Goal: Information Seeking & Learning: Learn about a topic

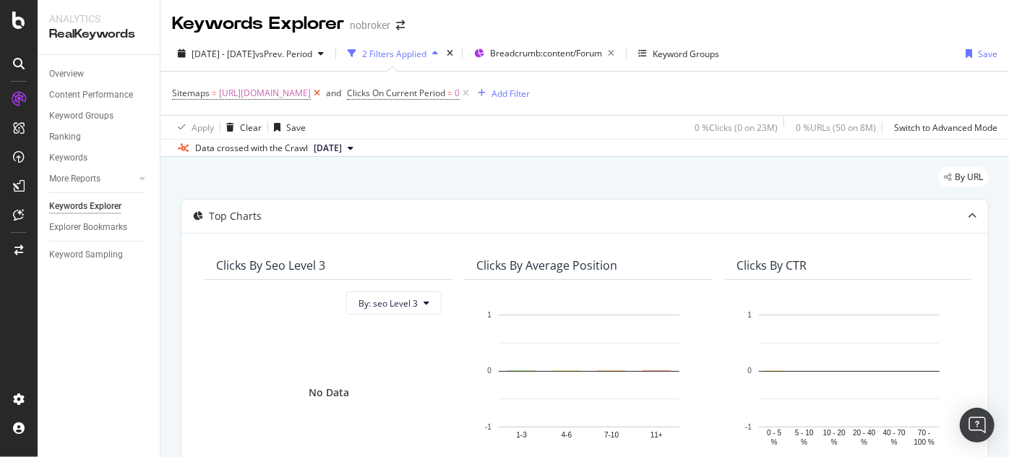
scroll to position [2240, 0]
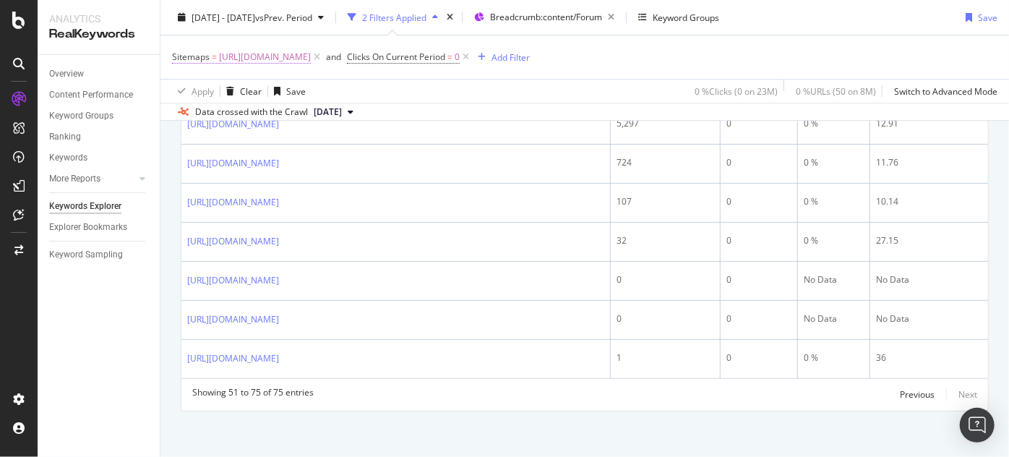
click at [311, 63] on span "[URL][DOMAIN_NAME]" at bounding box center [265, 57] width 92 height 20
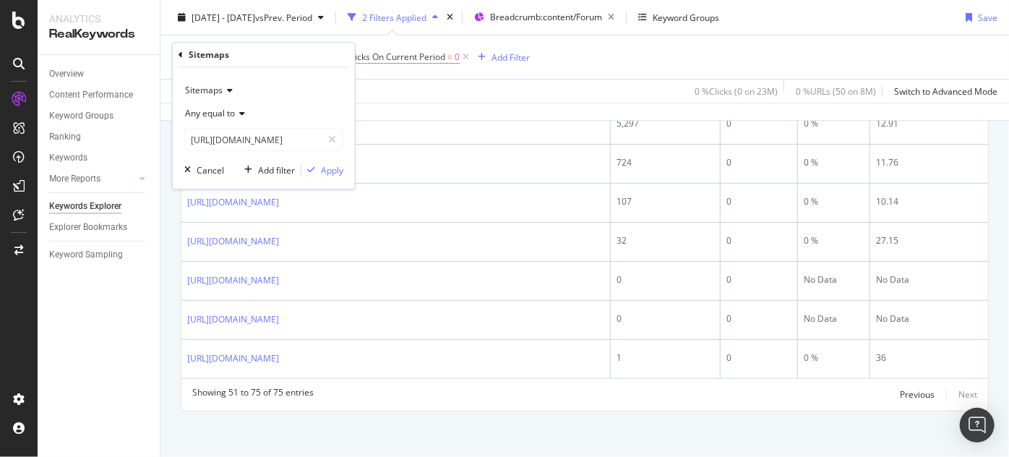
click at [290, 118] on div "Any equal to" at bounding box center [263, 113] width 159 height 23
click at [317, 56] on div "Sitemaps" at bounding box center [264, 55] width 171 height 25
click at [307, 140] on input "[URL][DOMAIN_NAME]" at bounding box center [253, 139] width 137 height 23
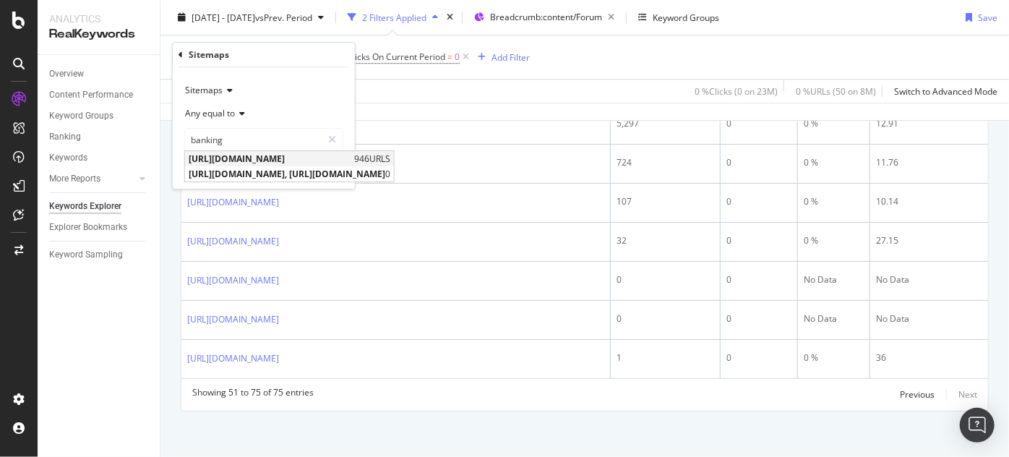
click at [337, 161] on span "[URL][DOMAIN_NAME]" at bounding box center [270, 159] width 162 height 12
type input "[URL][DOMAIN_NAME]"
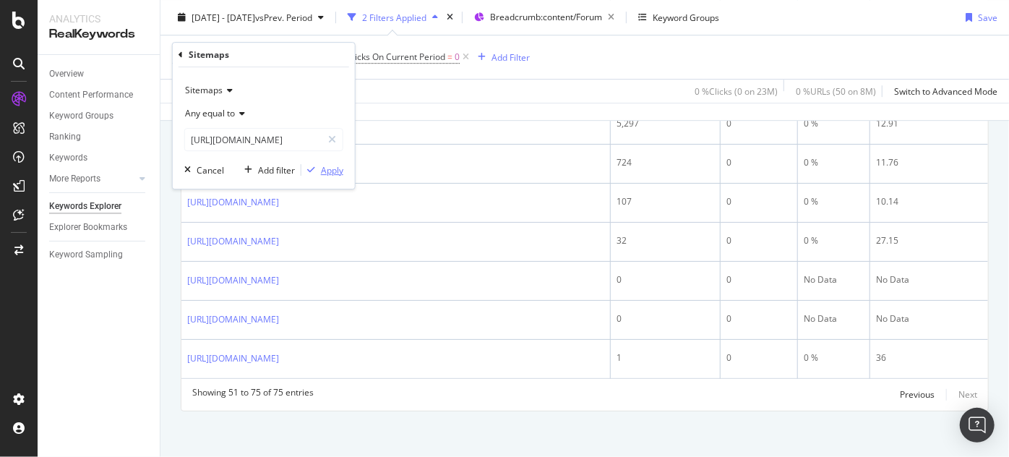
click at [325, 171] on div "Apply" at bounding box center [332, 170] width 22 height 12
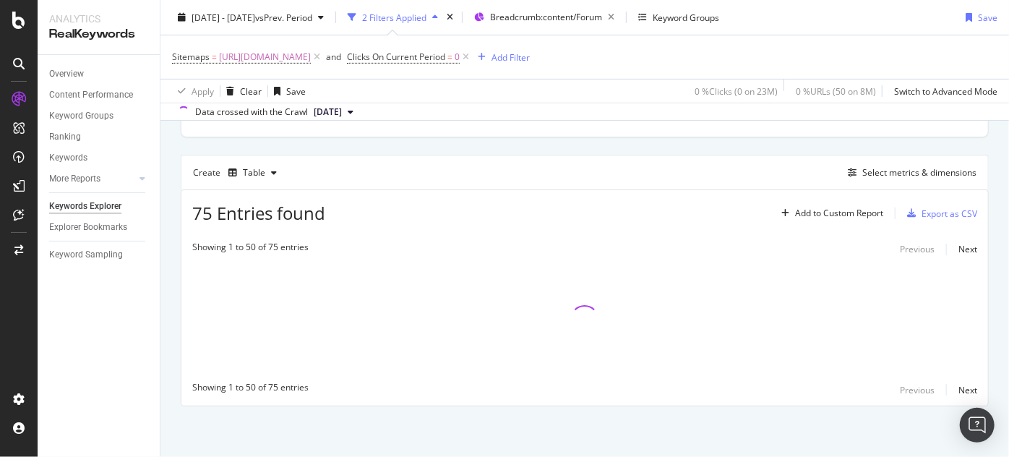
scroll to position [361, 0]
click at [355, 177] on div "Create Table Select metrics & dimensions" at bounding box center [585, 173] width 808 height 35
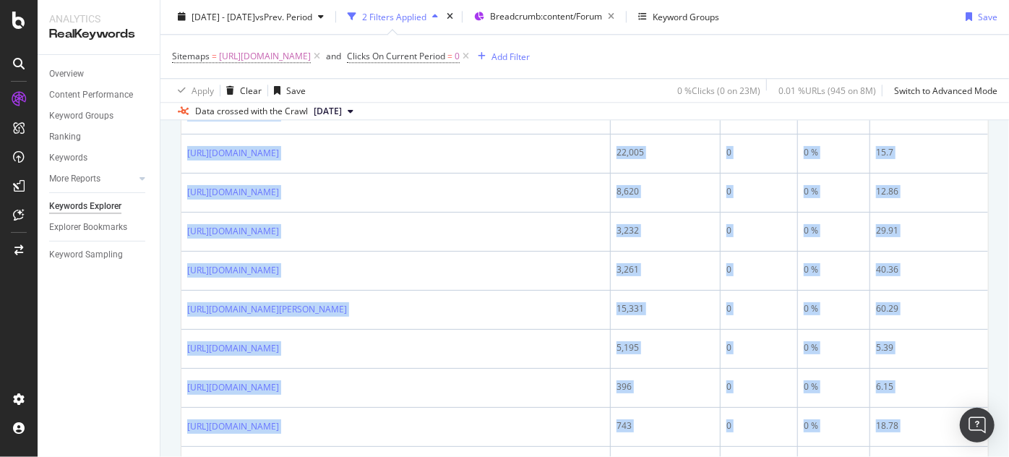
scroll to position [2301, 0]
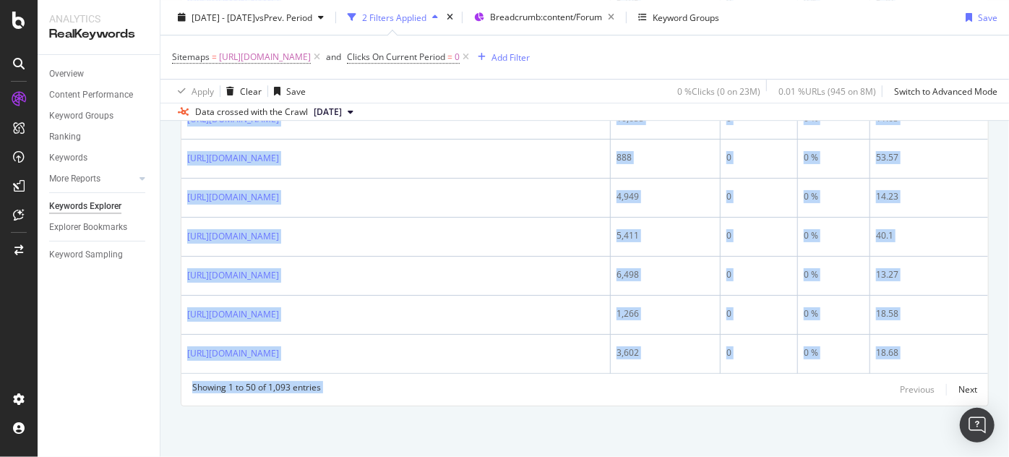
drag, startPoint x: 182, startPoint y: 201, endPoint x: 641, endPoint y: 387, distance: 495.5
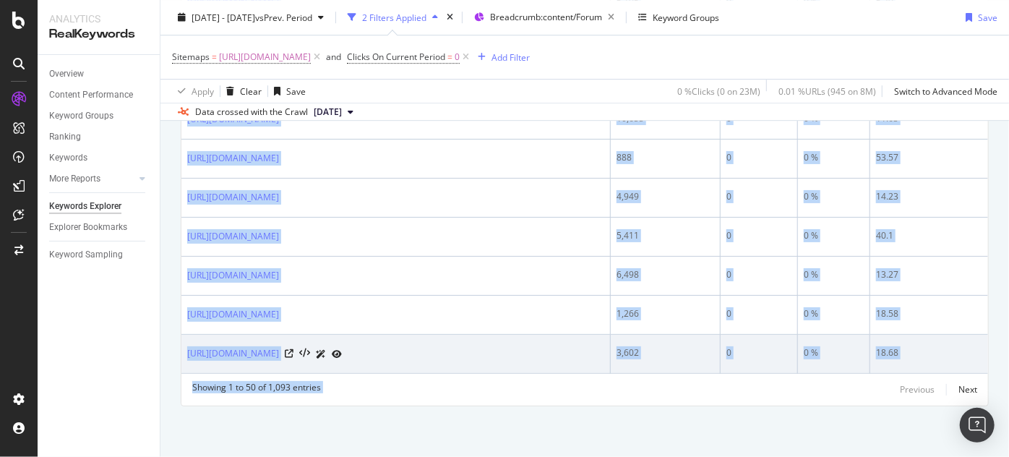
copy div "[URL][DOMAIN_NAME] 1,717 0 0 % 21.31 [URL][DOMAIN_NAME] 17,409 0 0 % 33.26 [URL…"
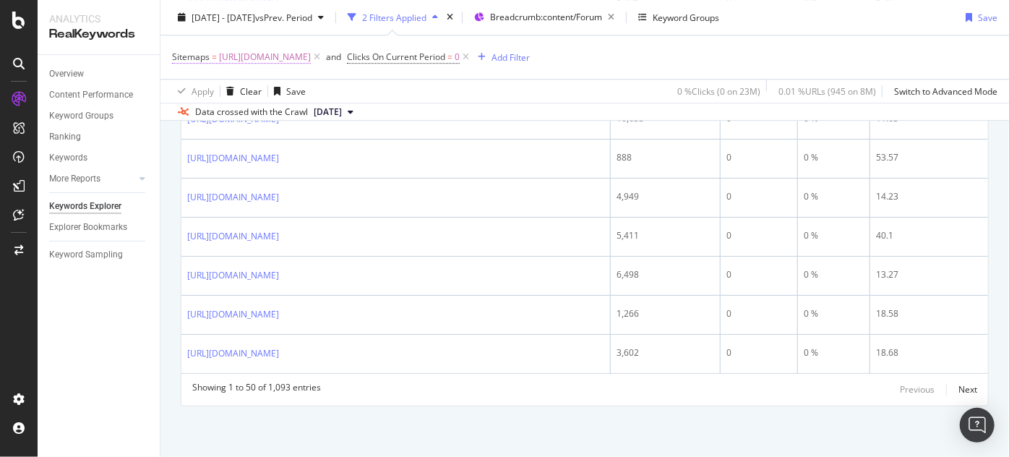
click at [311, 59] on span "[URL][DOMAIN_NAME]" at bounding box center [265, 57] width 92 height 20
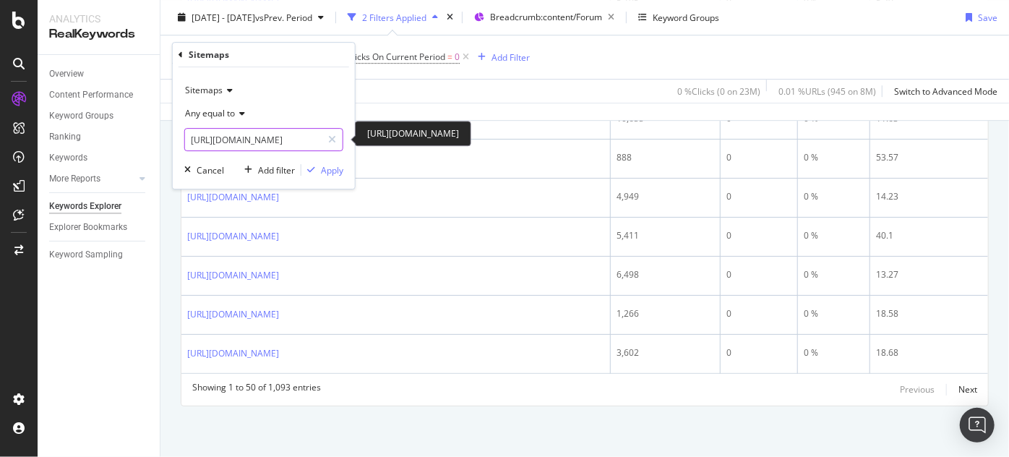
click at [291, 142] on input "[URL][DOMAIN_NAME]" at bounding box center [253, 139] width 137 height 23
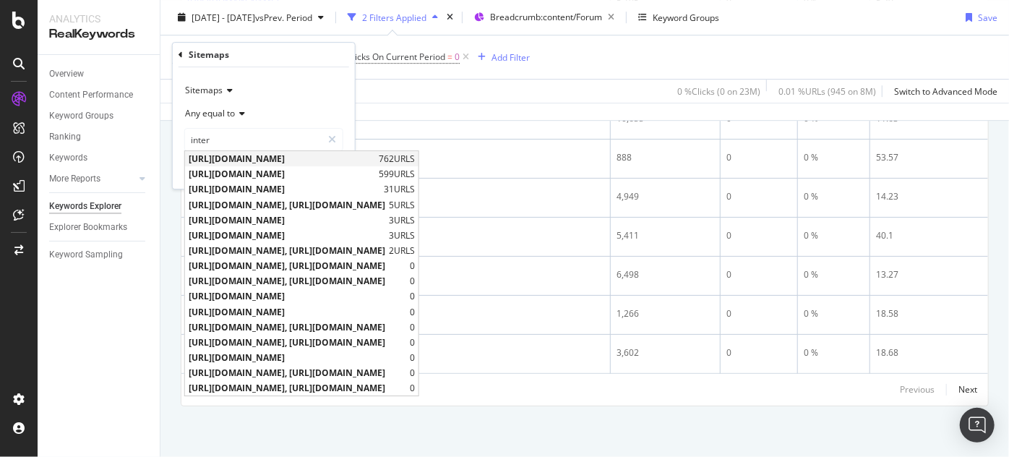
click at [313, 158] on span "[URL][DOMAIN_NAME]" at bounding box center [282, 159] width 187 height 12
type input "[URL][DOMAIN_NAME]"
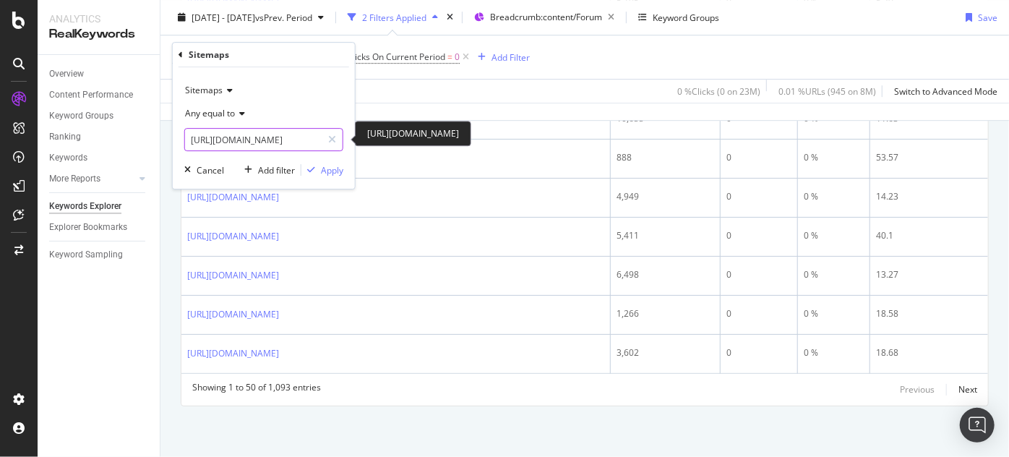
click at [293, 142] on input "[URL][DOMAIN_NAME]" at bounding box center [253, 139] width 137 height 23
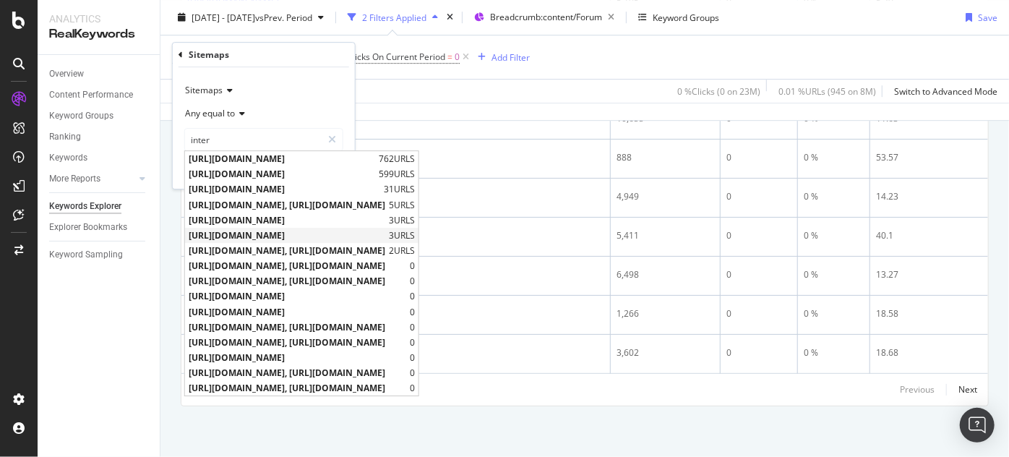
click at [326, 234] on span "[URL][DOMAIN_NAME]" at bounding box center [287, 235] width 197 height 12
type input "[URL][DOMAIN_NAME]"
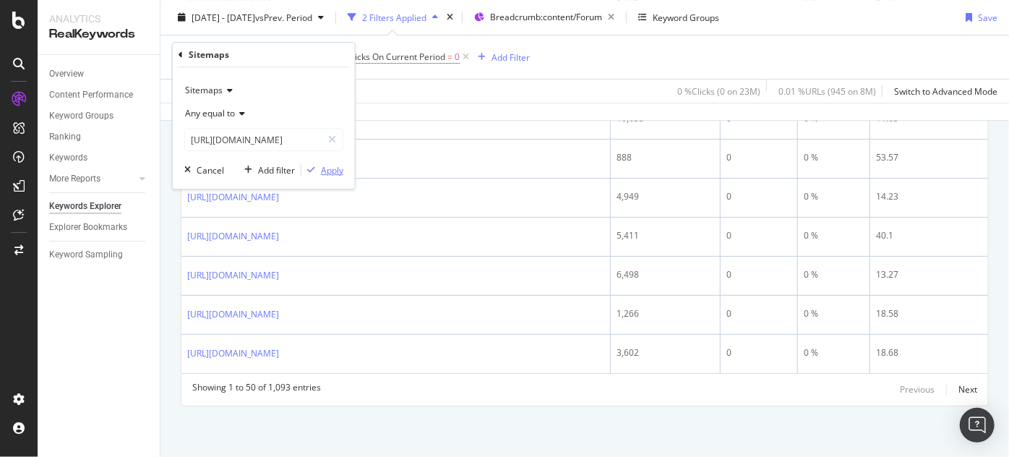
click at [324, 166] on div "Apply" at bounding box center [332, 170] width 22 height 12
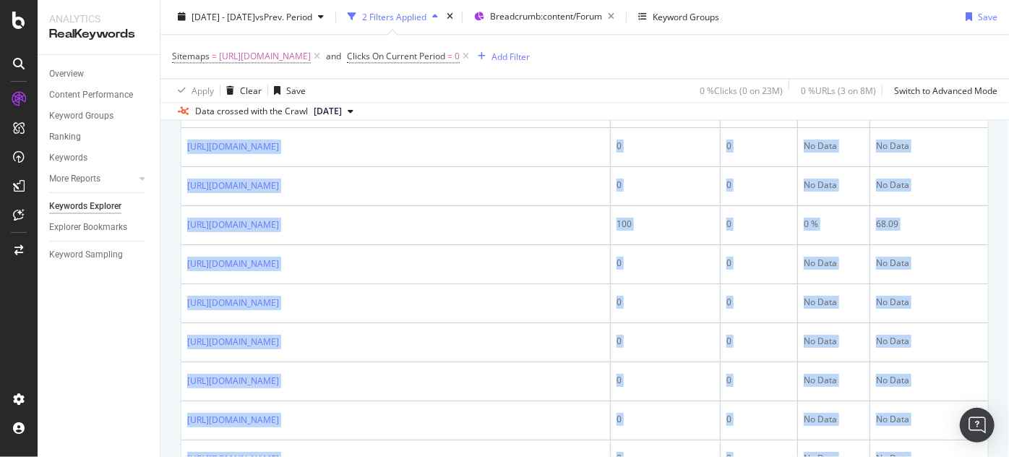
scroll to position [1705, 0]
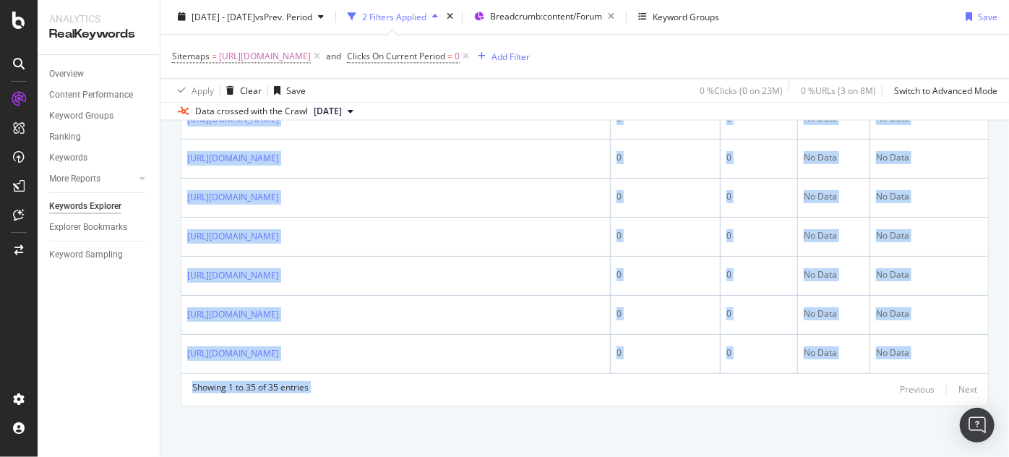
drag, startPoint x: 184, startPoint y: 265, endPoint x: 649, endPoint y: 487, distance: 515.4
click at [649, 456] on html "Analytics RealKeywords Overview Content Performance Keyword Groups Ranking Keyw…" at bounding box center [504, 228] width 1009 height 457
copy div "[URL][DOMAIN_NAME] 0 0 No Data No Data [URL][DOMAIN_NAME] 0 0 No Data No Data […"
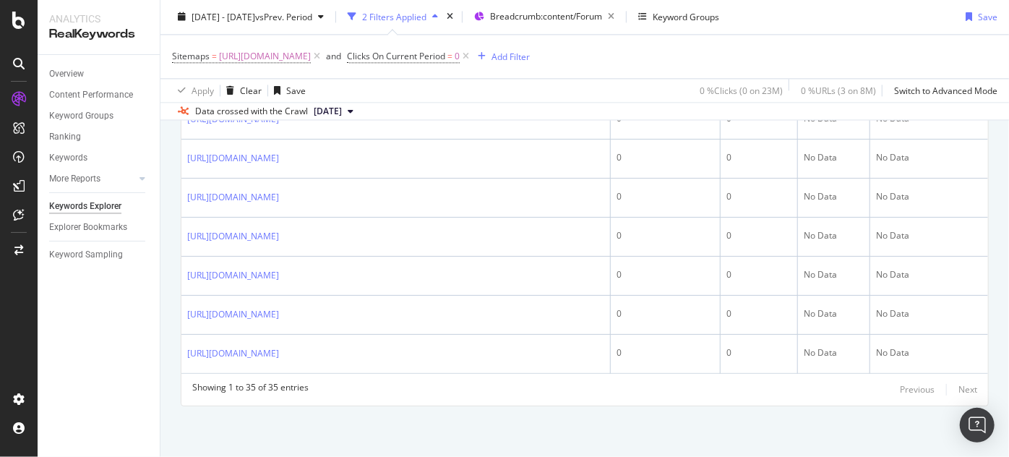
click at [948, 392] on div "Previous Next" at bounding box center [938, 389] width 77 height 17
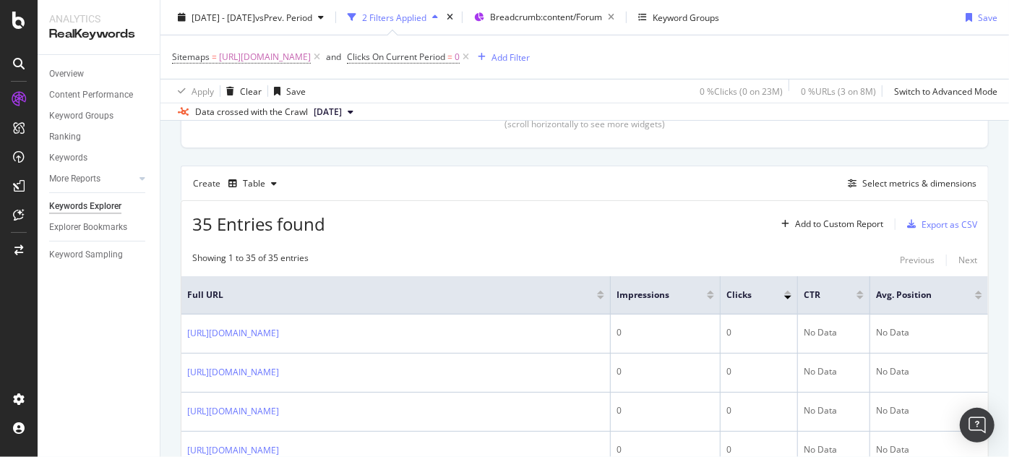
scroll to position [325, 0]
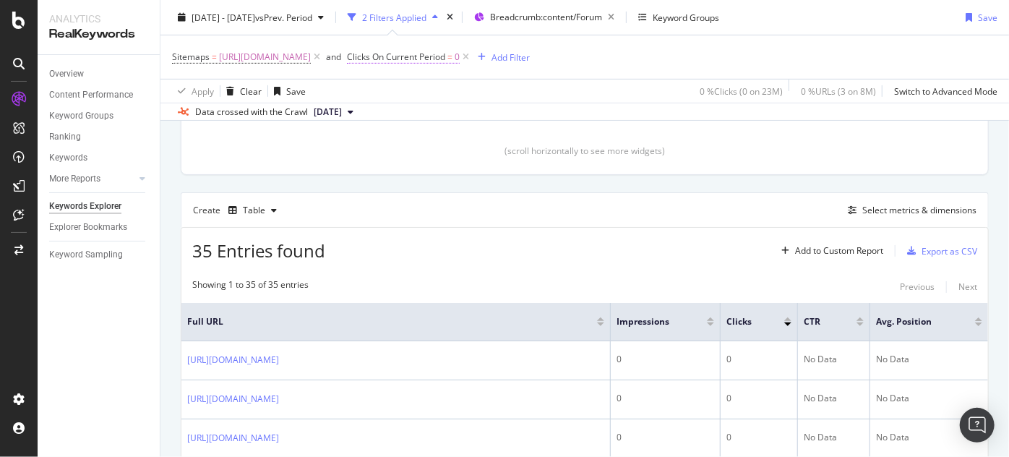
click at [445, 61] on span "Clicks On Current Period" at bounding box center [396, 57] width 98 height 12
click at [609, 108] on span "On Current Period" at bounding box center [621, 114] width 73 height 12
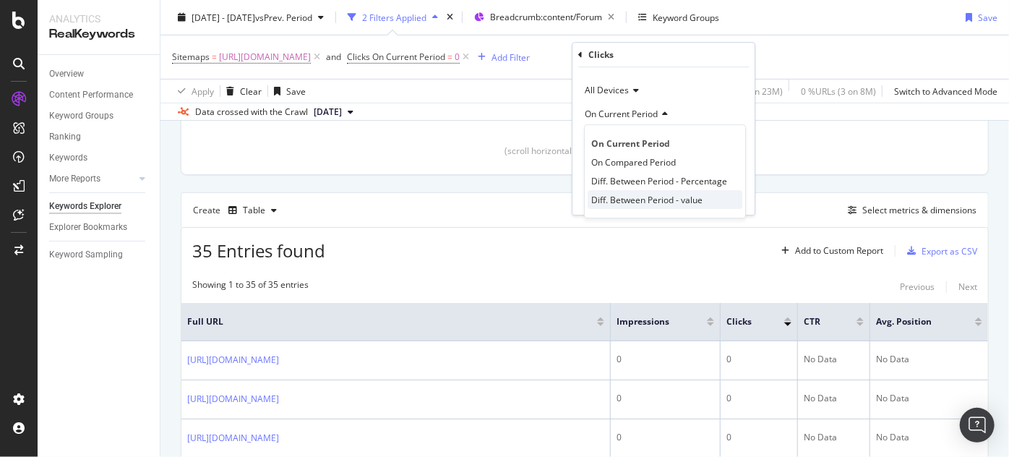
click at [619, 197] on span "Diff. Between Period - value" at bounding box center [646, 200] width 111 height 12
click at [605, 141] on span "Equal to" at bounding box center [601, 140] width 33 height 12
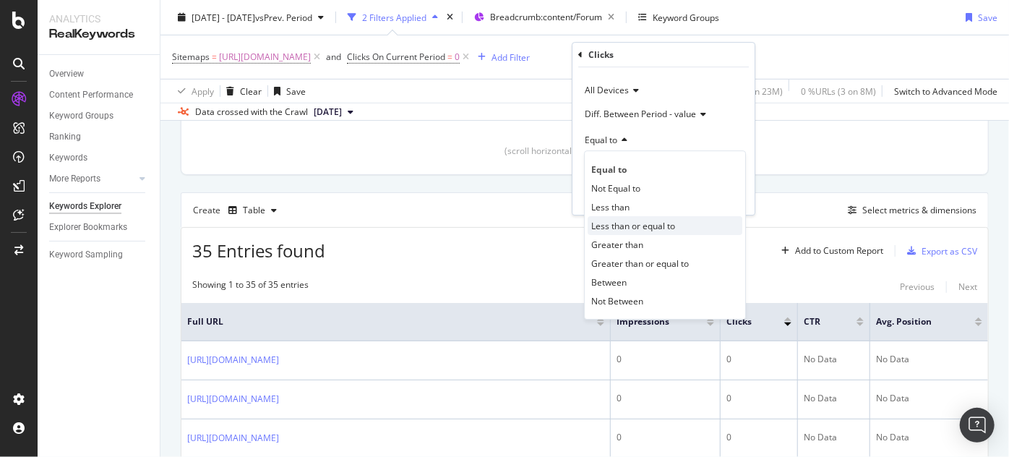
click at [620, 221] on span "Less than or equal to" at bounding box center [633, 226] width 84 height 12
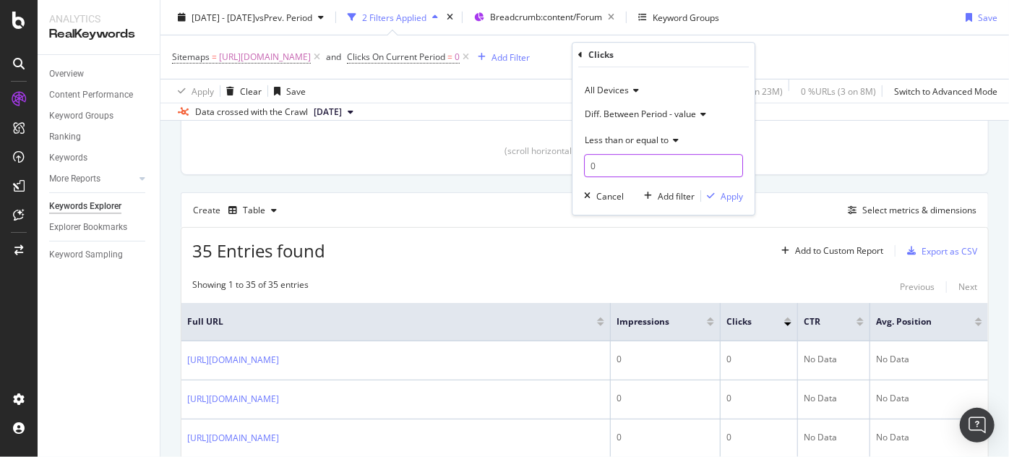
click at [608, 166] on input "0" at bounding box center [663, 165] width 159 height 23
click at [731, 199] on div "Apply" at bounding box center [732, 196] width 22 height 12
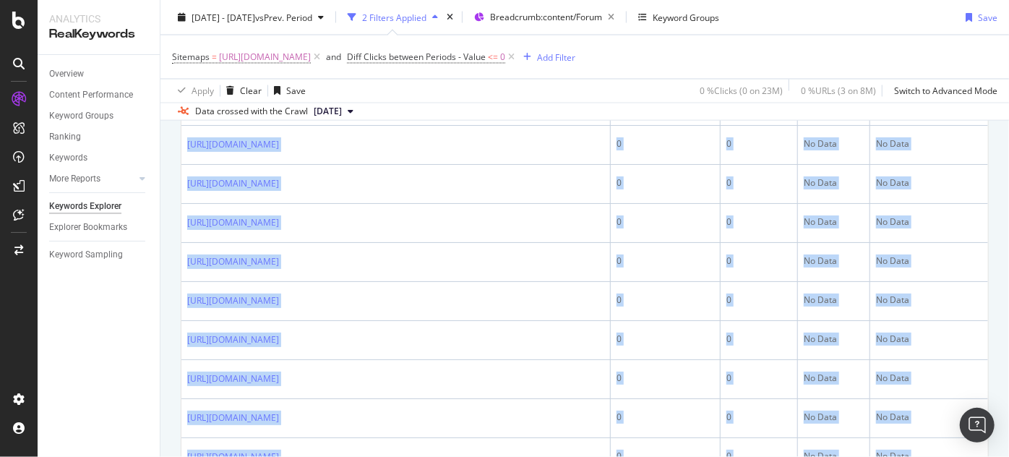
scroll to position [1705, 0]
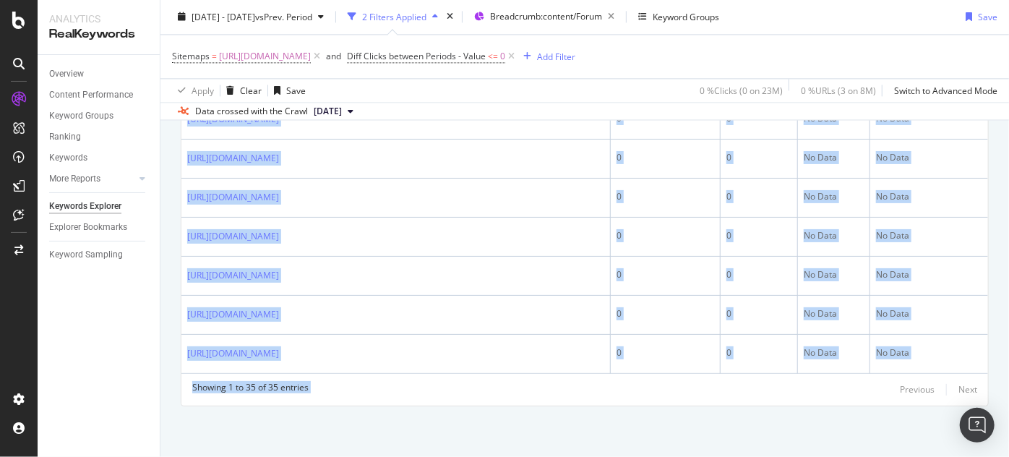
drag, startPoint x: 185, startPoint y: 203, endPoint x: 643, endPoint y: 487, distance: 539.2
click at [643, 456] on html "Analytics RealKeywords Overview Content Performance Keyword Groups Ranking Keyw…" at bounding box center [504, 228] width 1009 height 457
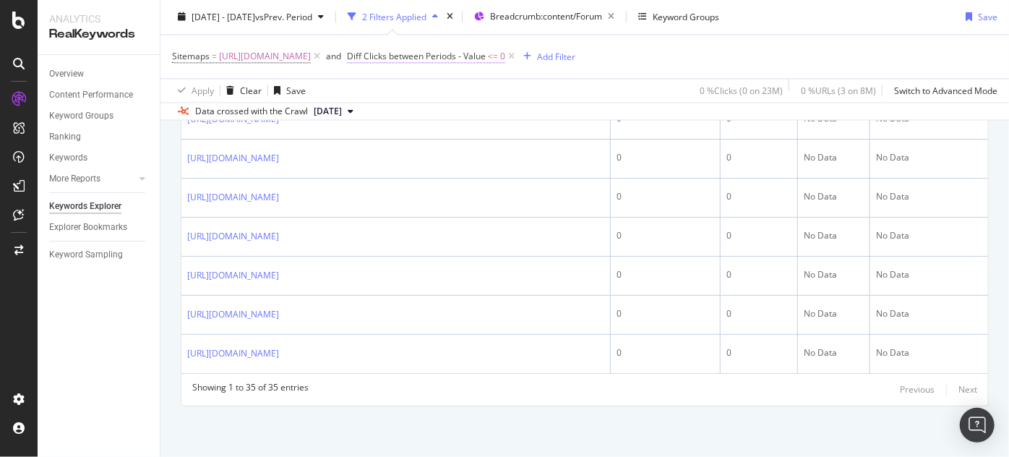
click at [486, 55] on span "Diff Clicks between Periods - Value" at bounding box center [416, 57] width 139 height 12
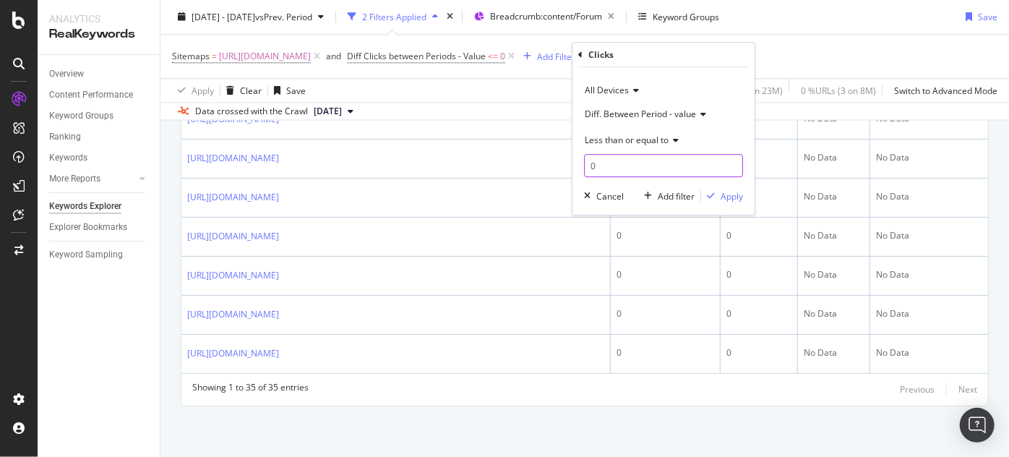
click at [631, 166] on input "0" at bounding box center [663, 165] width 159 height 23
click at [616, 146] on div "Less than or equal to" at bounding box center [663, 139] width 159 height 23
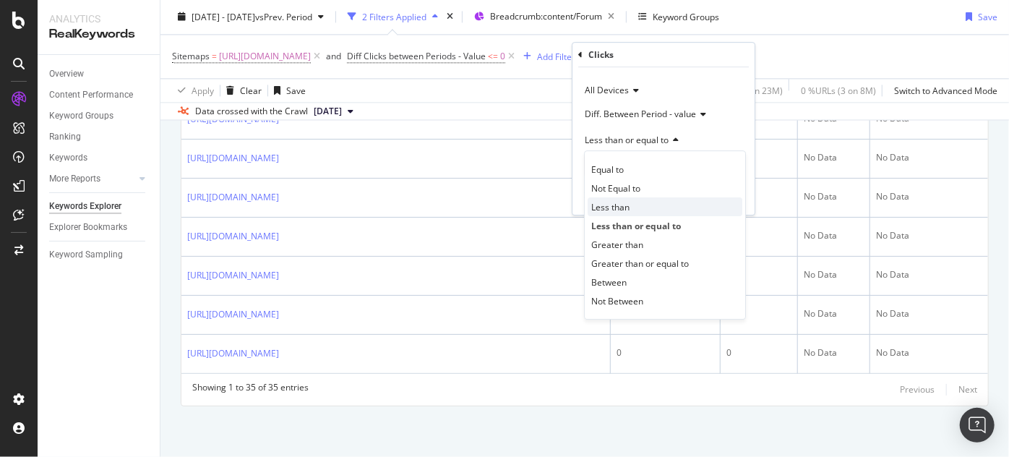
click at [619, 202] on span "Less than" at bounding box center [610, 207] width 38 height 12
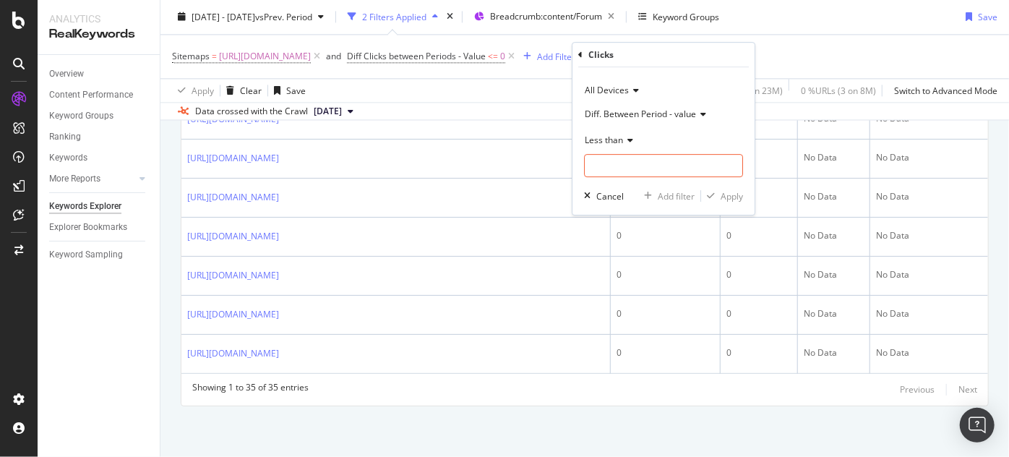
click at [610, 181] on div "All Devices Diff. Between Period - value Less than Cancel Add filter Apply" at bounding box center [664, 140] width 182 height 147
click at [605, 171] on input "number" at bounding box center [663, 165] width 159 height 23
type input "0"
click at [721, 192] on div "Apply" at bounding box center [732, 196] width 22 height 12
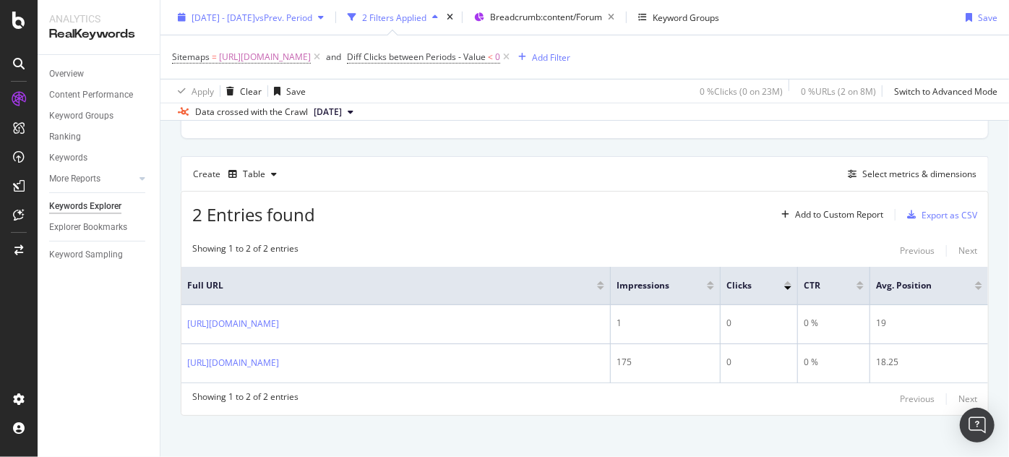
scroll to position [368, 0]
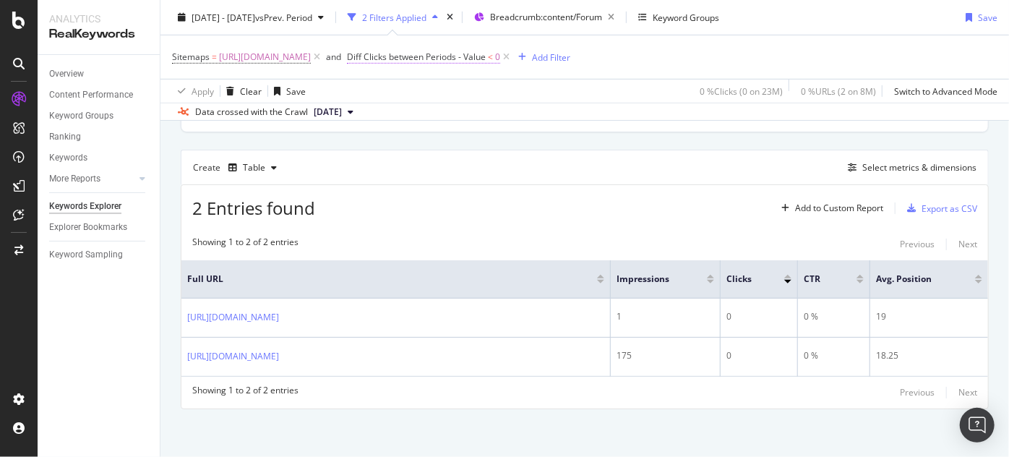
click at [486, 51] on span "Diff Clicks between Periods - Value" at bounding box center [416, 57] width 139 height 12
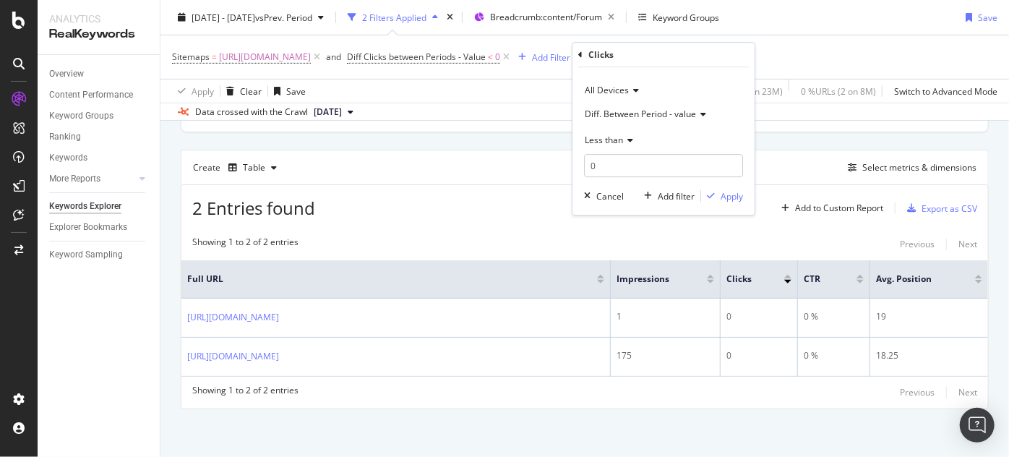
click at [620, 105] on div "Diff. Between Period - value" at bounding box center [663, 113] width 159 height 23
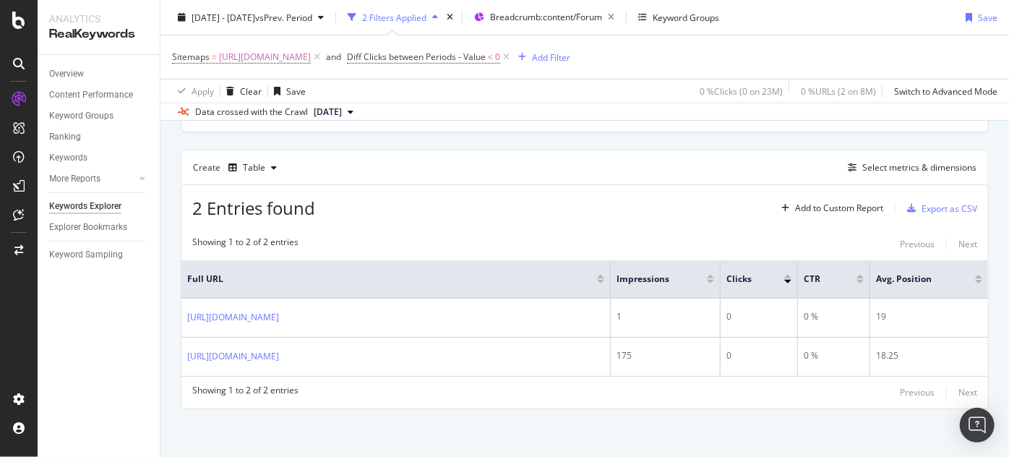
click at [553, 115] on div "Data crossed with the Crawl [DATE]" at bounding box center [584, 111] width 849 height 17
click at [486, 59] on span "Diff Clicks between Periods - Value" at bounding box center [416, 57] width 139 height 12
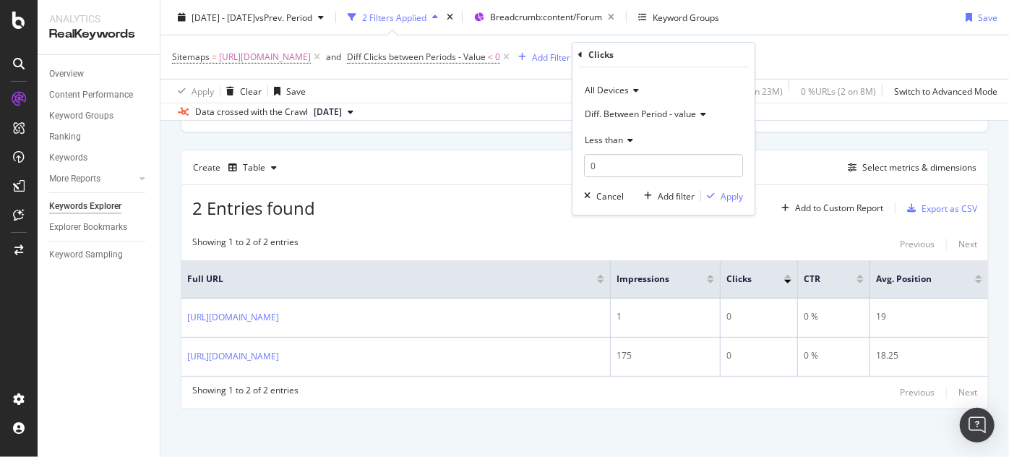
click at [545, 103] on div "Data crossed with the Crawl [DATE]" at bounding box center [584, 111] width 849 height 17
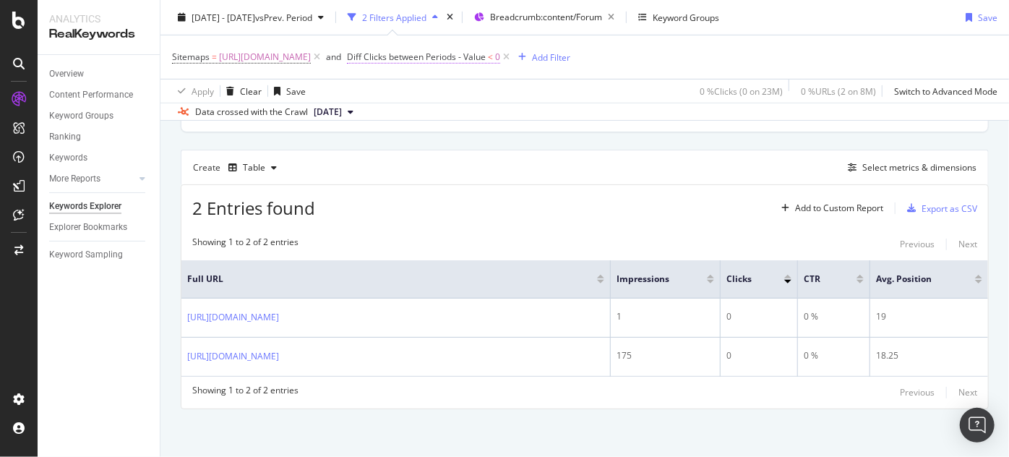
click at [486, 57] on span "Diff Clicks between Periods - Value" at bounding box center [416, 57] width 139 height 12
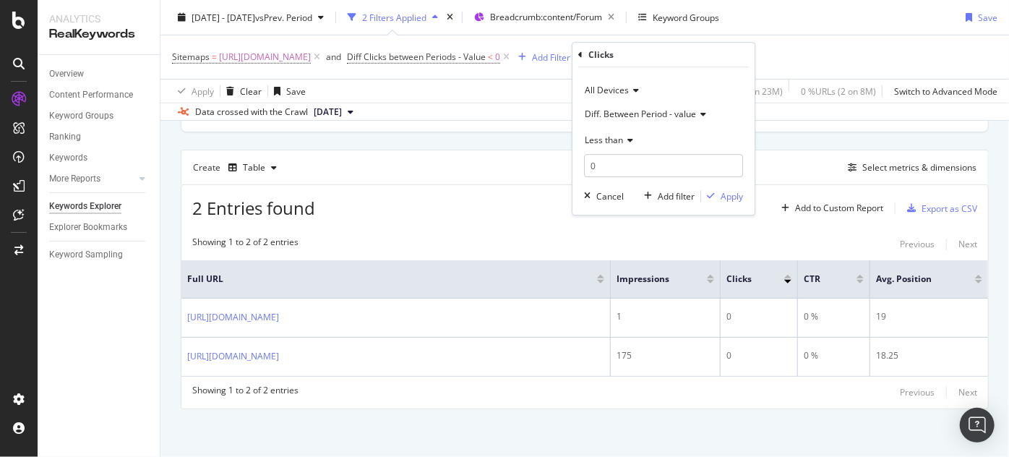
click at [549, 103] on div "Data crossed with the Crawl [DATE]" at bounding box center [584, 111] width 849 height 17
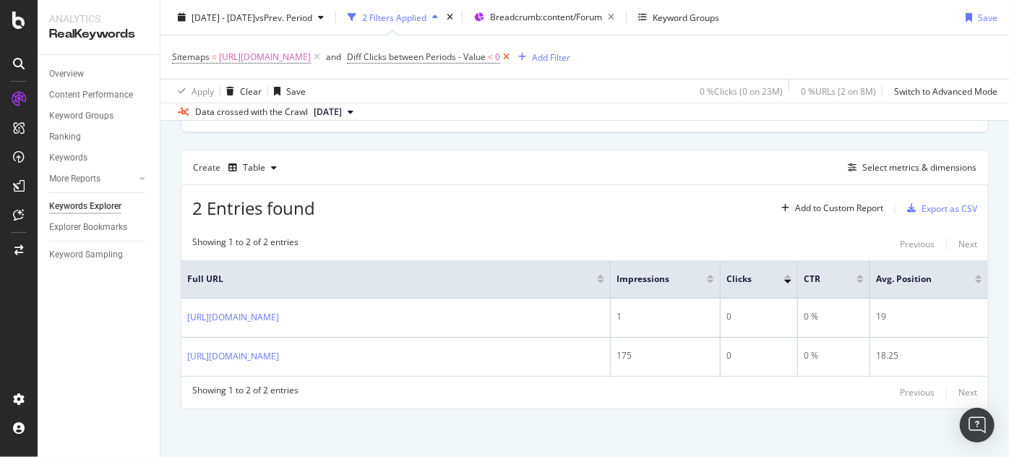
click at [513, 61] on icon at bounding box center [506, 57] width 12 height 14
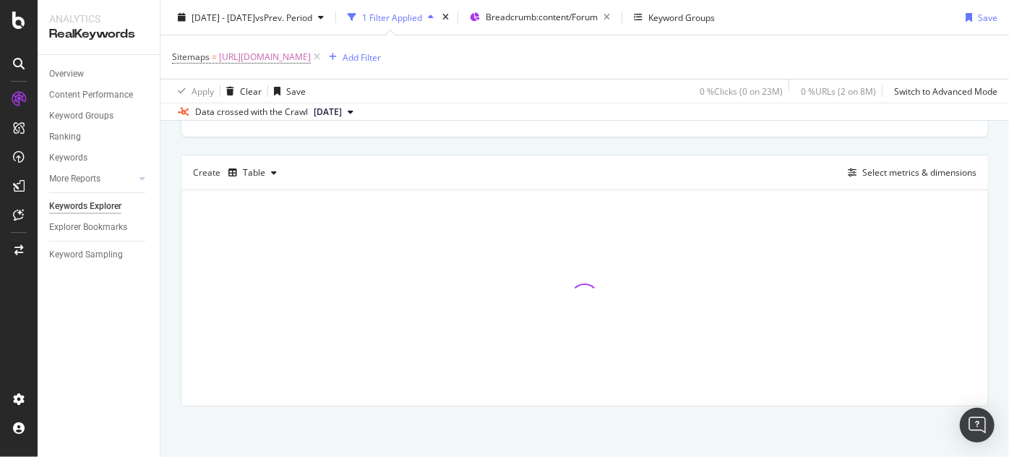
scroll to position [361, 0]
click at [381, 55] on div "Add Filter" at bounding box center [362, 57] width 38 height 12
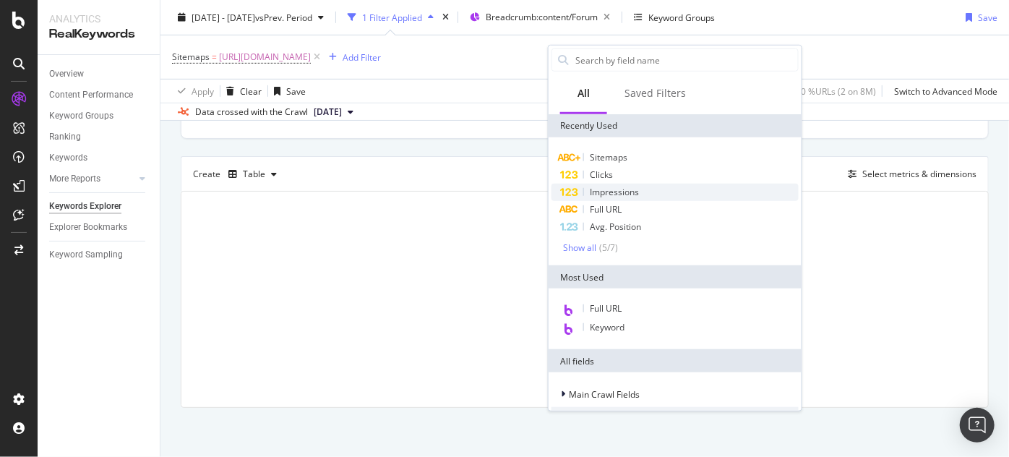
click at [607, 191] on span "Impressions" at bounding box center [614, 192] width 49 height 12
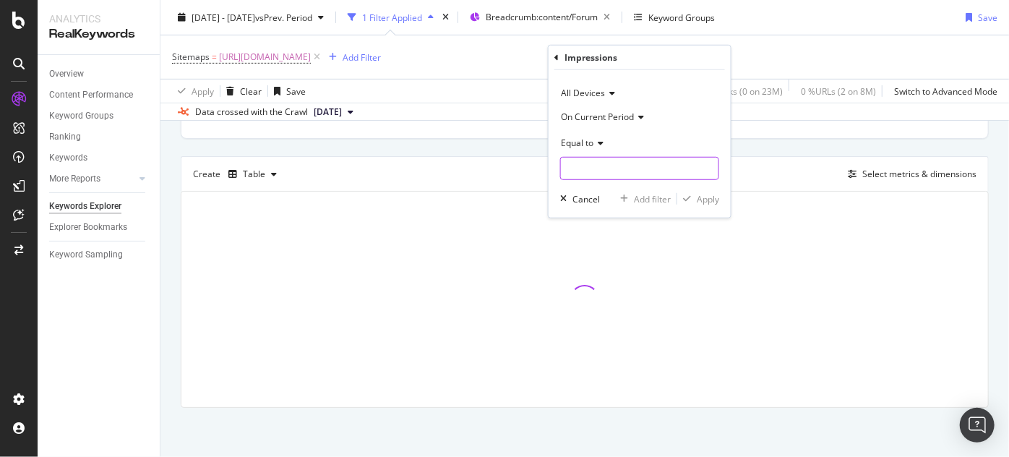
click at [579, 166] on input "number" at bounding box center [639, 168] width 159 height 23
click at [579, 143] on span "Equal to" at bounding box center [577, 142] width 33 height 12
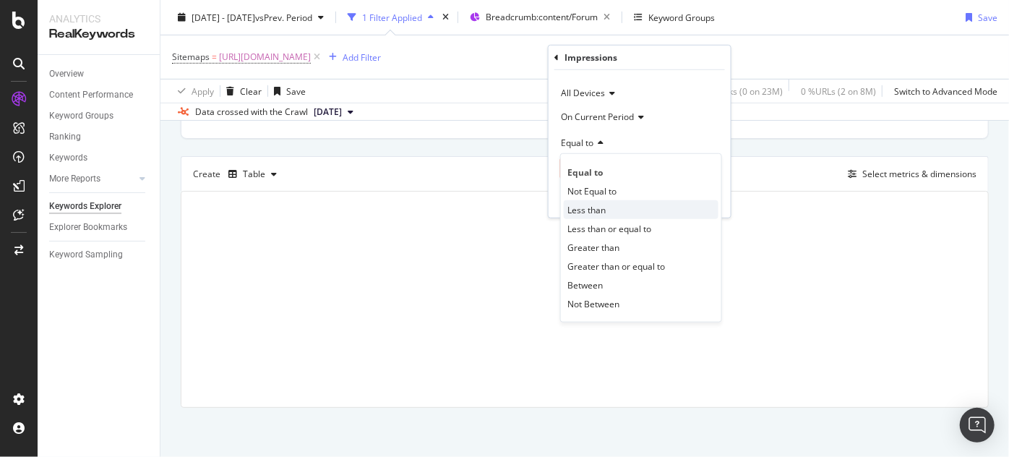
click at [579, 215] on div "Less than" at bounding box center [641, 209] width 155 height 19
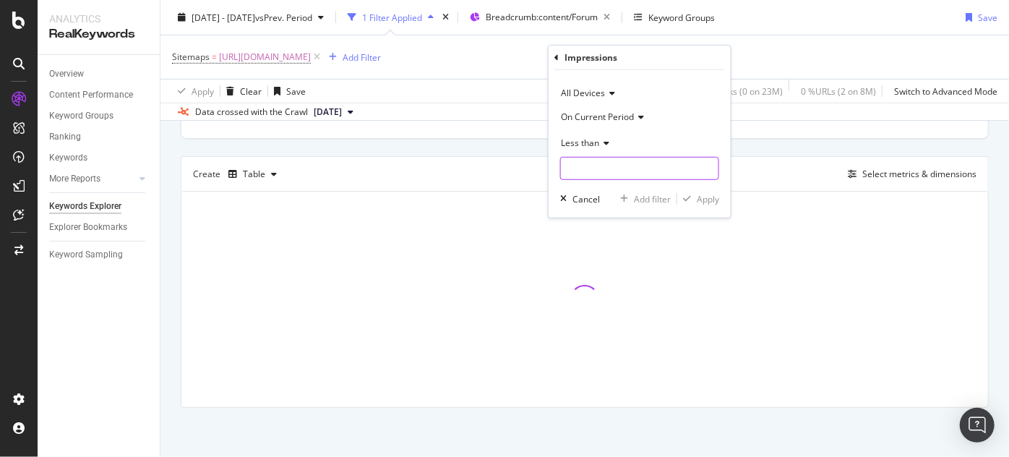
click at [574, 164] on input "number" at bounding box center [639, 168] width 159 height 23
type input "0"
click at [717, 198] on div "Apply" at bounding box center [708, 198] width 22 height 12
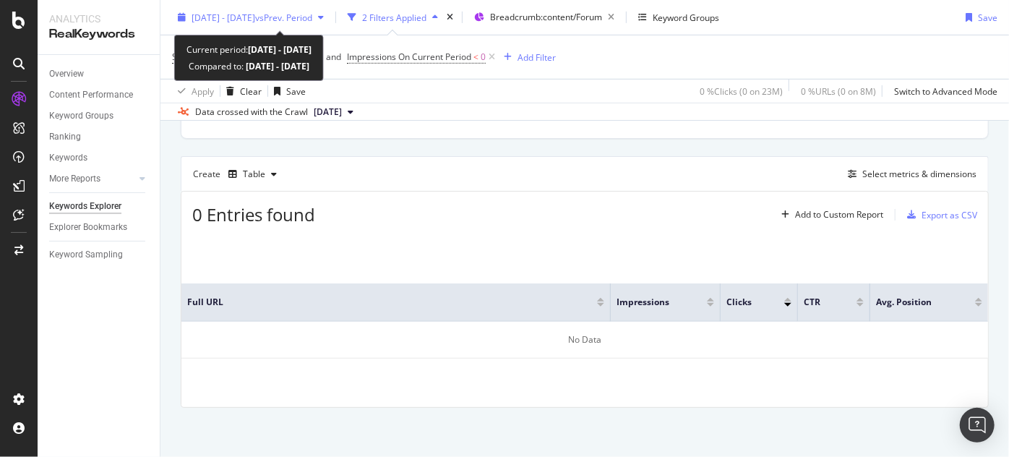
click at [255, 17] on span "[DATE] - [DATE]" at bounding box center [224, 17] width 64 height 12
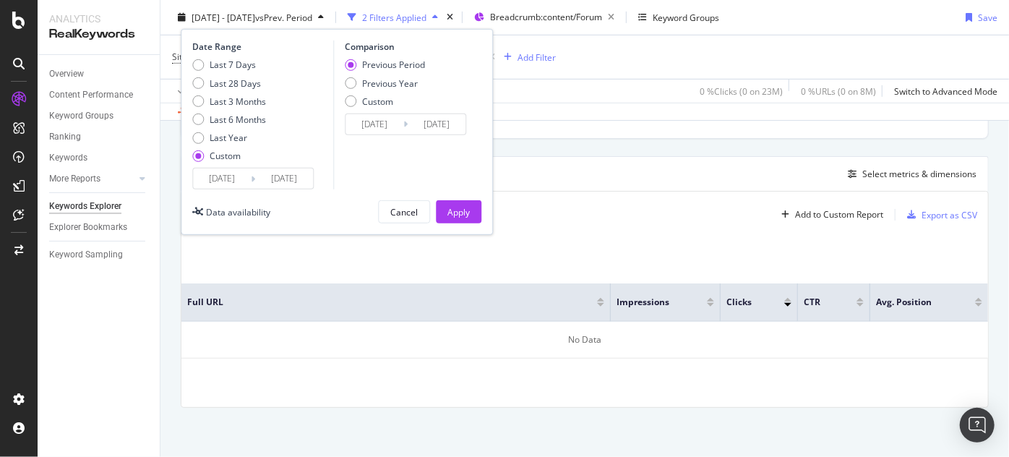
click at [667, 164] on div "Create Table Select metrics & dimensions" at bounding box center [585, 173] width 808 height 35
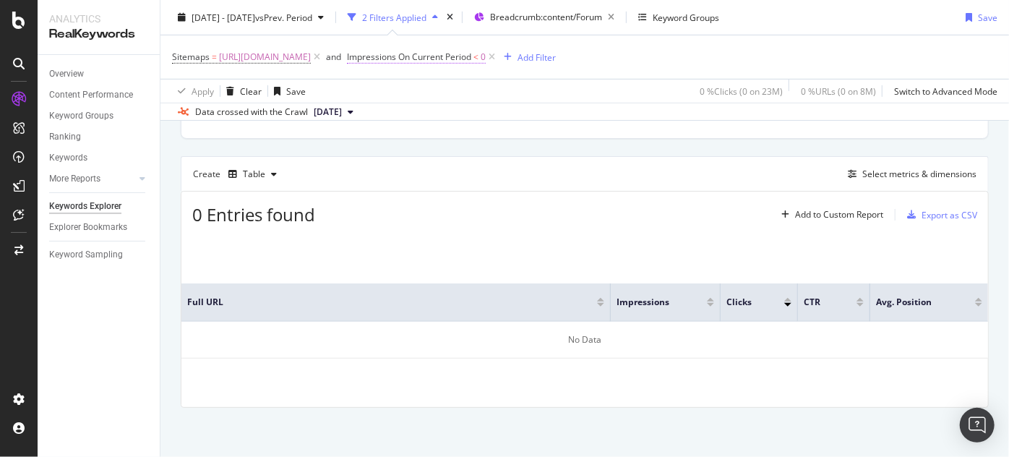
click at [471, 60] on span "Impressions On Current Period" at bounding box center [409, 57] width 124 height 12
click at [628, 113] on span "On Current Period" at bounding box center [621, 114] width 73 height 12
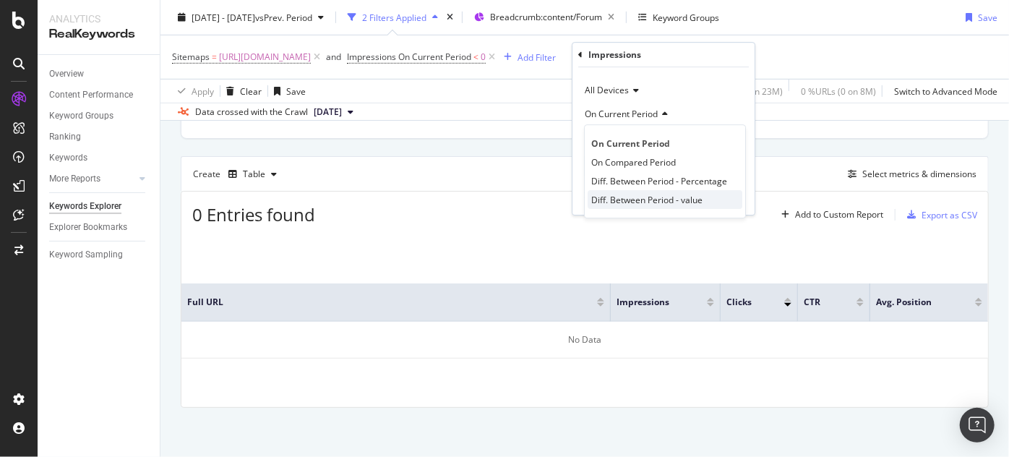
click at [638, 200] on span "Diff. Between Period - value" at bounding box center [646, 200] width 111 height 12
click at [724, 194] on div "Apply" at bounding box center [732, 196] width 22 height 12
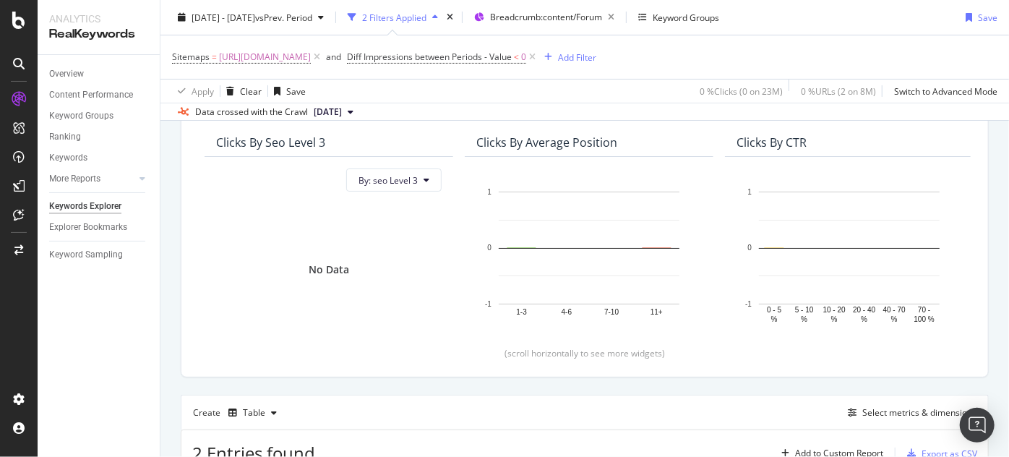
scroll to position [368, 0]
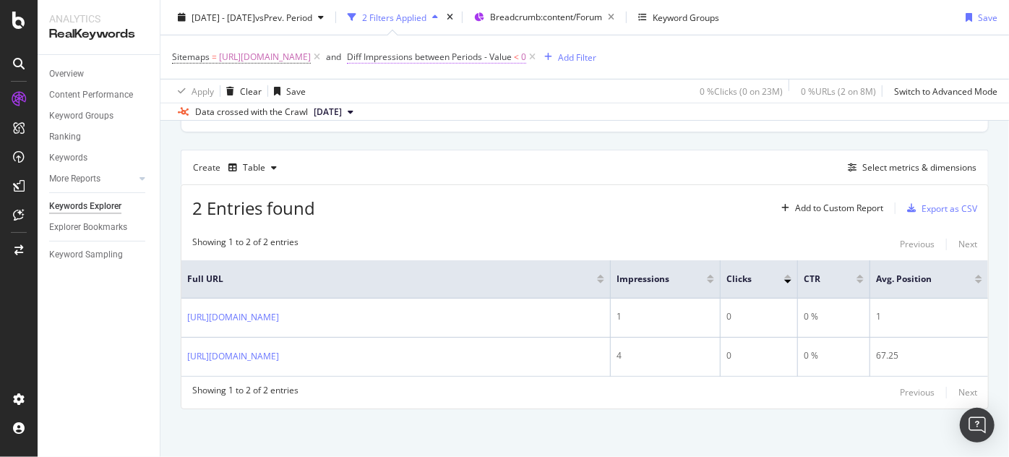
click at [512, 61] on span "Diff Impressions between Periods - Value" at bounding box center [429, 57] width 165 height 12
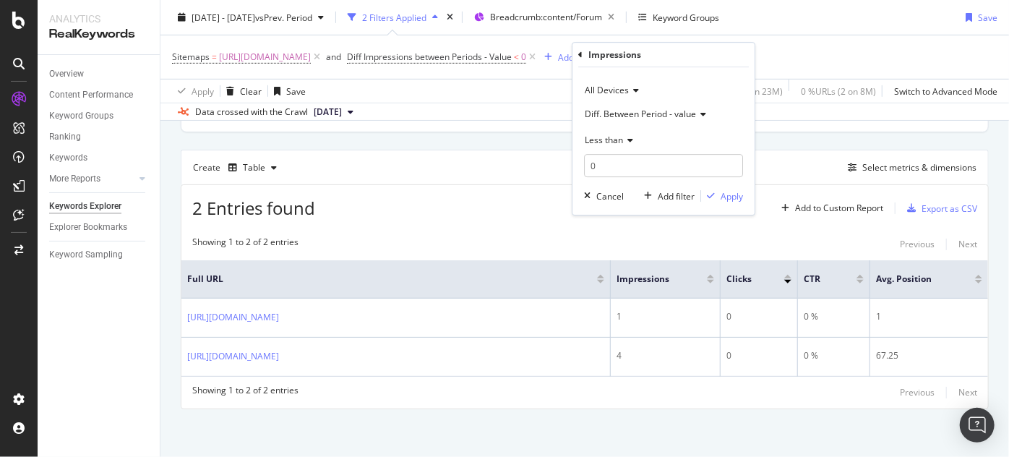
click at [772, 38] on div "Sitemaps = [URL][DOMAIN_NAME] and Diff Impressions between Periods - Value < 0 …" at bounding box center [585, 56] width 826 height 43
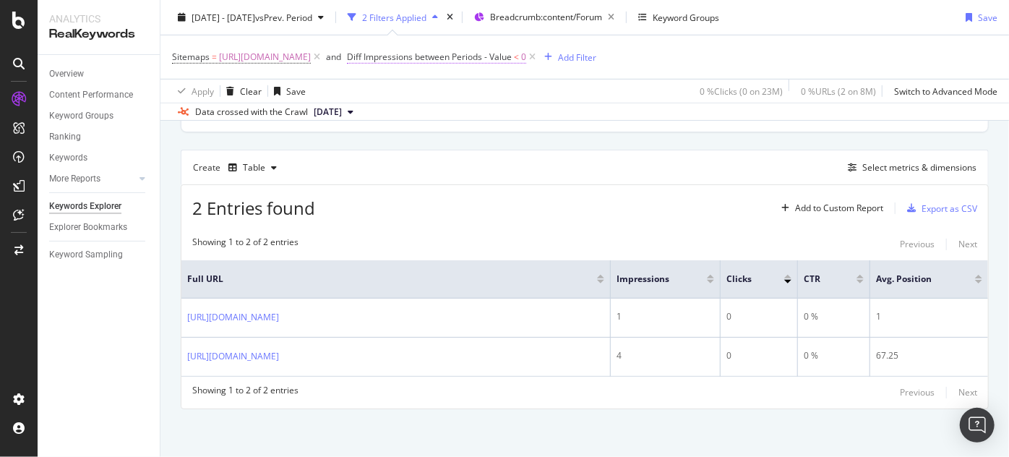
click at [526, 59] on span "0" at bounding box center [523, 57] width 5 height 20
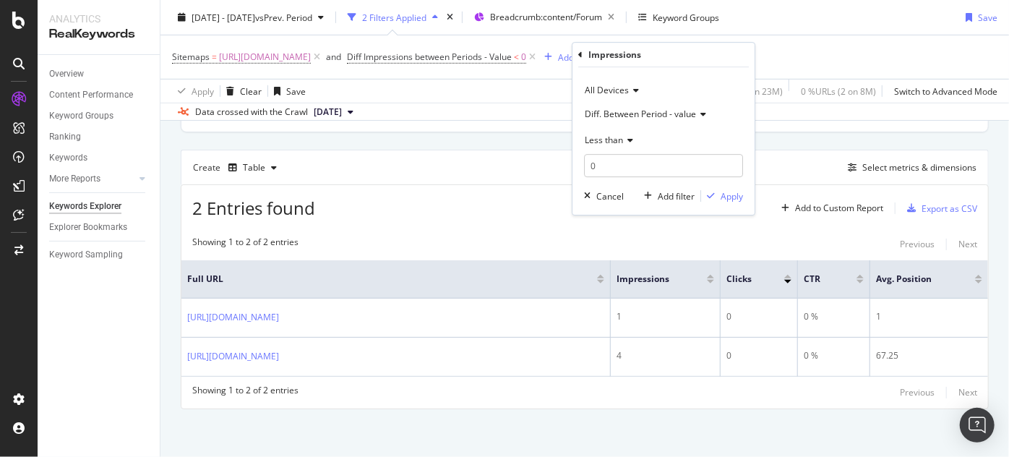
click at [755, 59] on div "Impressions All Devices Diff. Between Period - value Less than 0 Cancel Add fil…" at bounding box center [664, 128] width 184 height 173
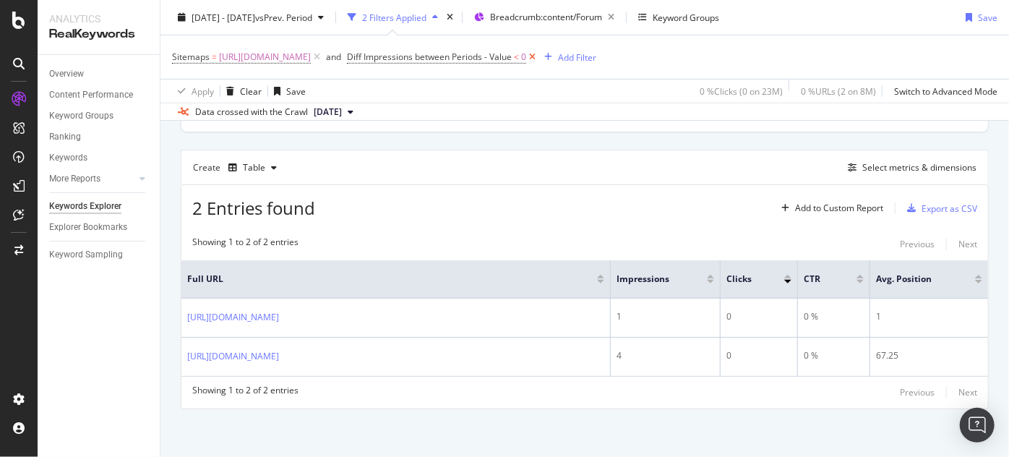
click at [539, 59] on icon at bounding box center [532, 57] width 12 height 14
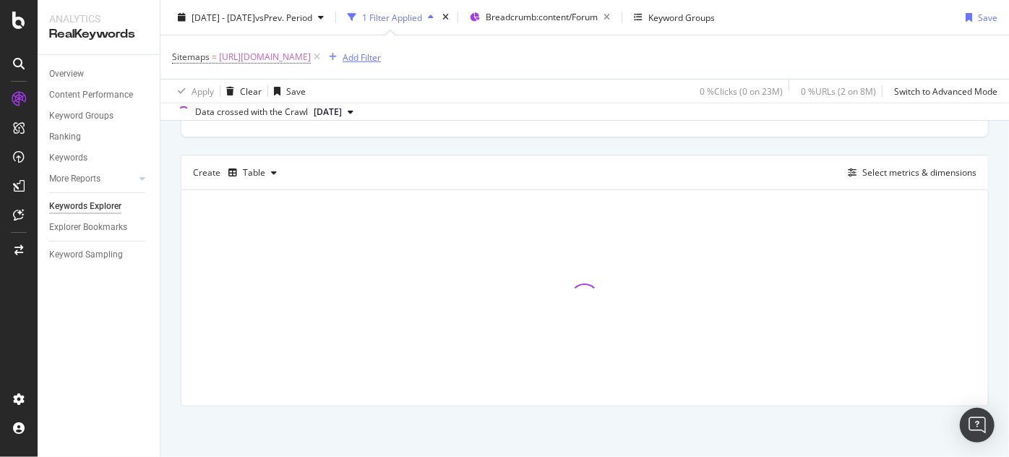
scroll to position [361, 0]
click at [381, 56] on div "Add Filter" at bounding box center [362, 57] width 38 height 12
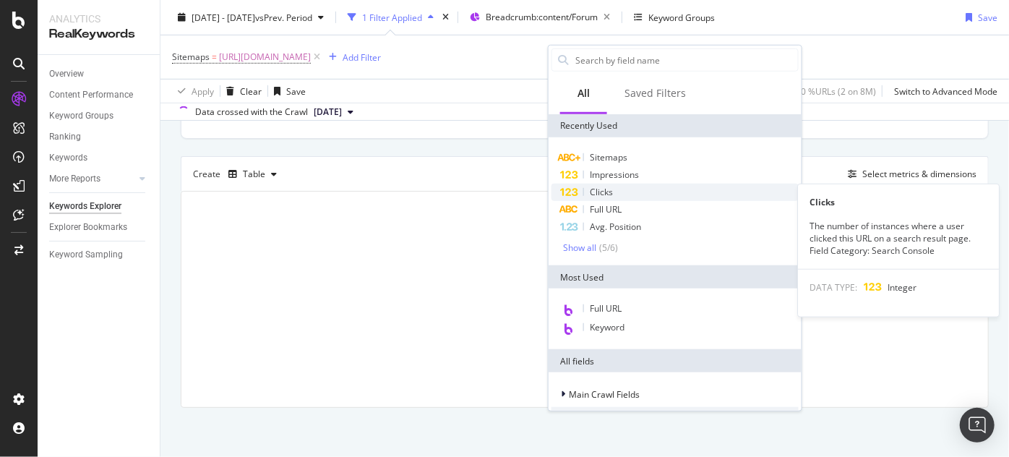
click at [594, 192] on span "Clicks" at bounding box center [601, 192] width 23 height 12
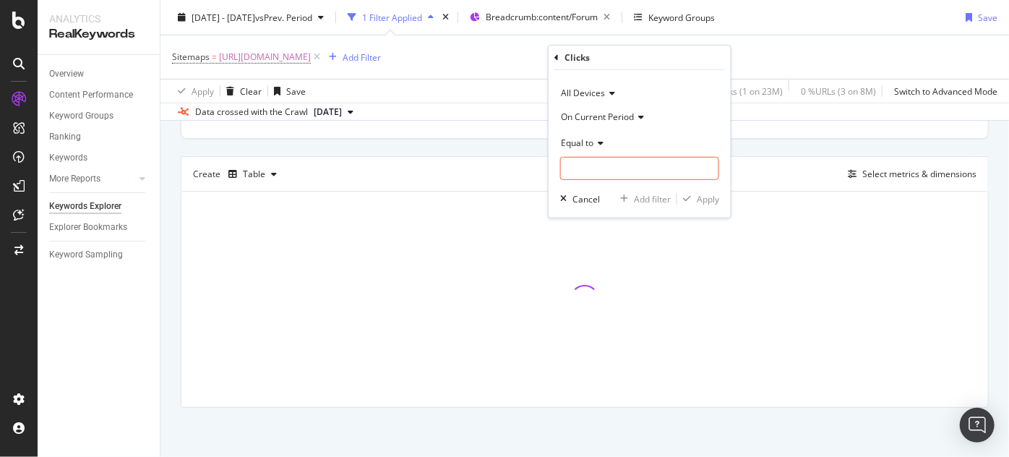
drag, startPoint x: 623, startPoint y: 116, endPoint x: 614, endPoint y: 124, distance: 12.3
click at [614, 124] on div "On Current Period" at bounding box center [639, 116] width 159 height 23
click at [615, 194] on div "Diff. Between Period - value" at bounding box center [641, 202] width 155 height 19
click at [593, 168] on input "number" at bounding box center [639, 168] width 159 height 23
click at [582, 136] on span "Equal to" at bounding box center [577, 142] width 33 height 12
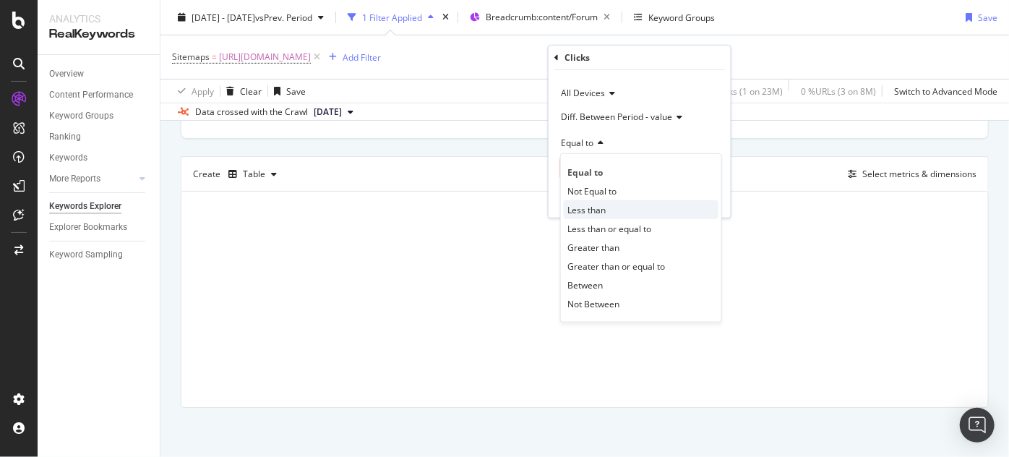
click at [593, 213] on span "Less than" at bounding box center [586, 209] width 38 height 12
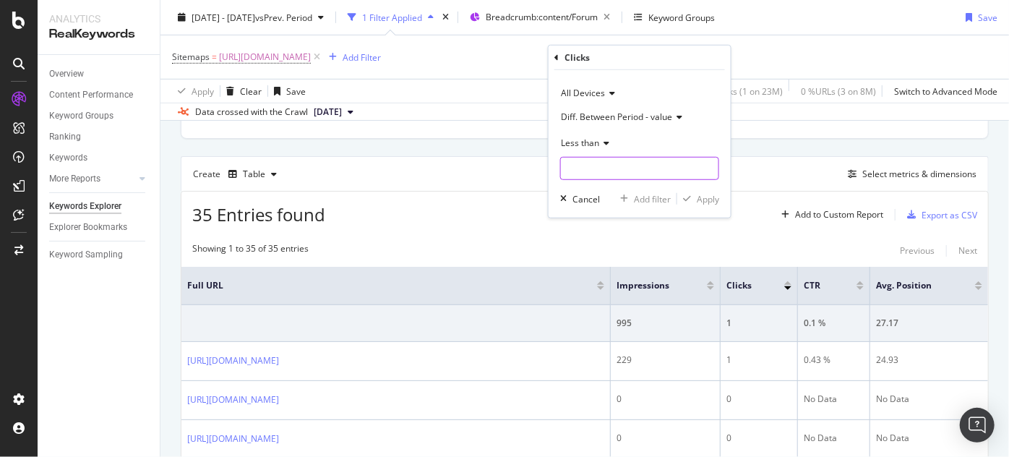
click at [584, 164] on input "number" at bounding box center [639, 168] width 159 height 23
type input "0"
click at [698, 200] on div "Apply" at bounding box center [708, 198] width 22 height 12
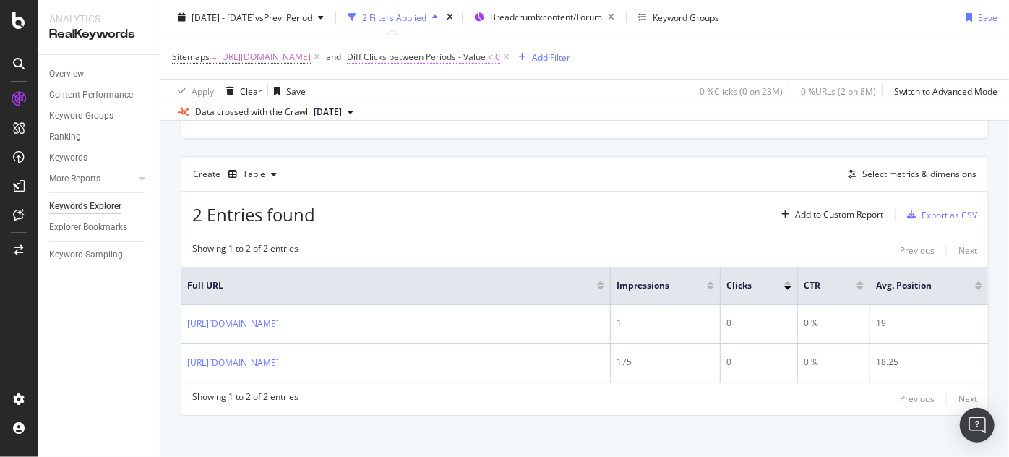
click at [486, 61] on span "Diff Clicks between Periods - Value" at bounding box center [416, 57] width 139 height 12
click at [630, 116] on span "Diff. Between Period - value" at bounding box center [640, 114] width 111 height 12
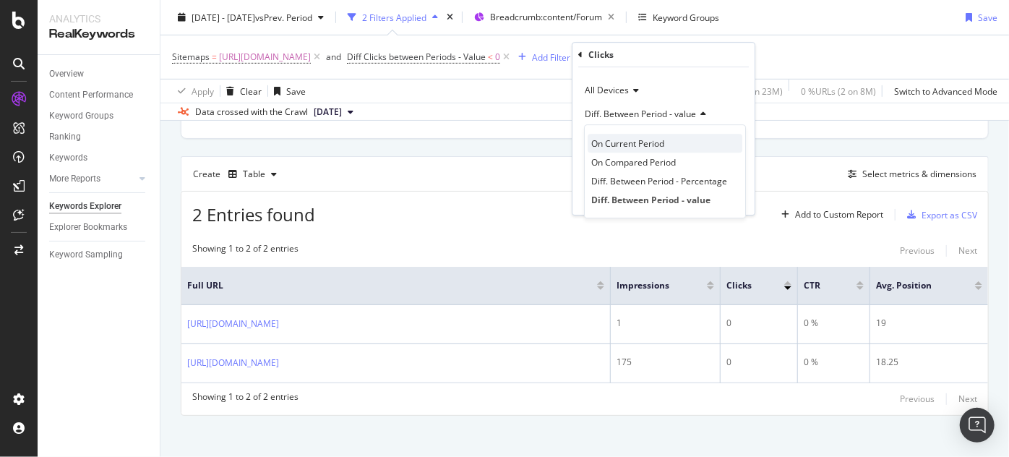
click at [615, 143] on span "On Current Period" at bounding box center [627, 143] width 73 height 12
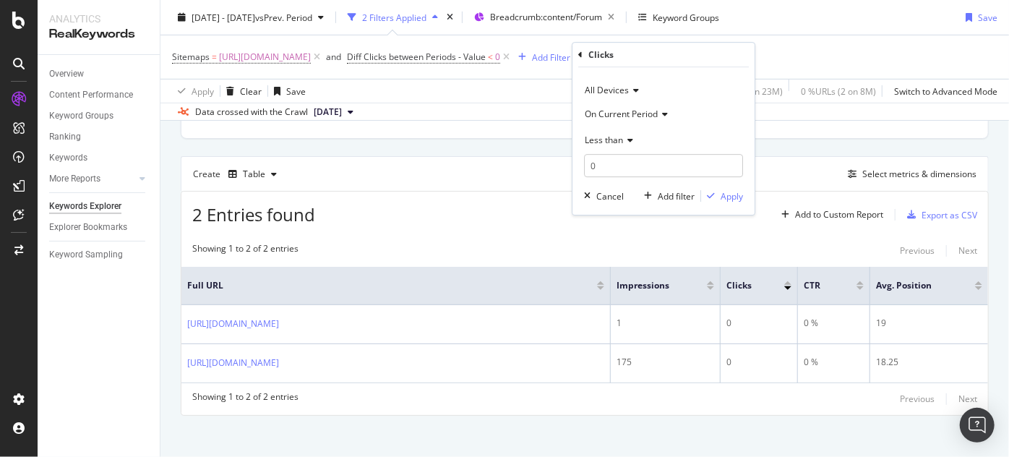
click at [599, 134] on span "Less than" at bounding box center [604, 140] width 38 height 12
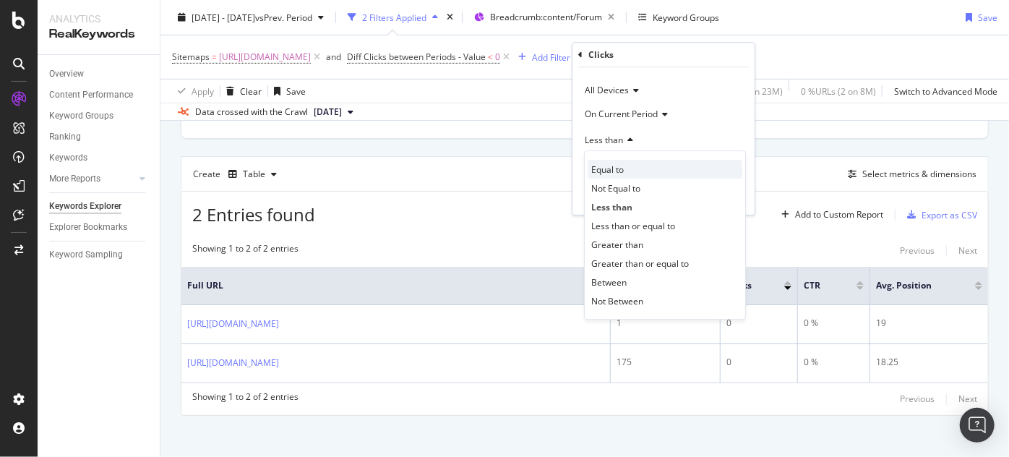
click at [612, 167] on span "Equal to" at bounding box center [607, 169] width 33 height 12
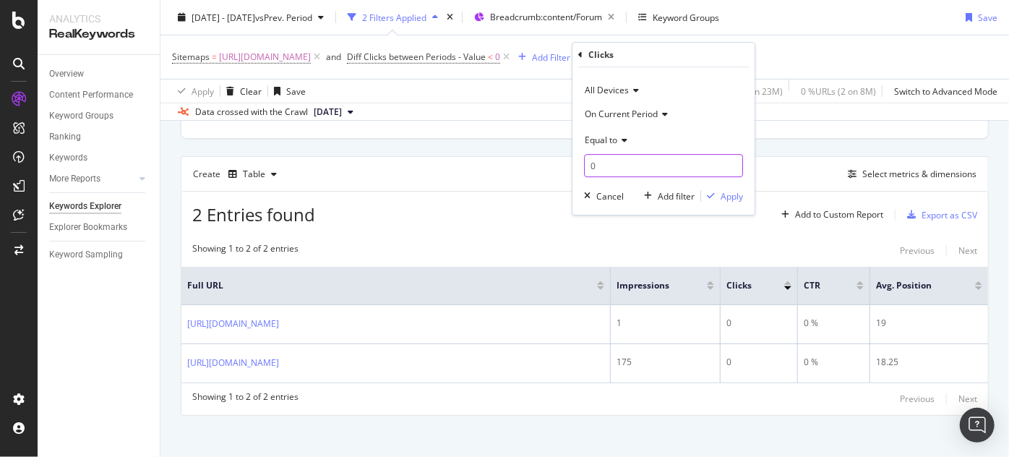
click at [609, 174] on input "0" at bounding box center [663, 165] width 159 height 23
click at [721, 198] on div "Apply" at bounding box center [732, 196] width 22 height 12
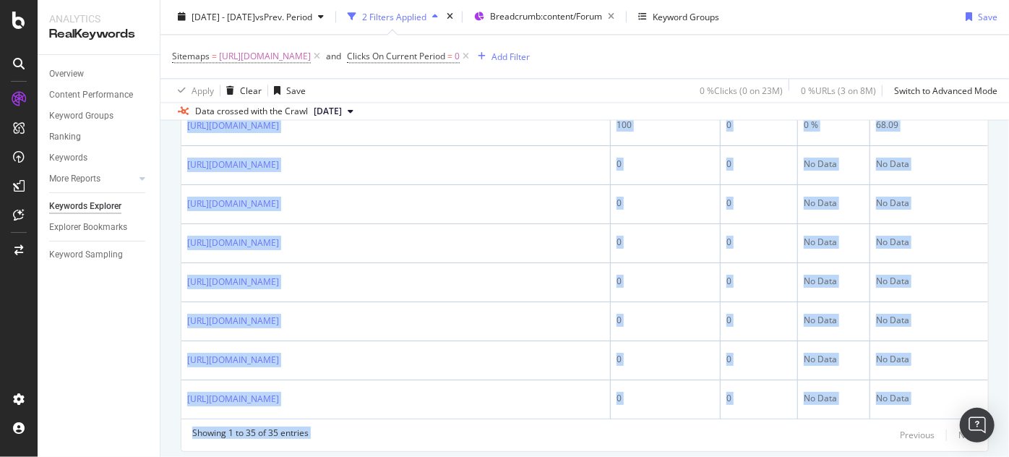
scroll to position [1705, 0]
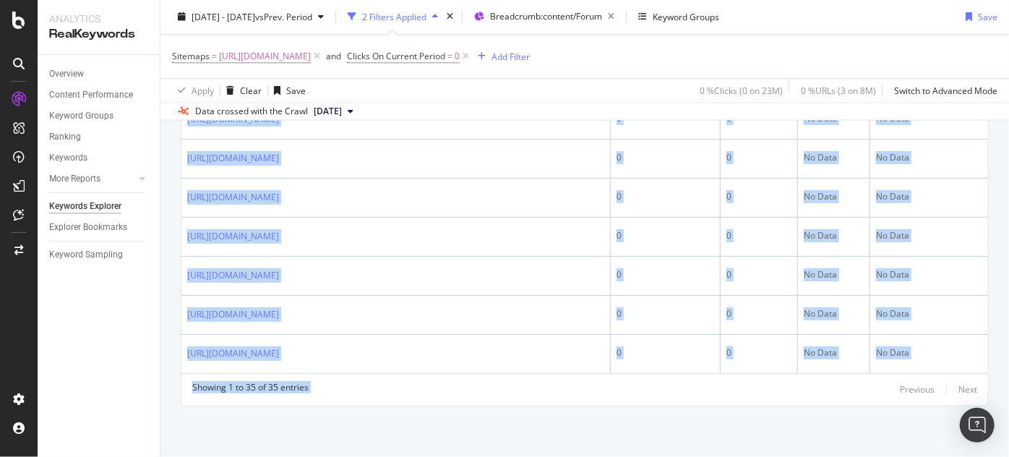
drag, startPoint x: 183, startPoint y: 145, endPoint x: 743, endPoint y: 487, distance: 656.7
click at [743, 456] on html "Analytics RealKeywords Overview Content Performance Keyword Groups Ranking Keyw…" at bounding box center [504, 228] width 1009 height 457
copy div "[URL][DOMAIN_NAME] 0 0 No Data No Data [URL][DOMAIN_NAME] 0 0 No Data No Data […"
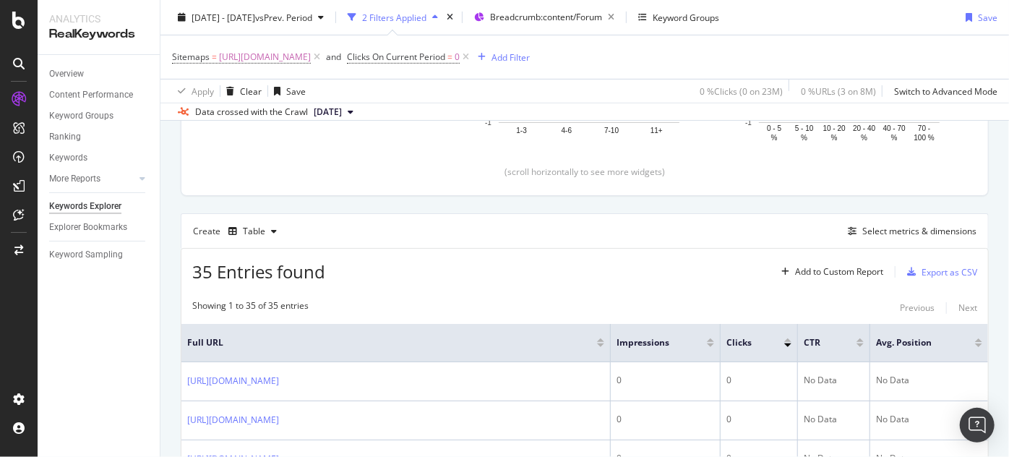
scroll to position [110, 0]
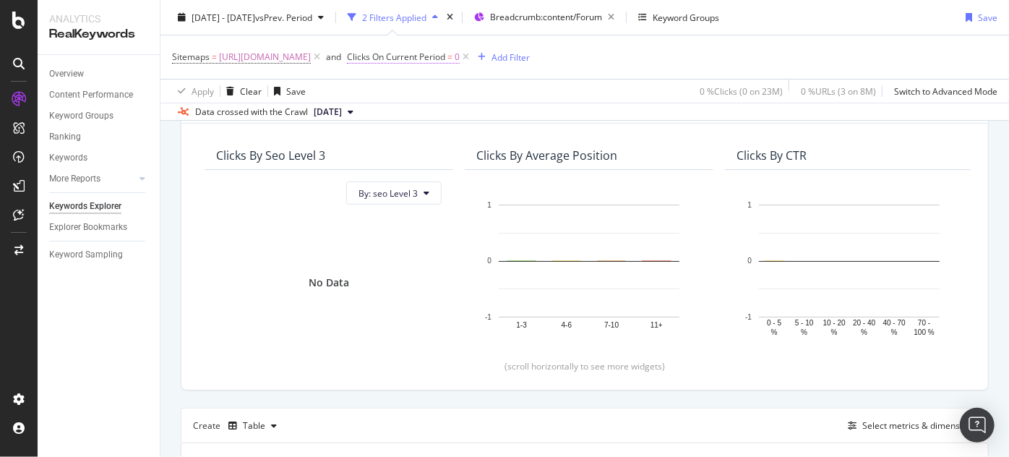
click at [453, 60] on span "=" at bounding box center [449, 57] width 5 height 12
click at [612, 137] on span "Equal to" at bounding box center [601, 140] width 33 height 12
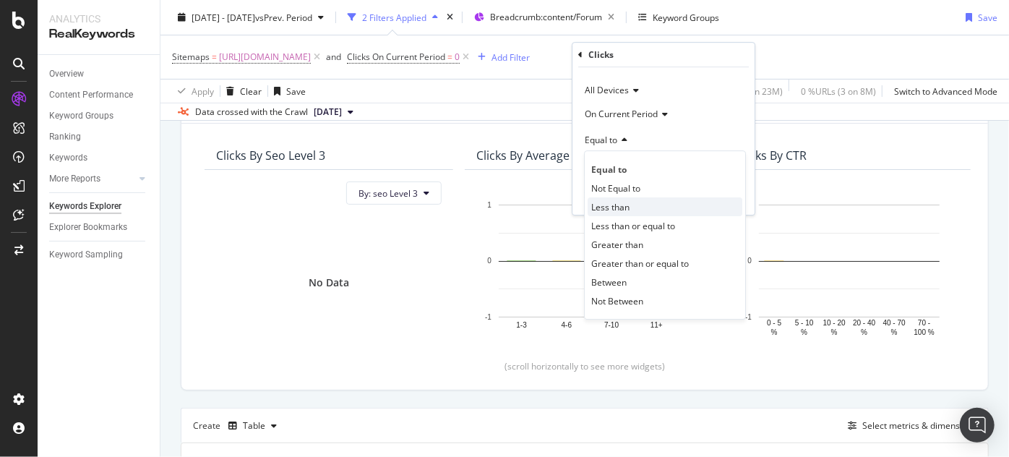
click at [631, 210] on div "Less than" at bounding box center [665, 206] width 155 height 19
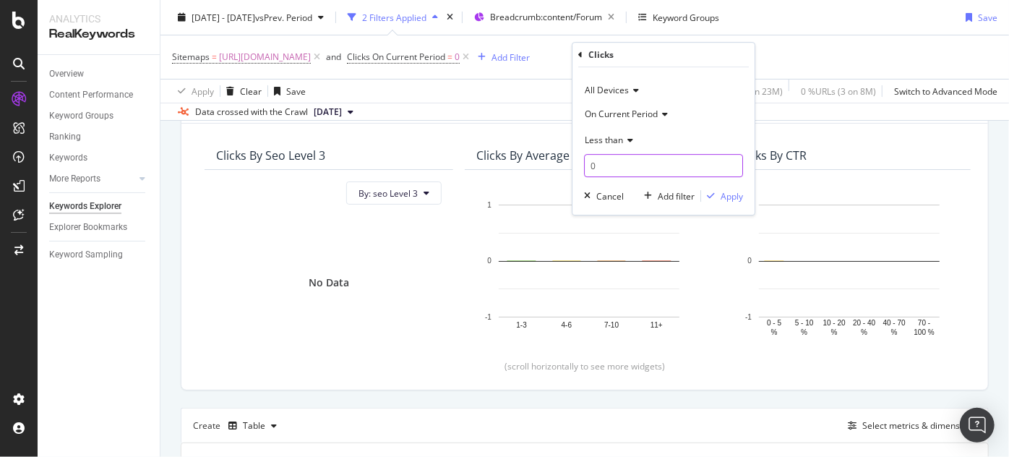
click at [612, 165] on input "0" at bounding box center [663, 165] width 159 height 23
type input "10"
click at [730, 202] on div "Apply" at bounding box center [732, 196] width 22 height 12
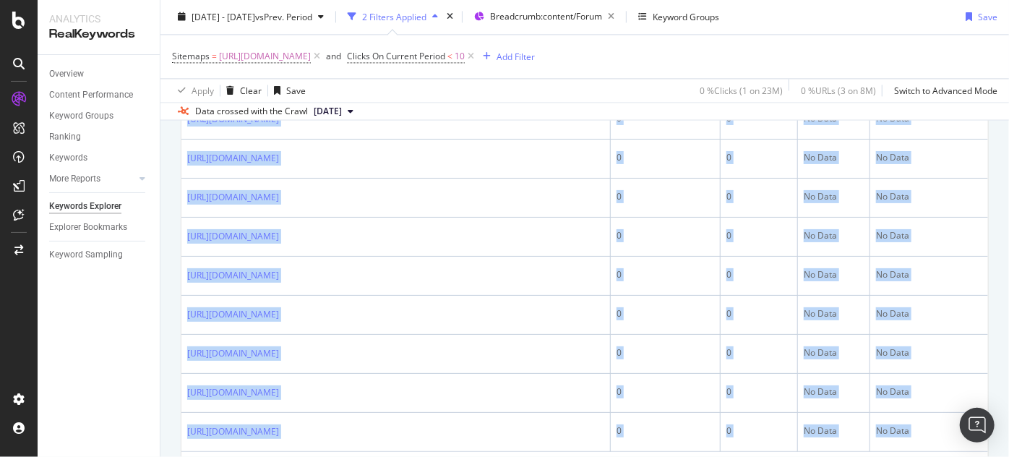
scroll to position [1705, 0]
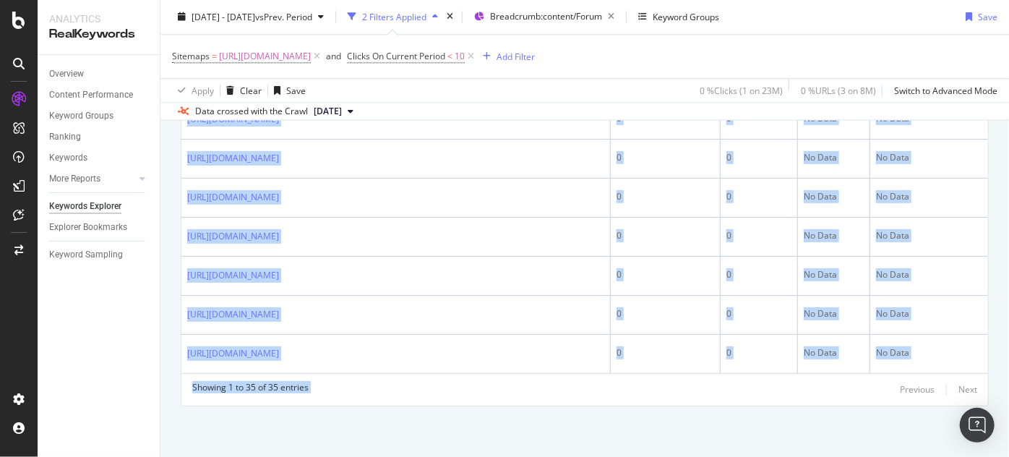
drag, startPoint x: 187, startPoint y: 207, endPoint x: 678, endPoint y: 487, distance: 565.6
click at [678, 456] on html "Analytics RealKeywords Overview Content Performance Keyword Groups Ranking Keyw…" at bounding box center [504, 228] width 1009 height 457
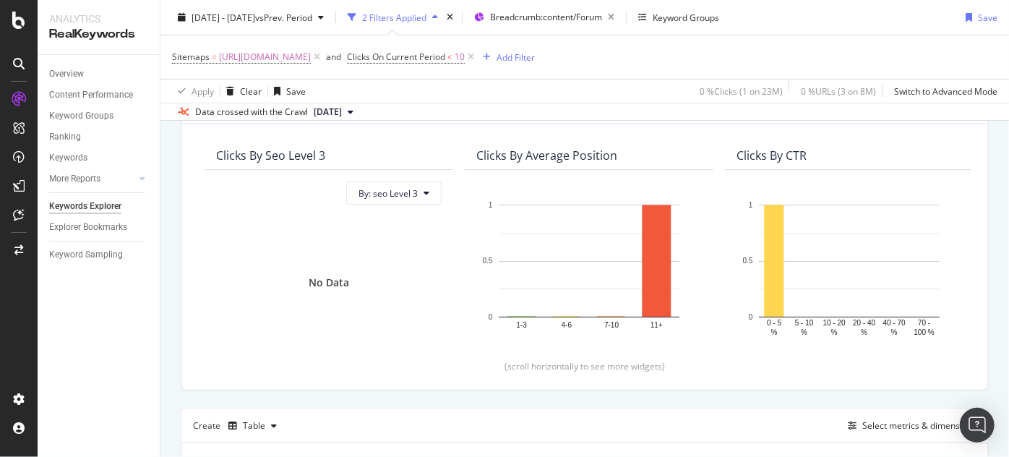
scroll to position [0, 0]
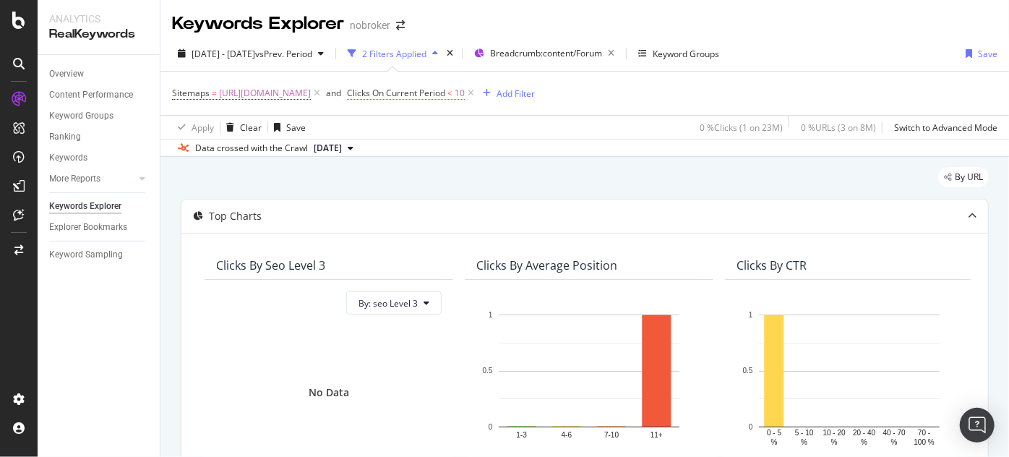
click at [445, 93] on span "Clicks On Current Period" at bounding box center [396, 93] width 98 height 12
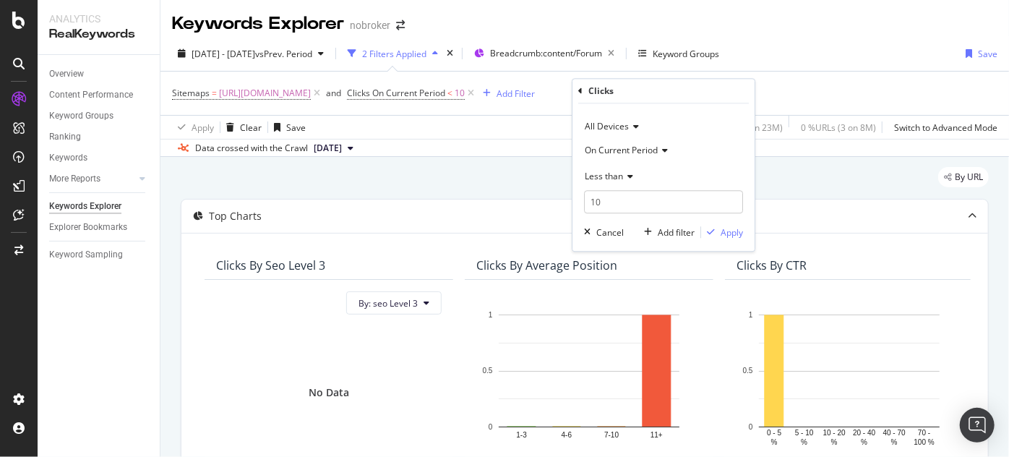
click at [628, 176] on icon at bounding box center [628, 176] width 10 height 9
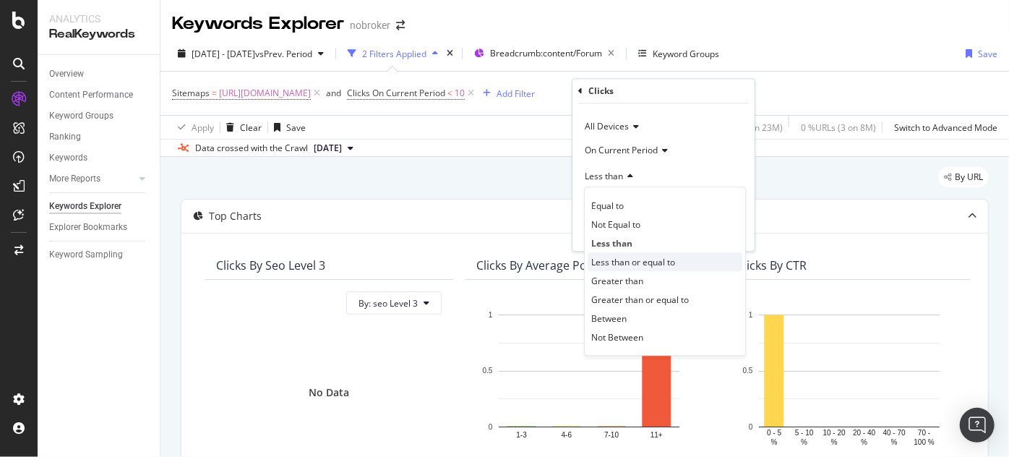
click at [641, 265] on span "Less than or equal to" at bounding box center [633, 262] width 84 height 12
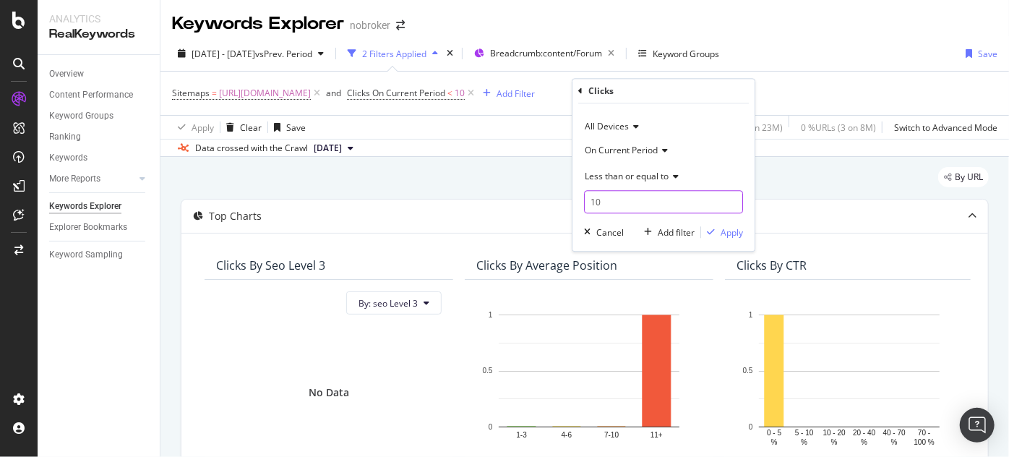
click at [614, 200] on input "10" at bounding box center [663, 202] width 159 height 23
type input "1"
type input "50"
click at [727, 238] on div "Apply" at bounding box center [732, 232] width 22 height 12
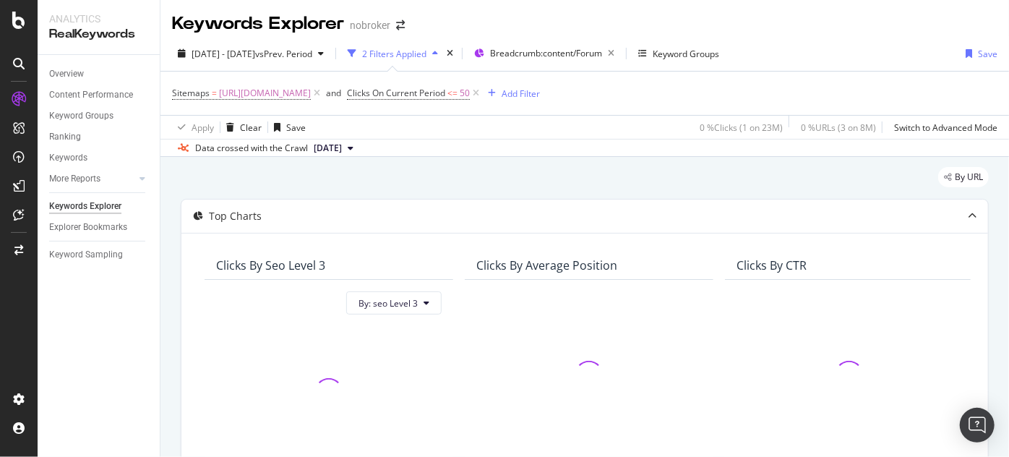
click at [888, 75] on div "Sitemaps = [URL][DOMAIN_NAME] and Clicks On Current Period <= 50 Add Filter" at bounding box center [585, 93] width 826 height 43
click at [908, 12] on div "Keywords Explorer nobroker" at bounding box center [584, 18] width 849 height 36
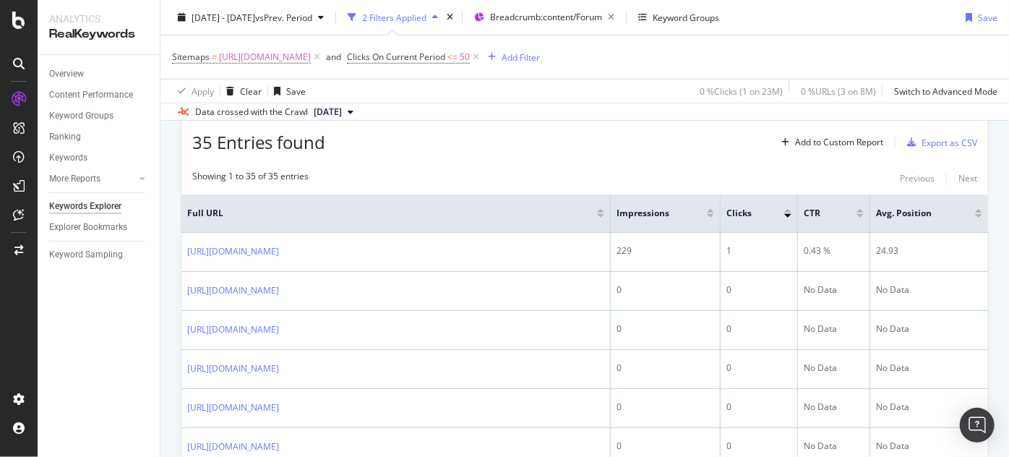
scroll to position [437, 0]
click at [789, 206] on div at bounding box center [787, 208] width 7 height 4
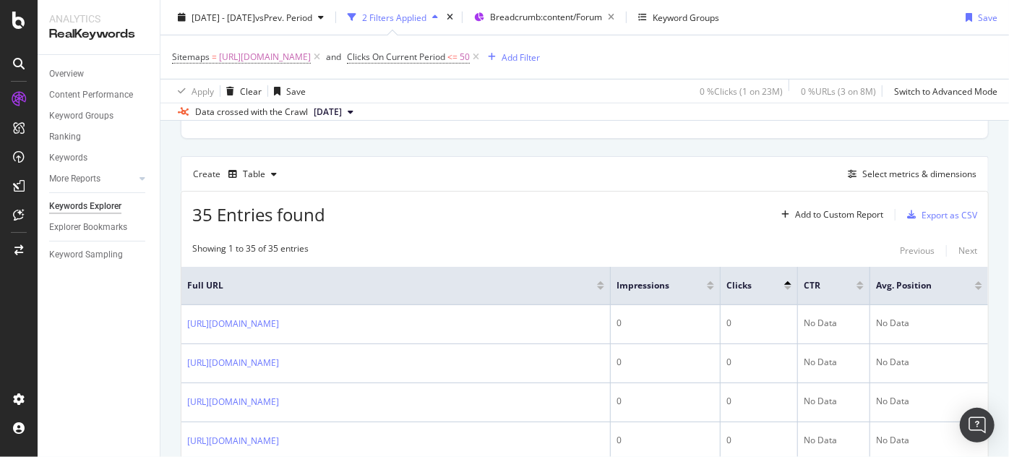
scroll to position [437, 0]
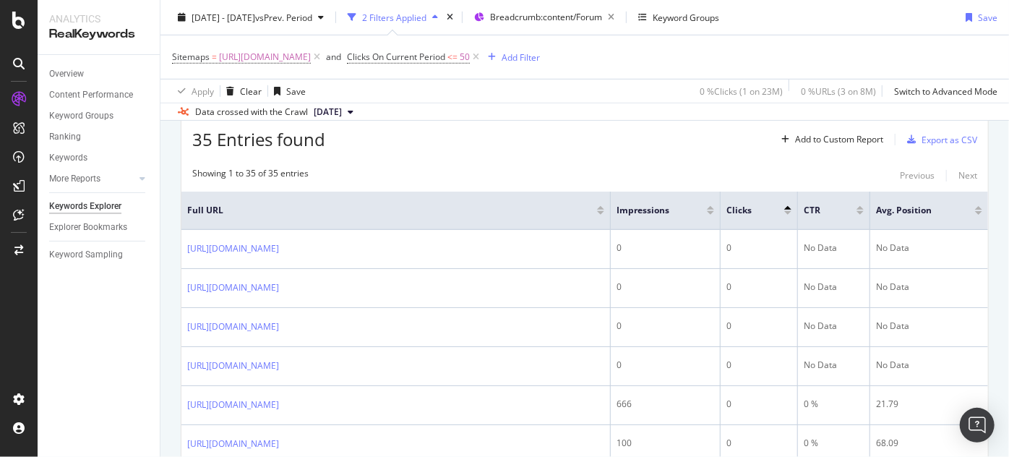
click at [789, 211] on div at bounding box center [787, 213] width 7 height 4
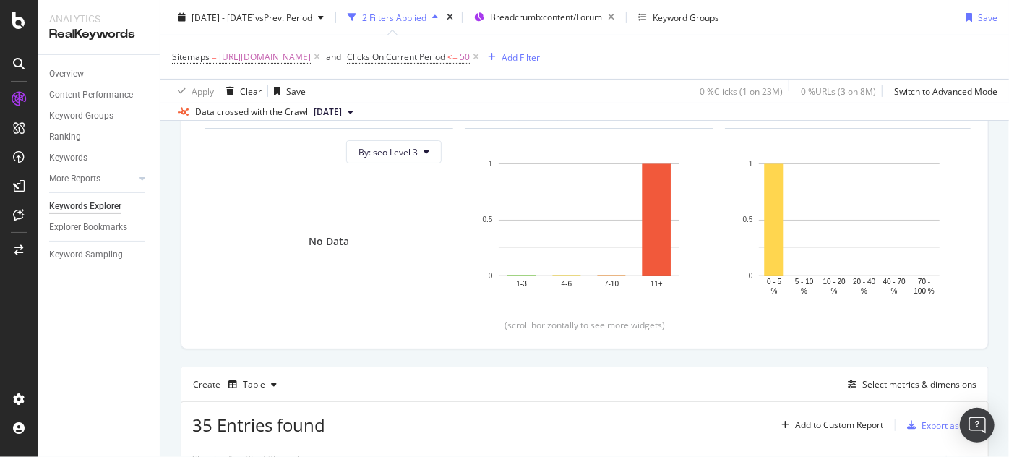
scroll to position [148, 0]
click at [311, 49] on span "[URL][DOMAIN_NAME]" at bounding box center [265, 57] width 92 height 20
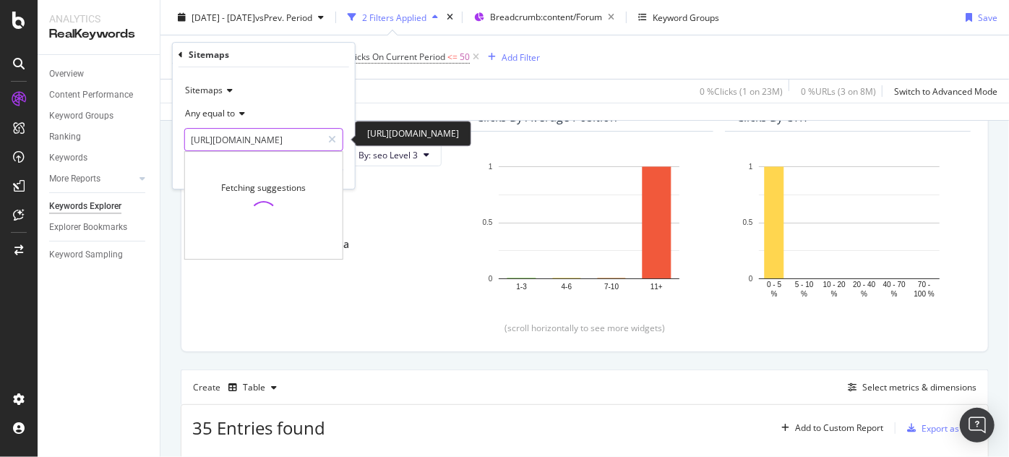
click at [285, 145] on input "[URL][DOMAIN_NAME]" at bounding box center [253, 139] width 137 height 23
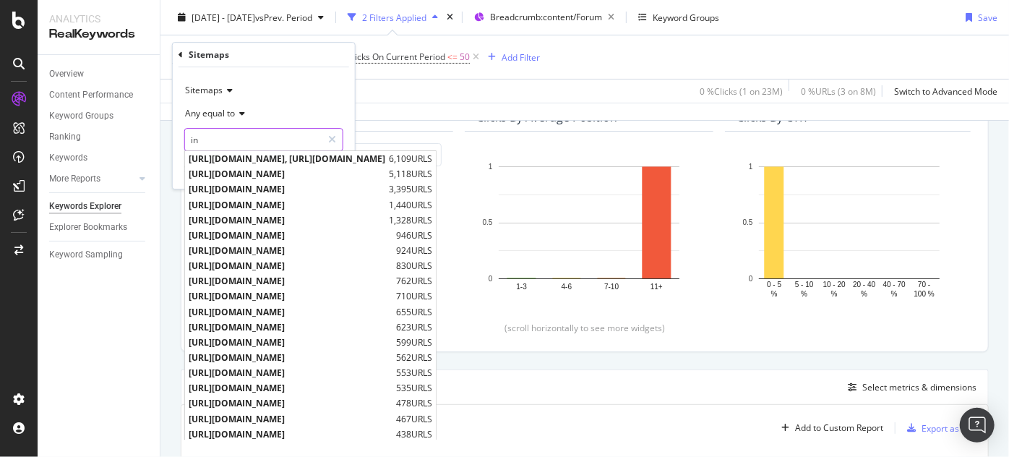
type input "i"
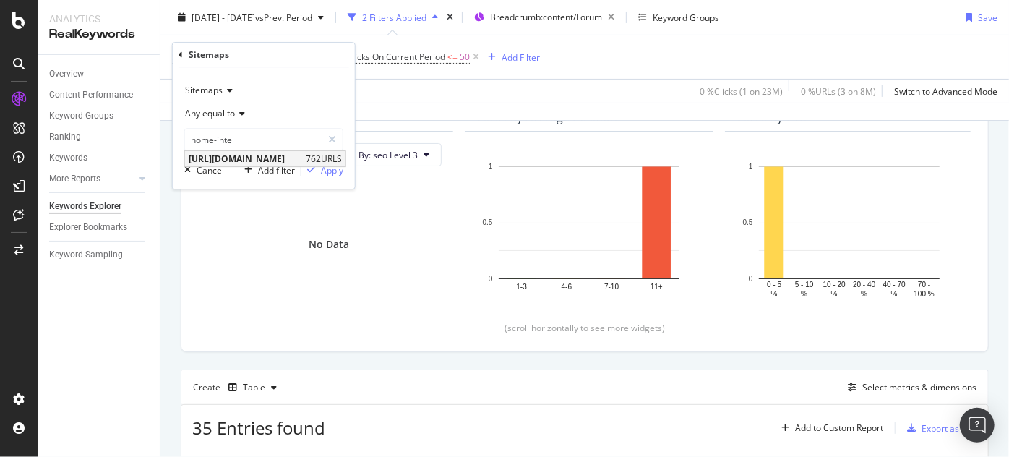
click at [296, 159] on span "[URL][DOMAIN_NAME]" at bounding box center [245, 159] width 113 height 12
type input "[URL][DOMAIN_NAME]"
click at [321, 171] on div "Apply" at bounding box center [332, 170] width 22 height 12
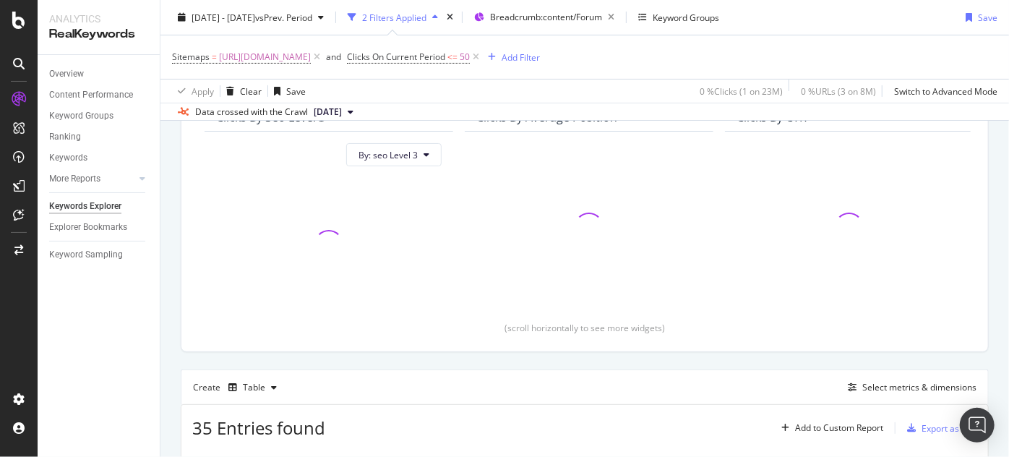
click at [995, 119] on div "[DATE] - [DATE] vs Prev. Period 2 Filters Applied Breadcrumb: content/Forum Key…" at bounding box center [584, 60] width 849 height 121
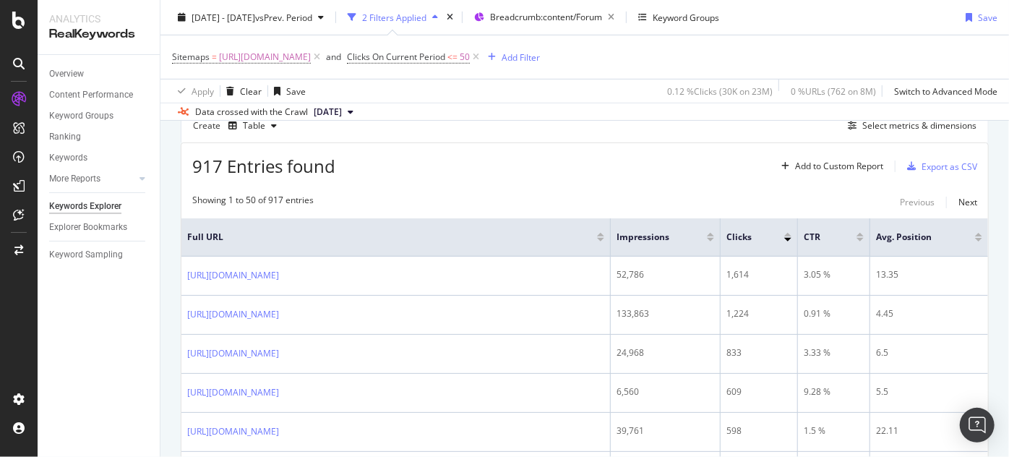
scroll to position [442, 0]
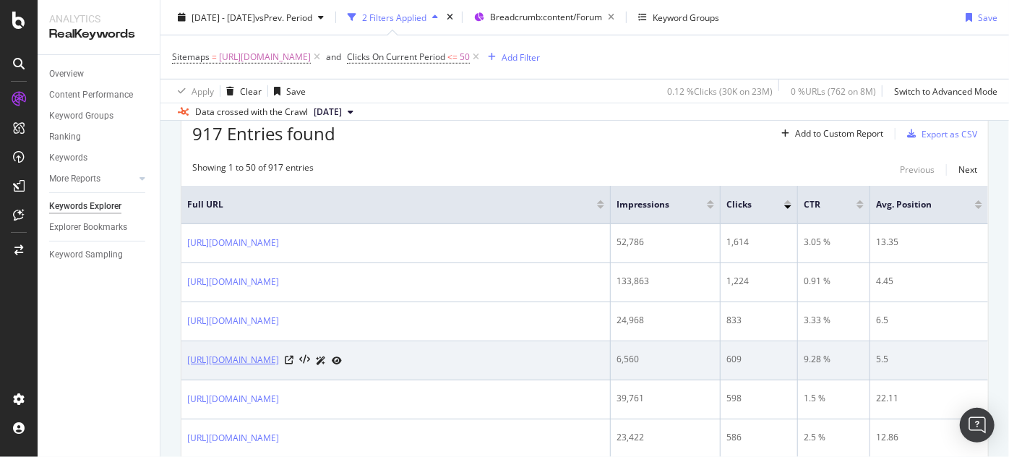
drag, startPoint x: 182, startPoint y: 223, endPoint x: 435, endPoint y: 375, distance: 295.4
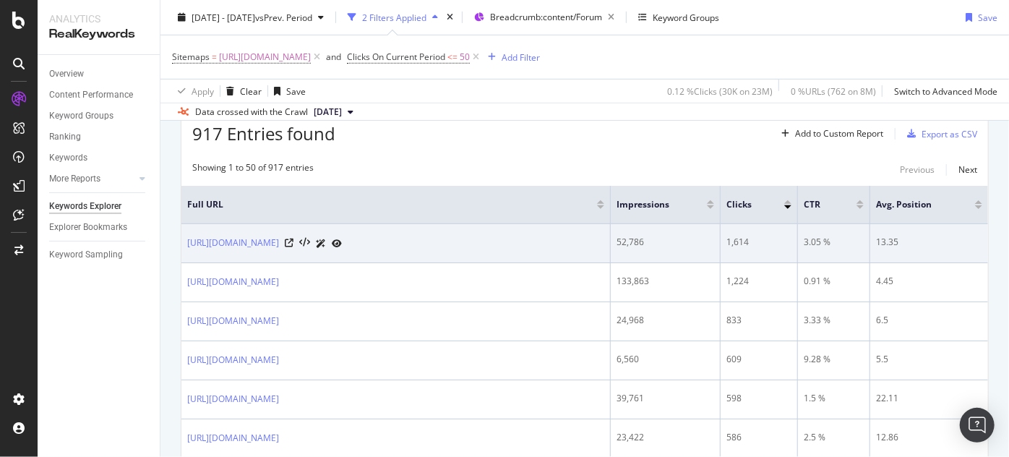
click at [291, 225] on td "[URL][DOMAIN_NAME]" at bounding box center [395, 243] width 429 height 39
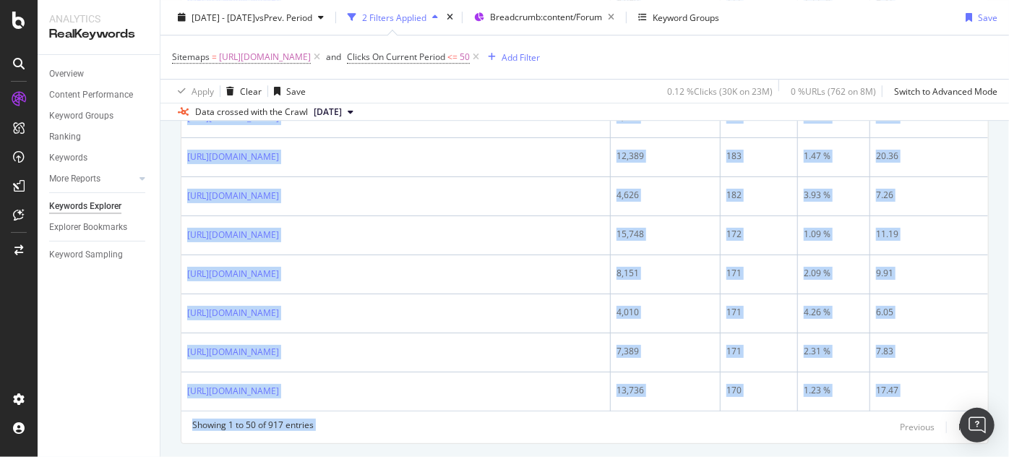
scroll to position [2246, 0]
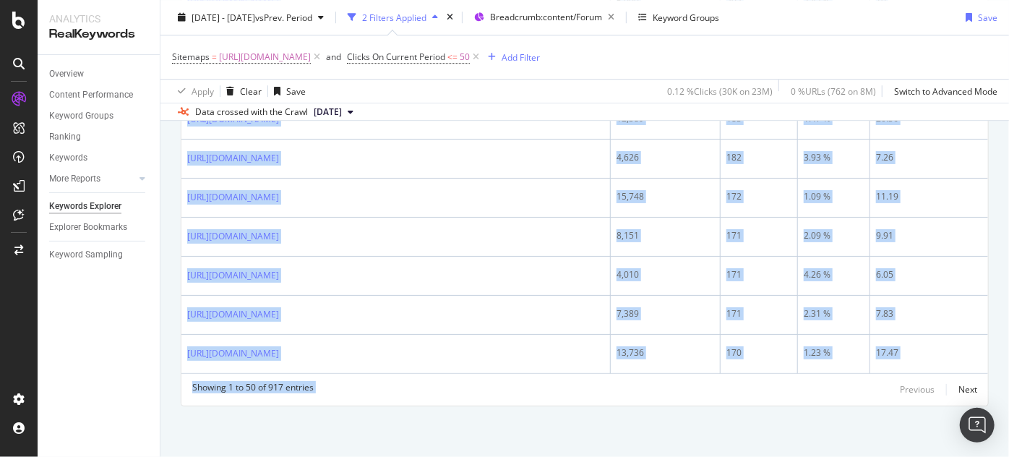
drag, startPoint x: 187, startPoint y: 226, endPoint x: 792, endPoint y: 487, distance: 659.2
click at [792, 456] on html "Analytics RealKeywords Overview Content Performance Keyword Groups Ranking Keyw…" at bounding box center [504, 228] width 1009 height 457
copy div "[URL][DOMAIN_NAME] 52,786 1,614 3.05 % 13.35 [URL][DOMAIN_NAME] 133,863 1,224 0…"
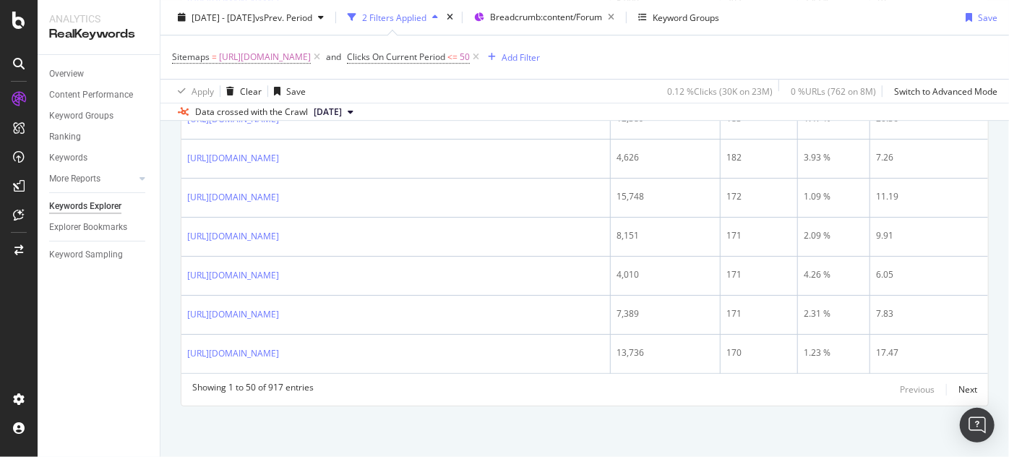
click at [661, 80] on div "0.12 % Clicks ( 30K on 23M )" at bounding box center [716, 91] width 111 height 23
click at [311, 52] on span "[URL][DOMAIN_NAME]" at bounding box center [265, 57] width 92 height 20
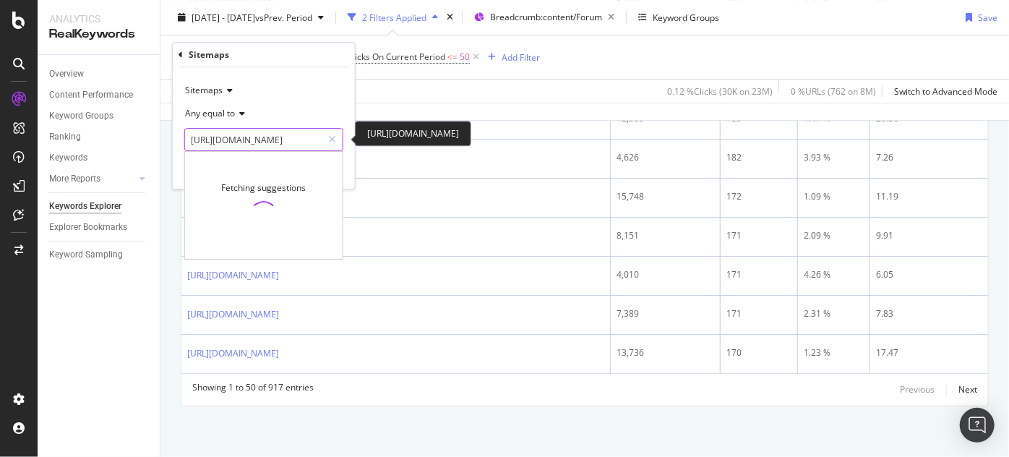
click at [272, 134] on input "[URL][DOMAIN_NAME]" at bounding box center [253, 139] width 137 height 23
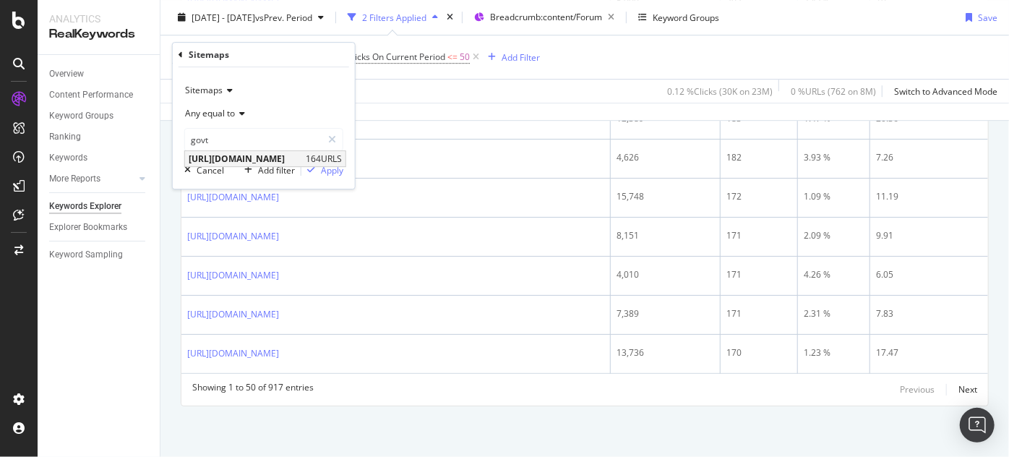
click at [291, 160] on span "[URL][DOMAIN_NAME]" at bounding box center [245, 159] width 113 height 12
type input "[URL][DOMAIN_NAME]"
click at [330, 174] on div "Apply" at bounding box center [332, 170] width 22 height 12
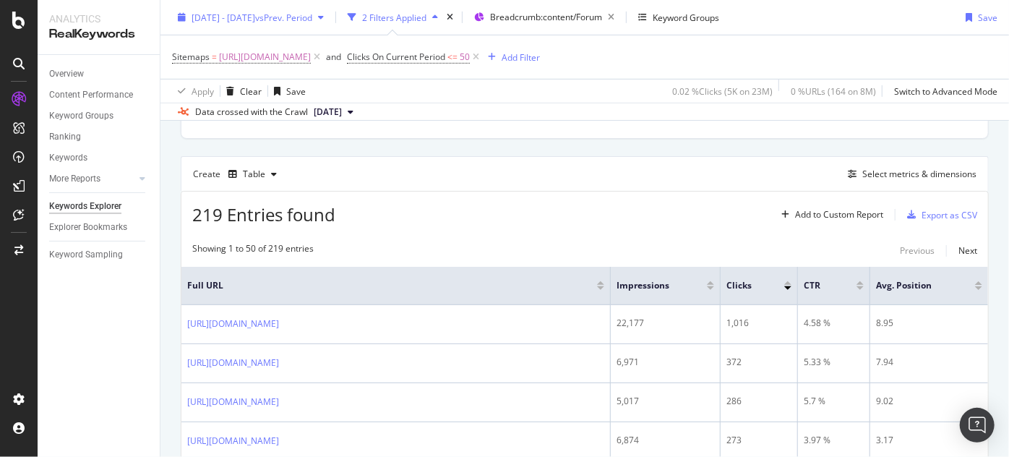
scroll to position [2246, 0]
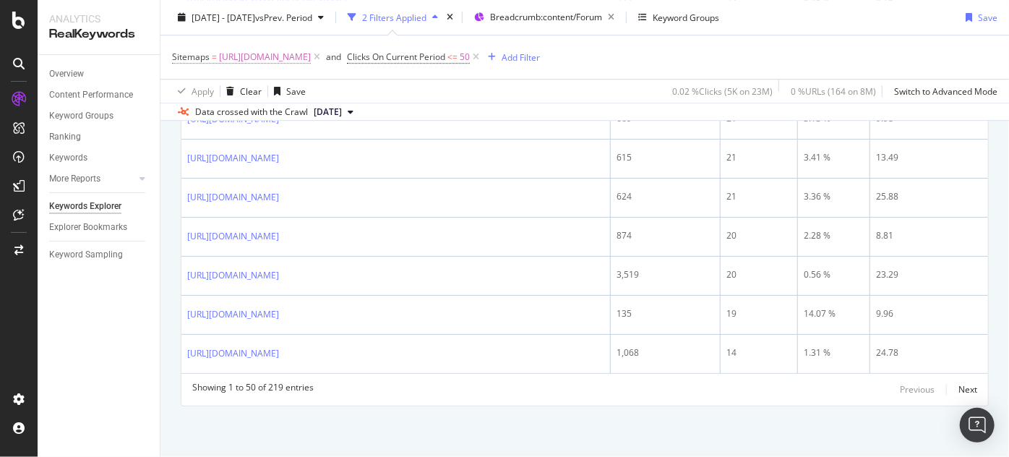
click at [311, 54] on span "[URL][DOMAIN_NAME]" at bounding box center [265, 57] width 92 height 20
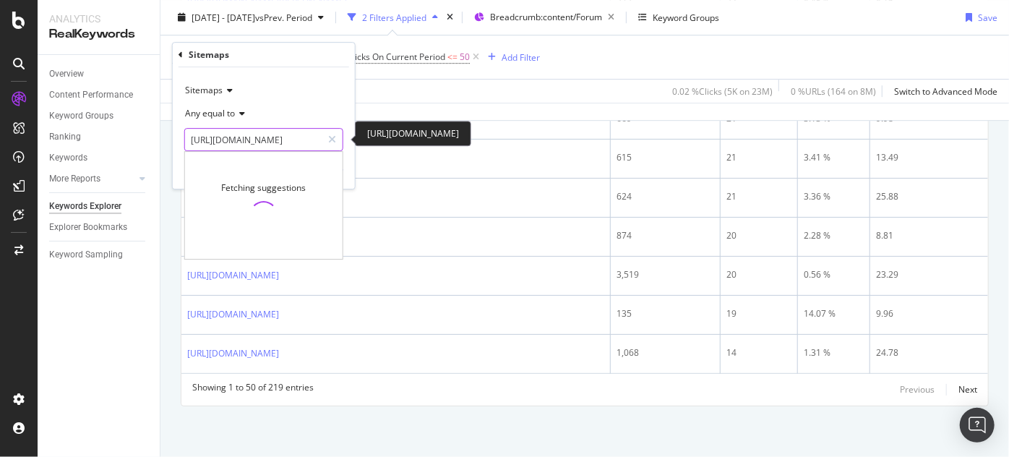
click at [295, 138] on input "[URL][DOMAIN_NAME]" at bounding box center [253, 139] width 137 height 23
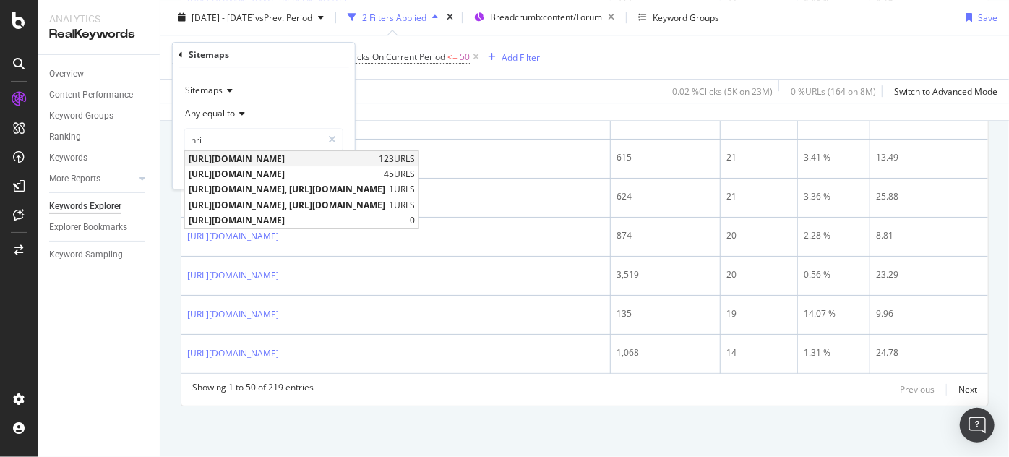
click at [331, 159] on span "[URL][DOMAIN_NAME]" at bounding box center [282, 159] width 187 height 12
type input "[URL][DOMAIN_NAME]"
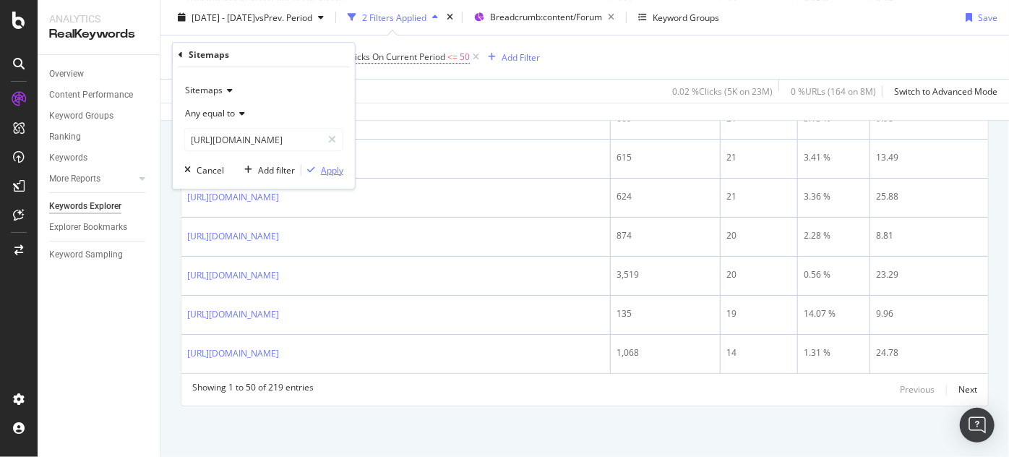
click at [321, 171] on div "Apply" at bounding box center [332, 170] width 22 height 12
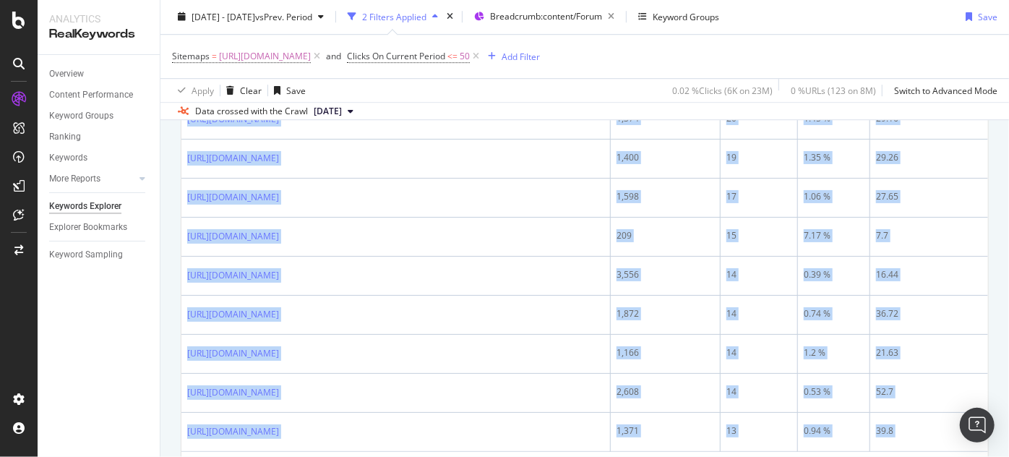
scroll to position [2315, 0]
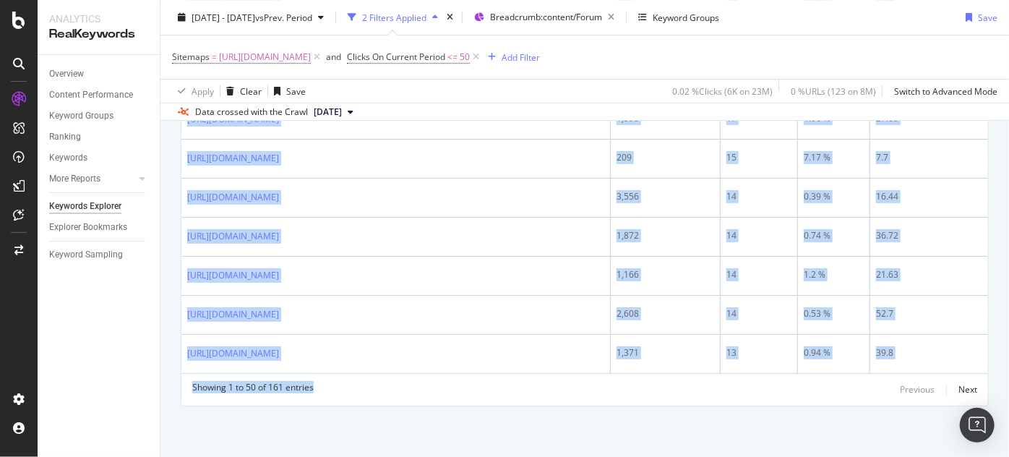
drag, startPoint x: 184, startPoint y: 248, endPoint x: 587, endPoint y: 487, distance: 468.4
click at [587, 456] on html "Analytics RealKeywords Overview Content Performance Keyword Groups Ranking Keyw…" at bounding box center [504, 228] width 1009 height 457
copy div "[URL][DOMAIN_NAME] 25,485 887 3.48 % 4.84 [URL][DOMAIN_NAME] 9,420 738 7.83 % 3…"
click at [964, 389] on div "Next" at bounding box center [968, 389] width 19 height 12
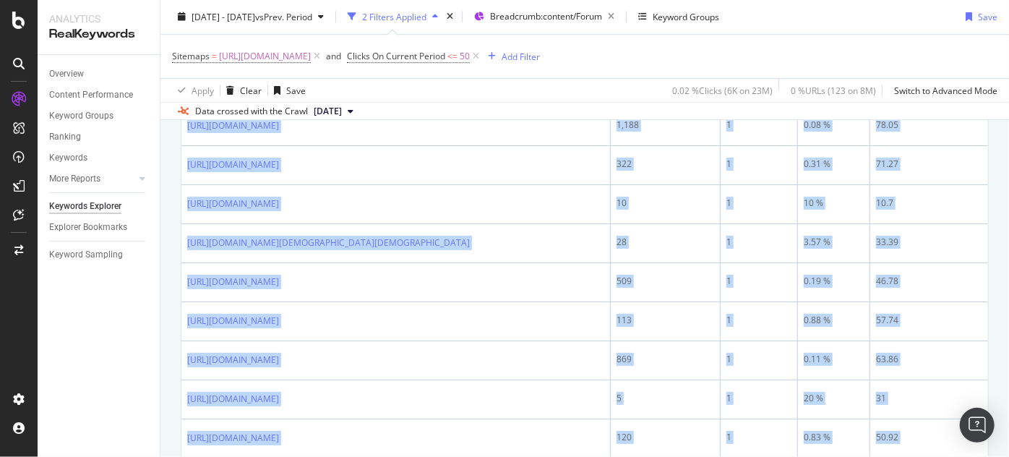
scroll to position [2370, 0]
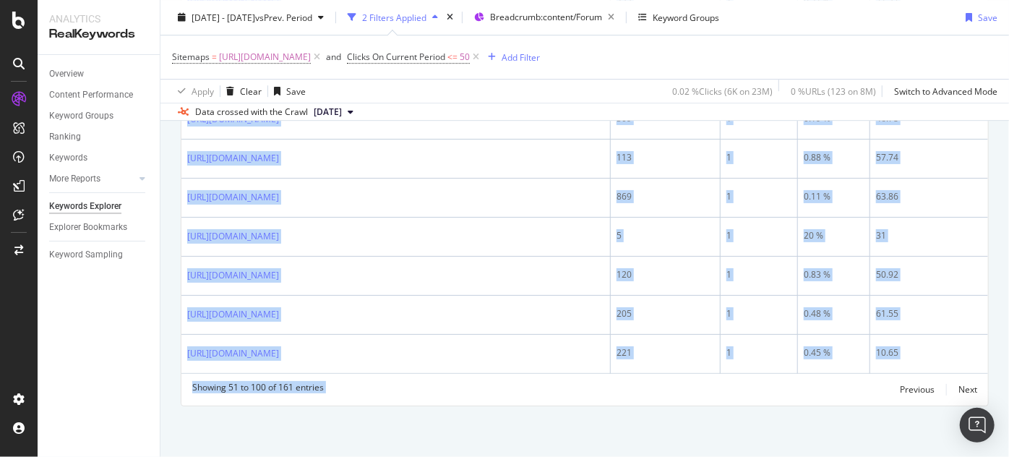
drag, startPoint x: 184, startPoint y: 285, endPoint x: 741, endPoint y: 487, distance: 592.3
click at [741, 456] on html "Analytics RealKeywords Overview Content Performance Keyword Groups Ranking Keyw…" at bounding box center [504, 228] width 1009 height 457
copy div "[URL][DOMAIN_NAME] 114 12 10.52 % 17 [URL][DOMAIN_NAME] 1,041 12 1.15 % 39.12 […"
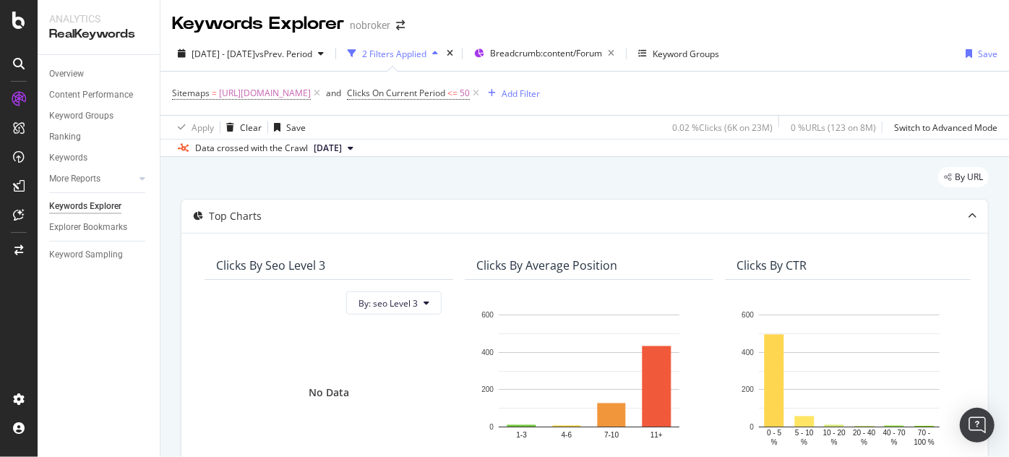
scroll to position [2370, 0]
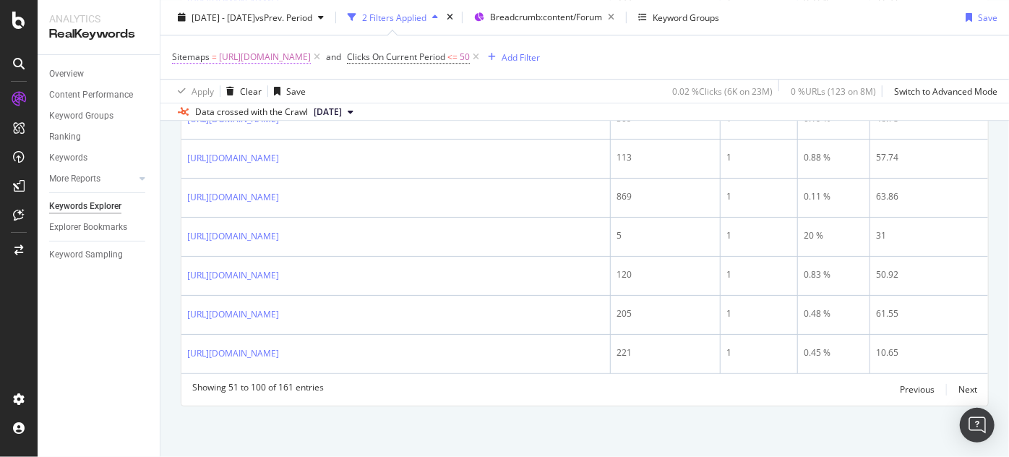
click at [311, 53] on span "[URL][DOMAIN_NAME]" at bounding box center [265, 57] width 92 height 20
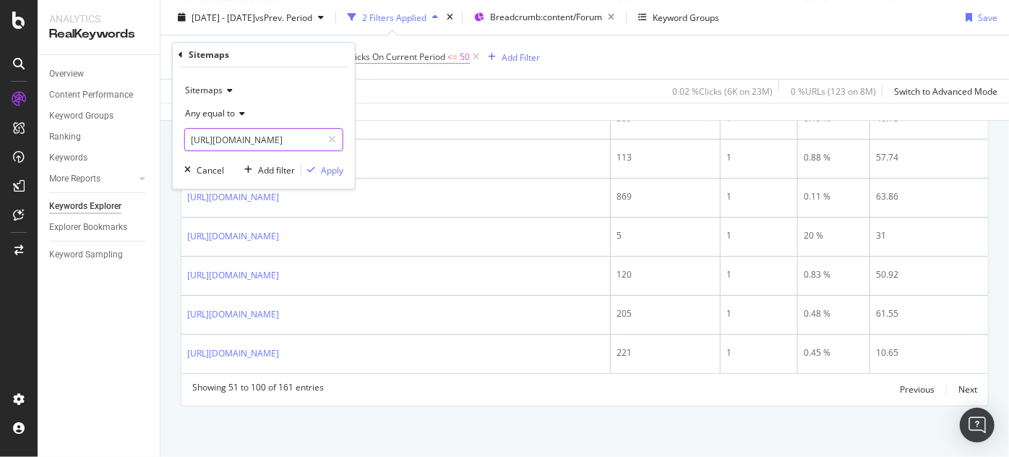
click at [280, 150] on div "https://www.nobroker.in/forum/sitemap-index/?id=nri-real-estate-queries.xml htt…" at bounding box center [263, 139] width 159 height 23
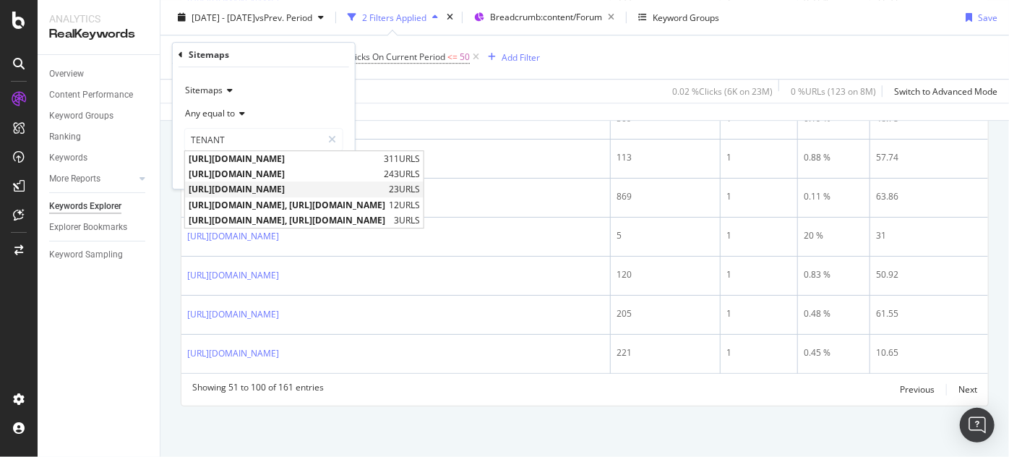
click at [338, 190] on span "[URL][DOMAIN_NAME]" at bounding box center [287, 190] width 197 height 12
type input "[URL][DOMAIN_NAME]"
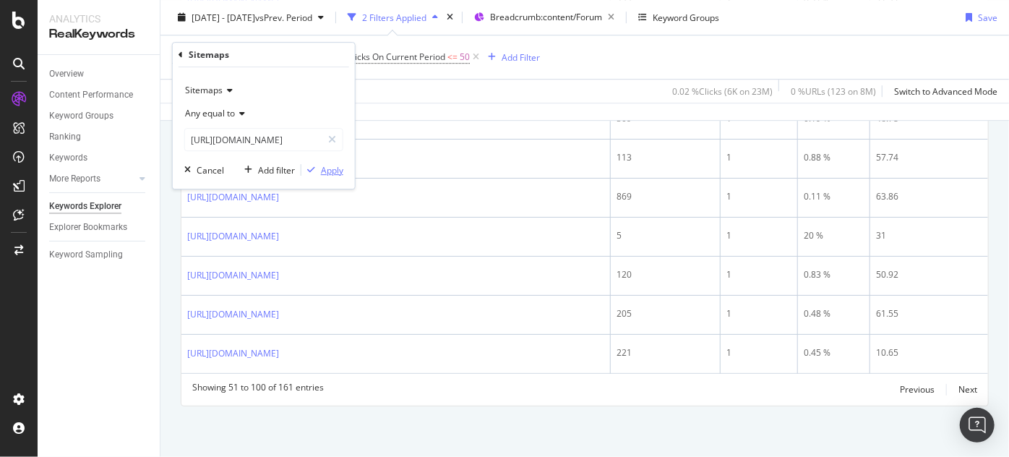
click at [330, 173] on div "Apply" at bounding box center [332, 170] width 22 height 12
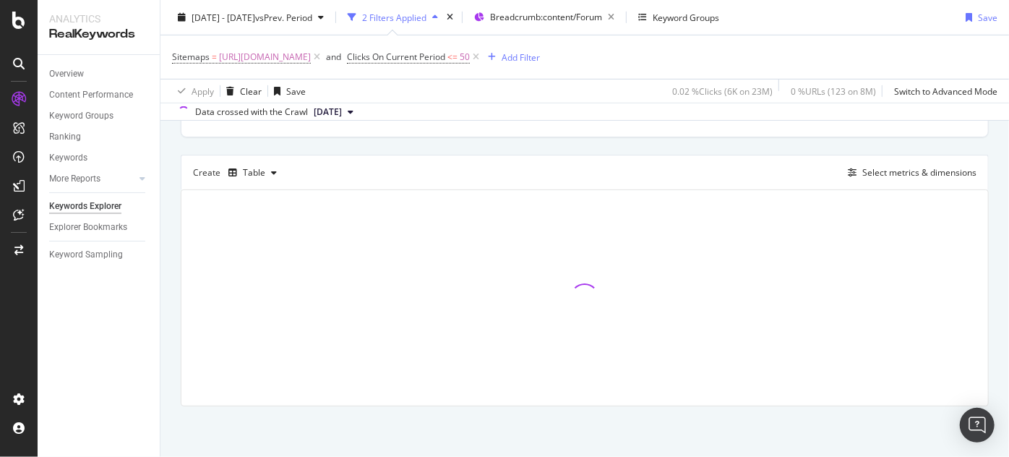
scroll to position [361, 0]
click at [458, 54] on span "<=" at bounding box center [452, 57] width 10 height 12
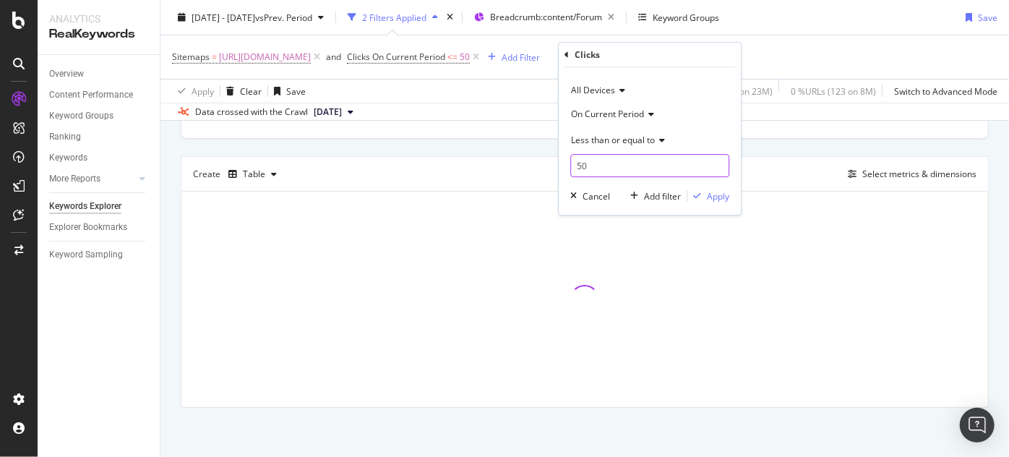
click at [607, 168] on input "50" at bounding box center [649, 165] width 159 height 23
type input "5"
type input "10"
click at [708, 198] on div "Apply" at bounding box center [718, 196] width 22 height 12
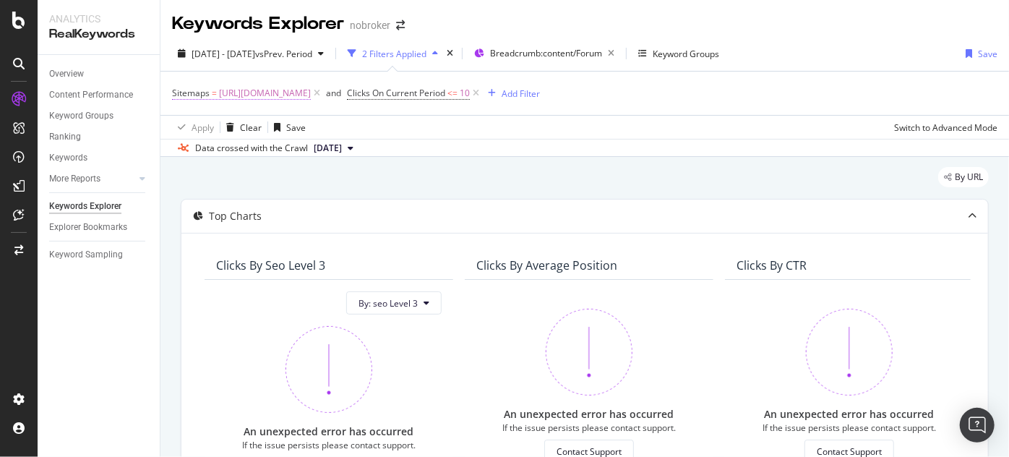
click at [311, 94] on span "[URL][DOMAIN_NAME]" at bounding box center [265, 93] width 92 height 20
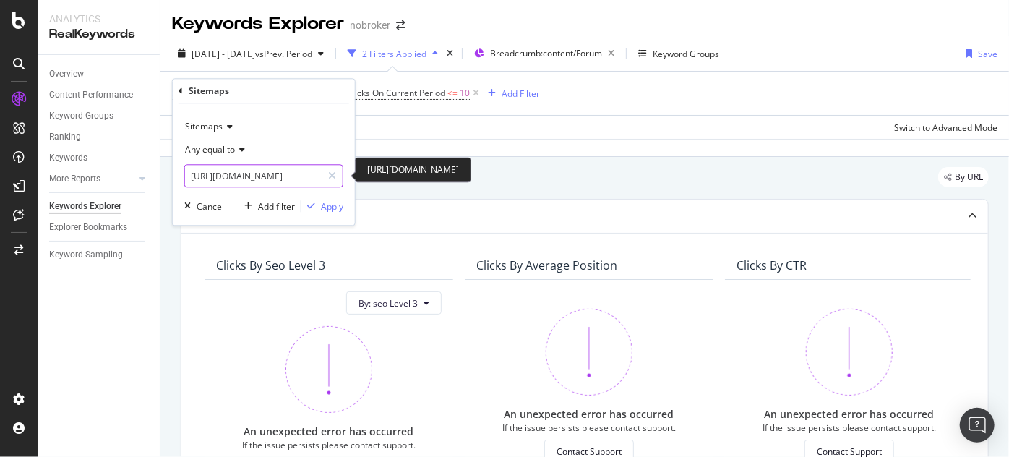
click at [291, 178] on input "[URL][DOMAIN_NAME]" at bounding box center [253, 176] width 137 height 23
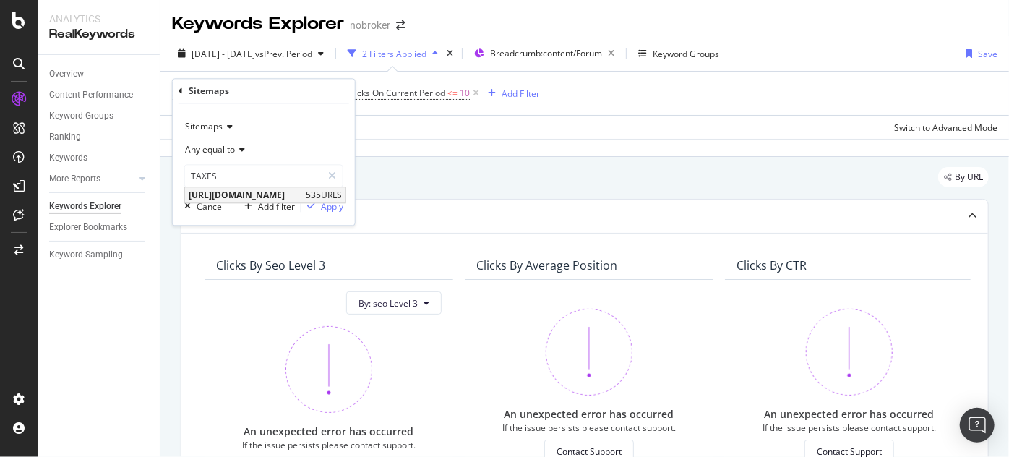
click at [301, 194] on span "[URL][DOMAIN_NAME]" at bounding box center [245, 195] width 113 height 12
type input "[URL][DOMAIN_NAME]"
click at [330, 206] on div "Apply" at bounding box center [332, 206] width 22 height 12
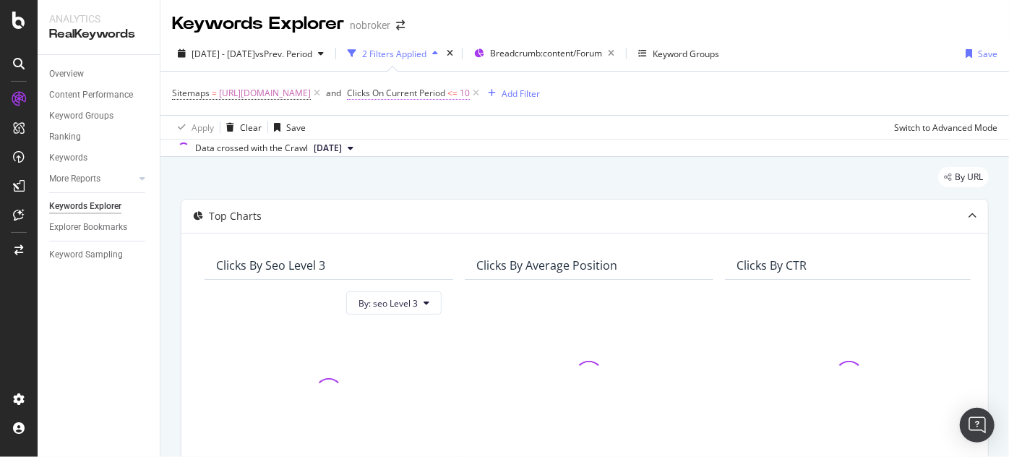
click at [445, 91] on span "Clicks On Current Period" at bounding box center [396, 93] width 98 height 12
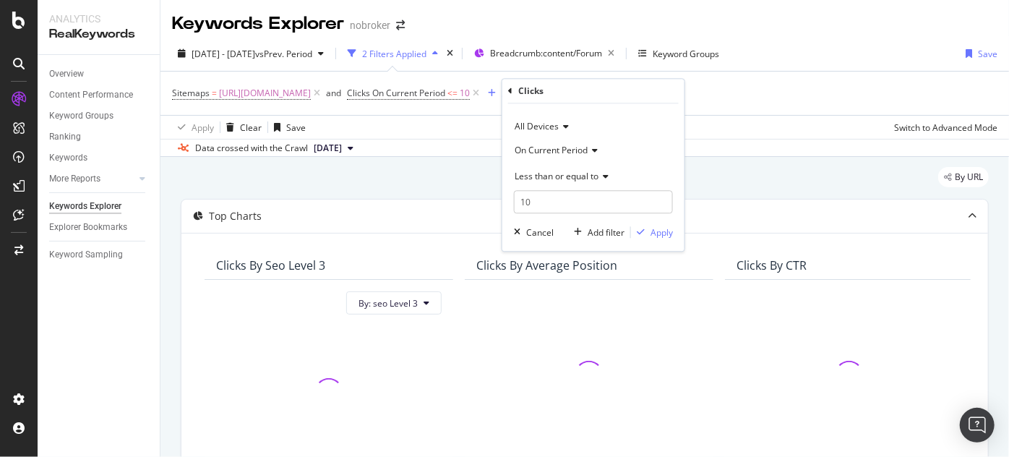
click at [543, 176] on span "Less than or equal to" at bounding box center [557, 176] width 84 height 12
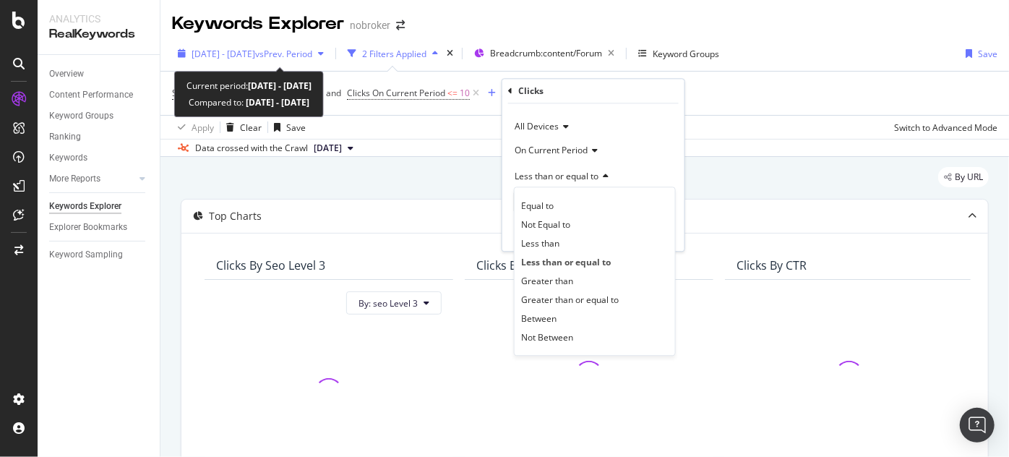
click at [255, 53] on span "[DATE] - [DATE]" at bounding box center [224, 54] width 64 height 12
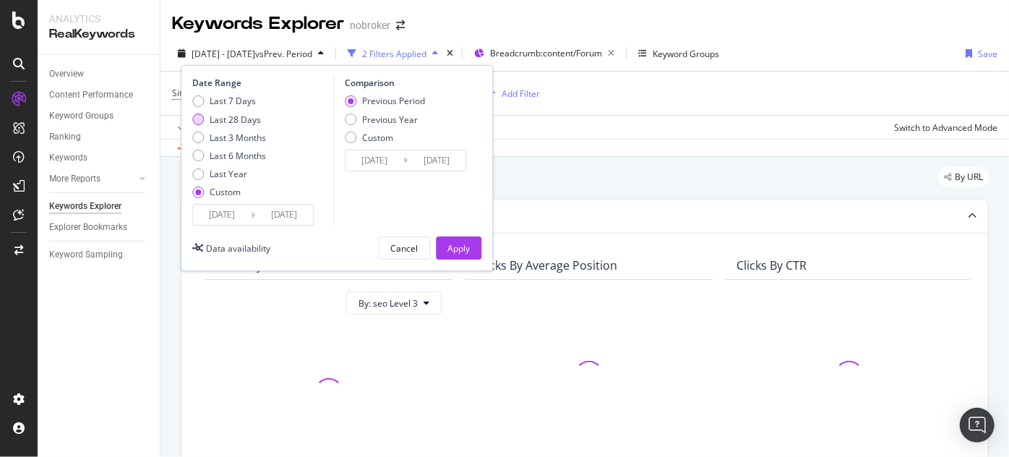
click at [229, 120] on div "Last 28 Days" at bounding box center [235, 119] width 51 height 12
type input "2025/07/12"
type input "2025/08/08"
type input "2025/06/14"
type input "2025/07/11"
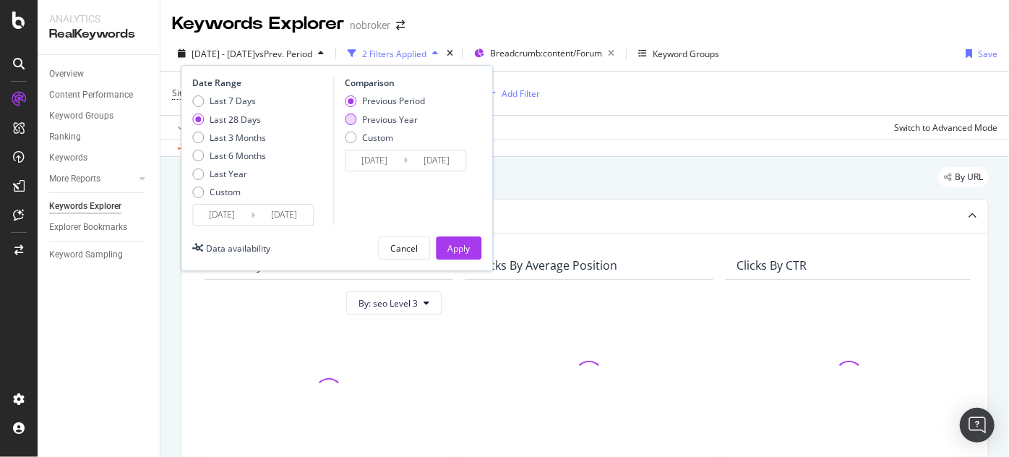
click at [380, 119] on div "Previous Year" at bounding box center [390, 119] width 56 height 12
type input "2024/07/13"
type input "2024/08/09"
click at [465, 250] on div "Apply" at bounding box center [458, 248] width 22 height 12
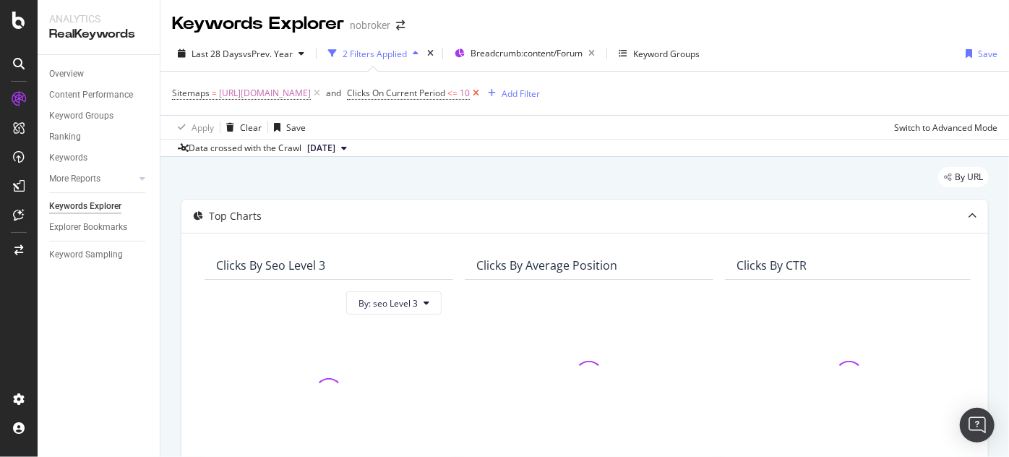
click at [482, 92] on icon at bounding box center [476, 93] width 12 height 14
click at [381, 95] on div "Add Filter" at bounding box center [362, 93] width 38 height 12
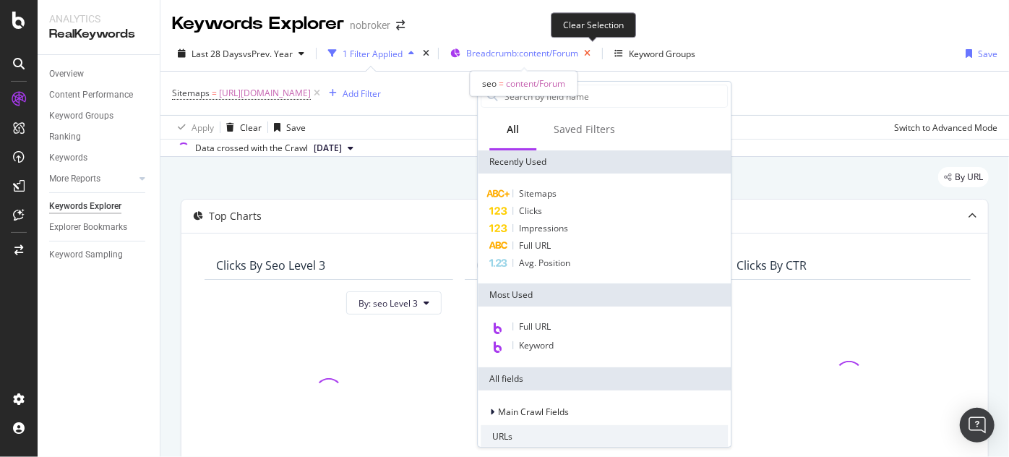
click at [593, 56] on icon "button" at bounding box center [587, 53] width 18 height 20
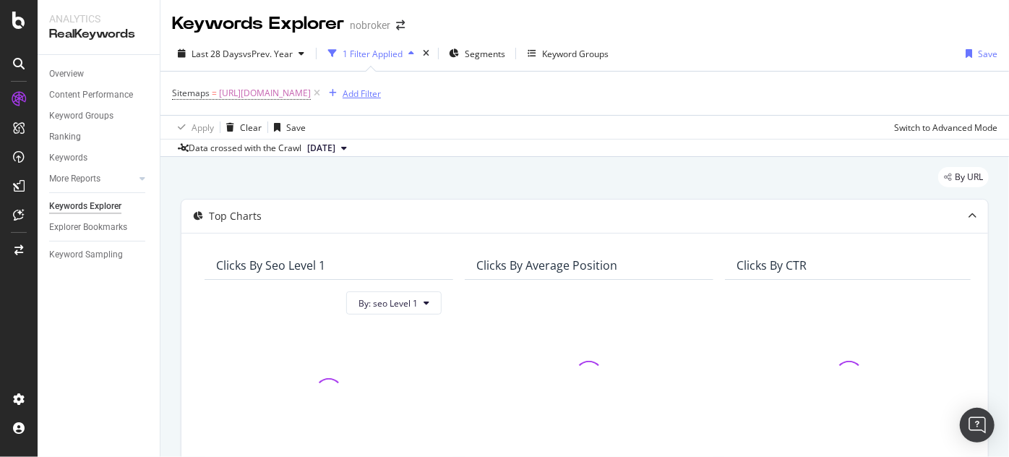
click at [381, 90] on div "Add Filter" at bounding box center [362, 93] width 38 height 12
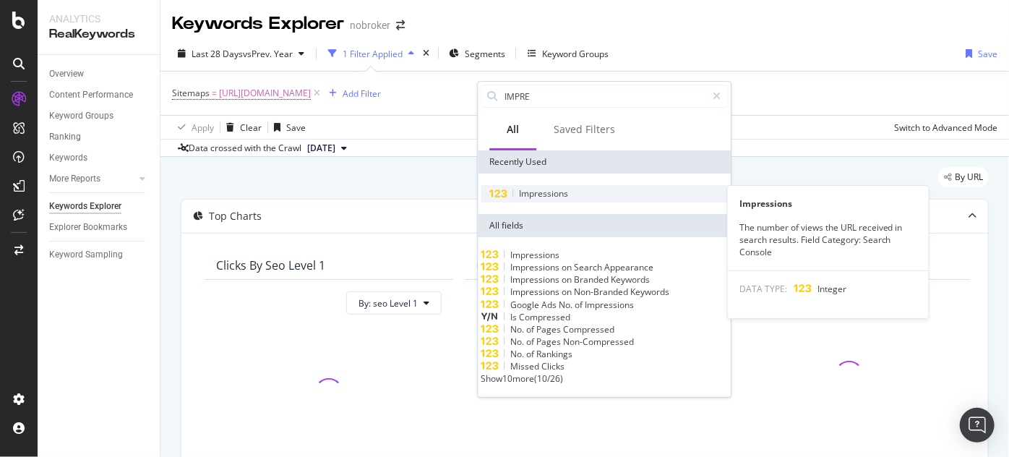
type input "IMPRE"
click at [549, 192] on span "Impressions" at bounding box center [543, 193] width 49 height 12
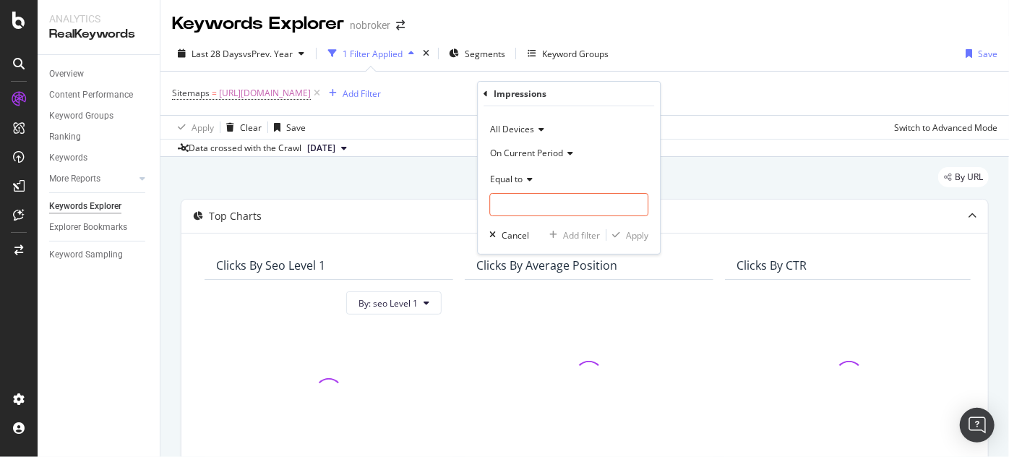
click at [523, 153] on span "On Current Period" at bounding box center [526, 153] width 73 height 12
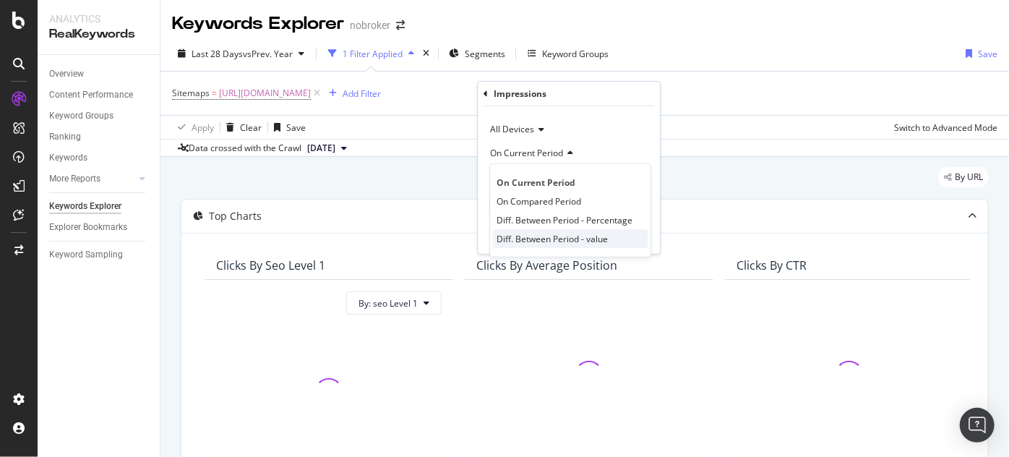
click at [536, 233] on span "Diff. Between Period - value" at bounding box center [552, 239] width 111 height 12
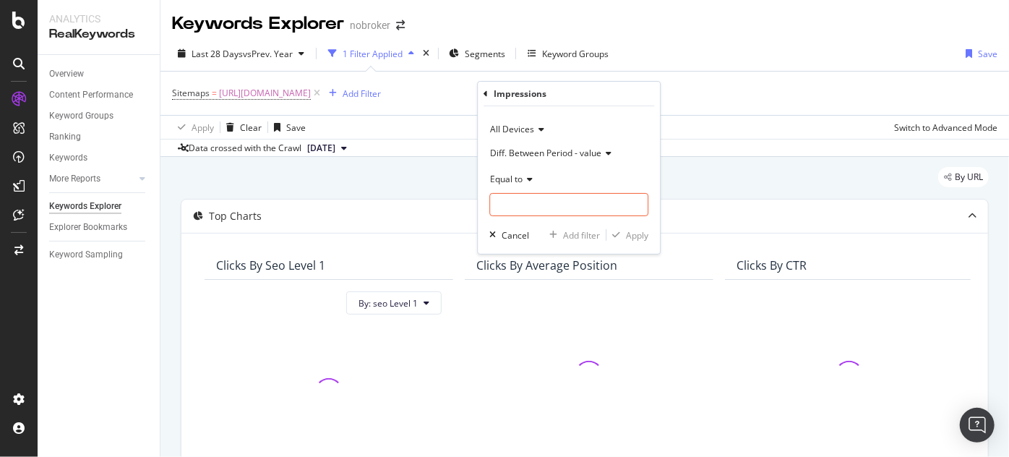
click at [523, 191] on div "Equal to" at bounding box center [568, 191] width 159 height 49
click at [508, 181] on span "Equal to" at bounding box center [506, 179] width 33 height 12
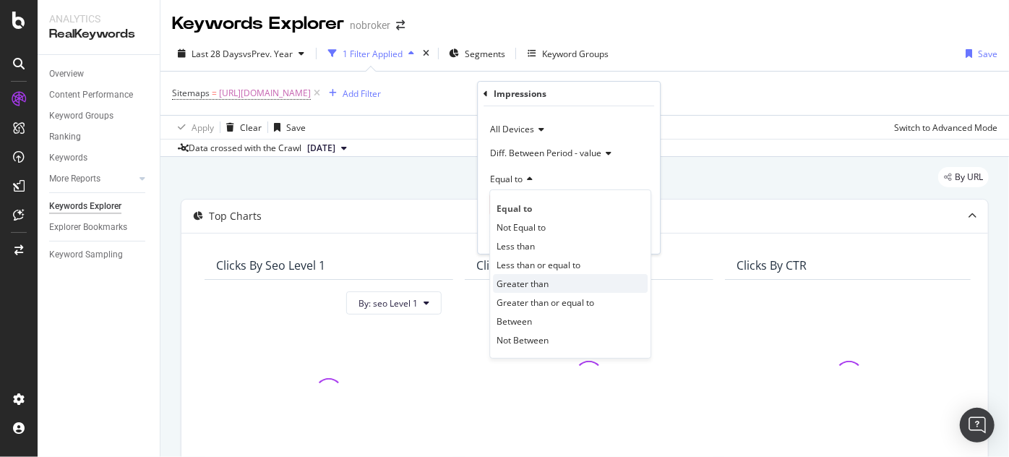
click at [526, 290] on div "Greater than" at bounding box center [570, 283] width 155 height 19
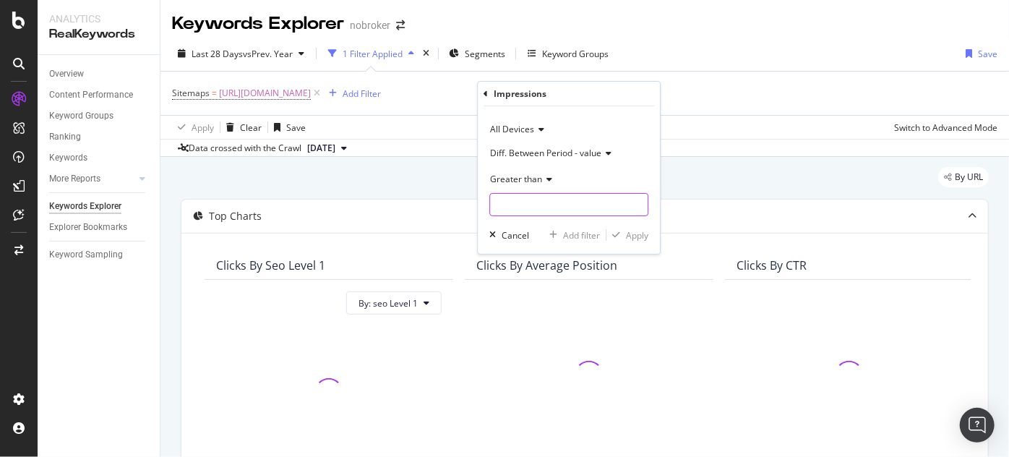
click at [502, 206] on input "number" at bounding box center [568, 204] width 159 height 23
type input "100"
click at [636, 231] on div "Apply" at bounding box center [637, 235] width 22 height 12
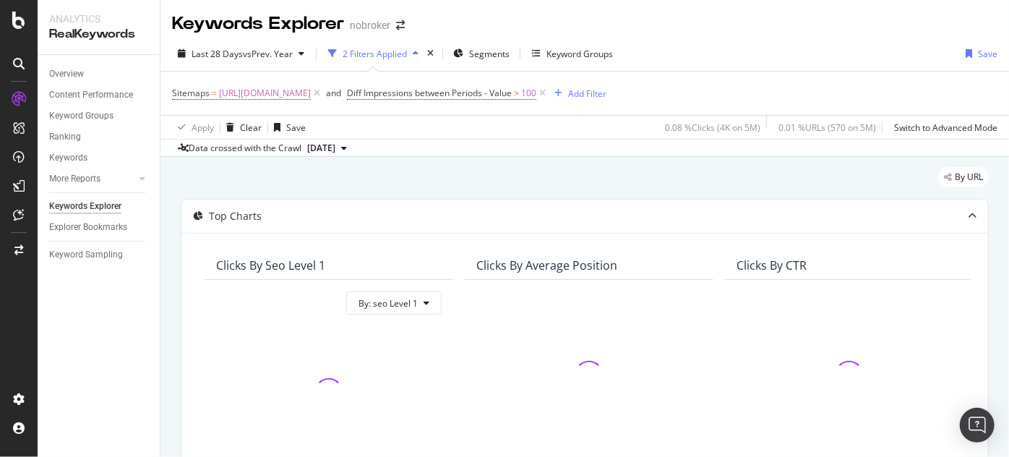
click at [484, 127] on div "Apply Clear Save 0.08 % Clicks ( 4K on 5M ) 0.01 % URLs ( 570 on 5M ) Switch to…" at bounding box center [584, 127] width 849 height 24
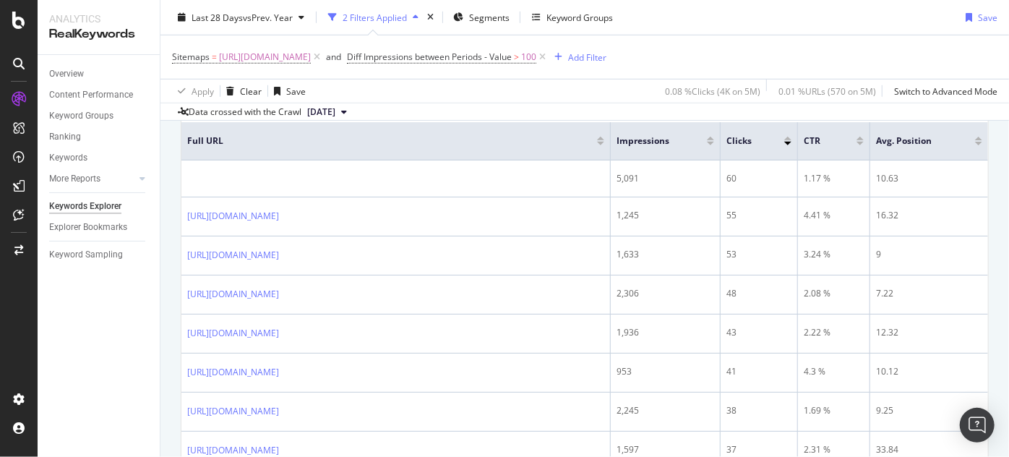
scroll to position [503, 0]
click at [512, 58] on span "Diff Impressions between Periods - Value" at bounding box center [429, 57] width 165 height 12
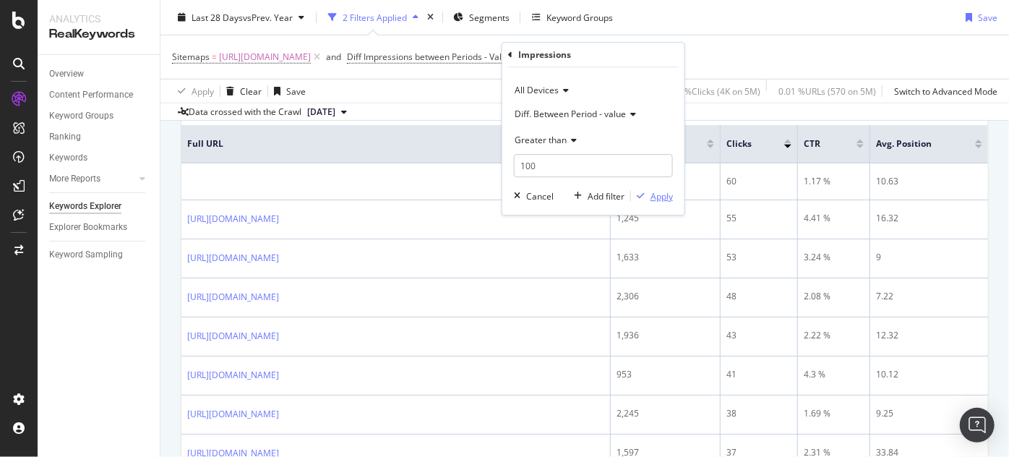
click at [654, 192] on div "Apply" at bounding box center [662, 196] width 22 height 12
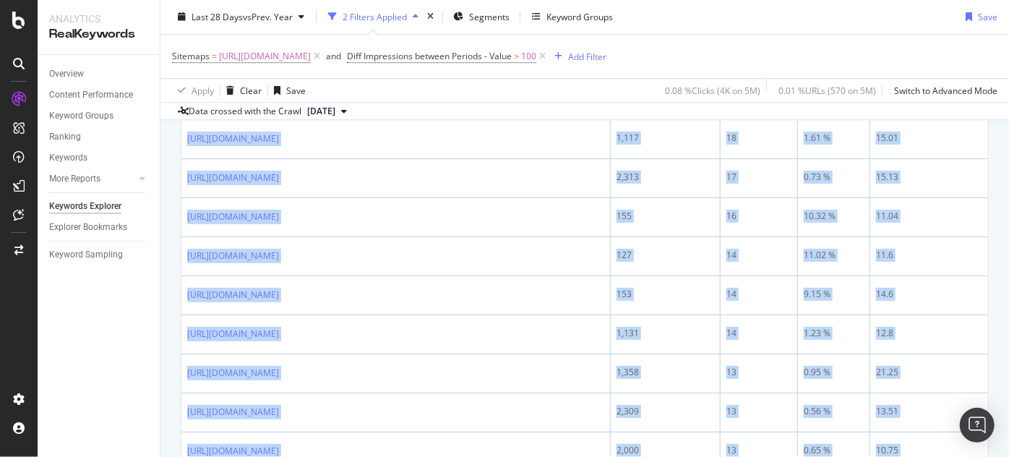
scroll to position [2300, 0]
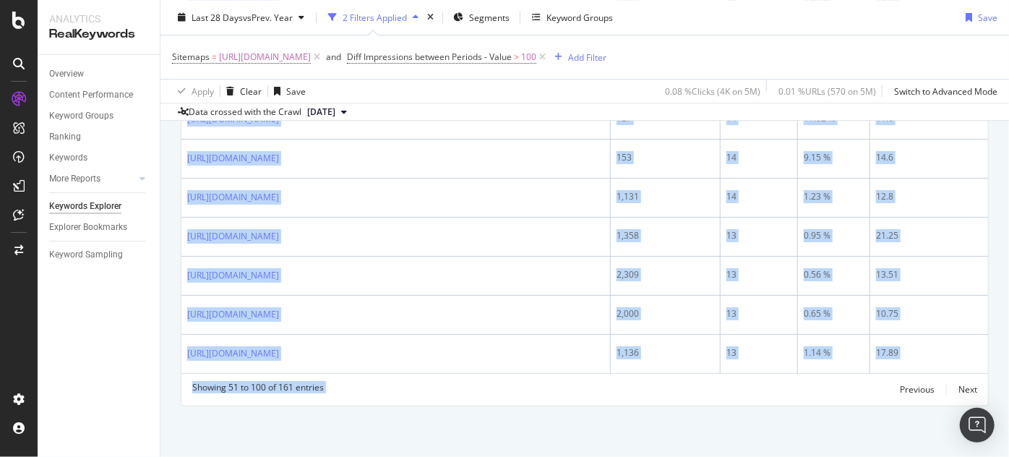
drag, startPoint x: 187, startPoint y: 204, endPoint x: 707, endPoint y: 487, distance: 592.6
click at [707, 456] on html "Analytics RealKeywords Overview Content Performance Keyword Groups Ranking Keyw…" at bounding box center [504, 228] width 1009 height 457
copy div "https://www.nobroker.in/forum/how-to-check-professional-tax-paid/ 1,245 55 4.41…"
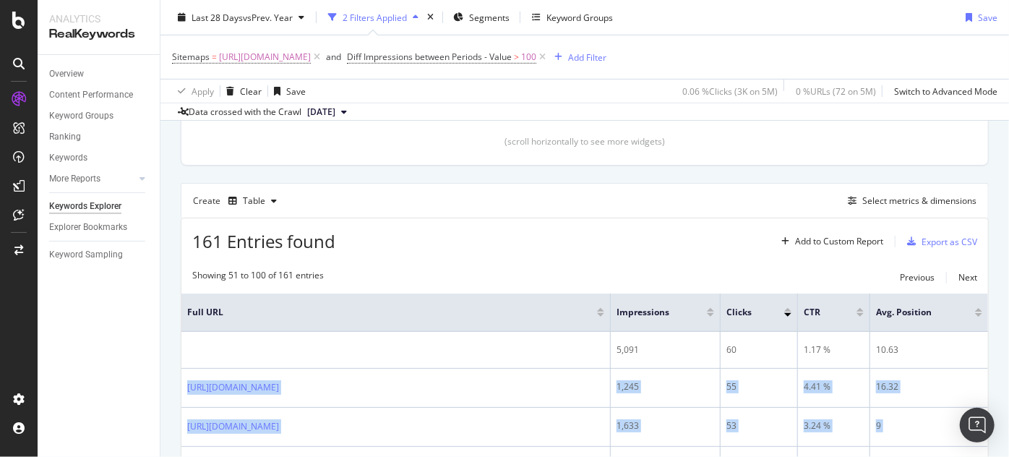
scroll to position [338, 0]
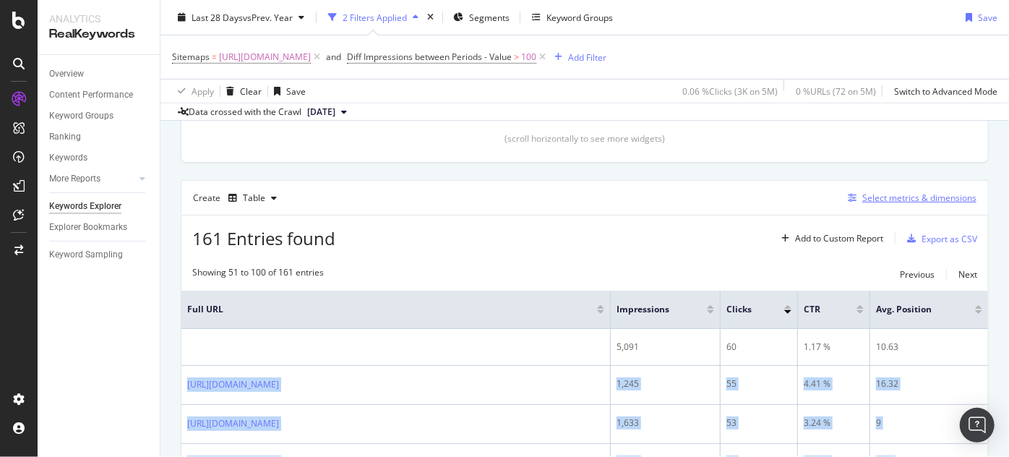
click at [891, 192] on div "Select metrics & dimensions" at bounding box center [919, 198] width 114 height 12
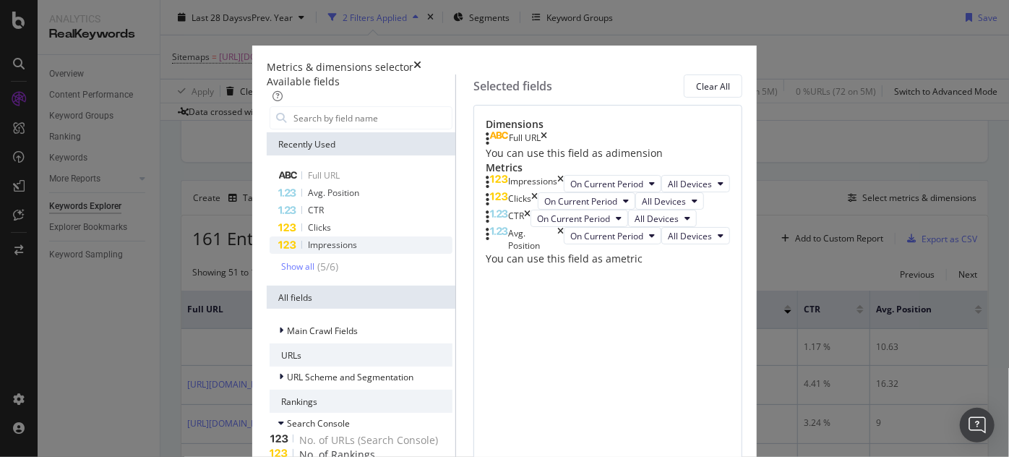
click at [308, 251] on span "Impressions" at bounding box center [332, 245] width 49 height 12
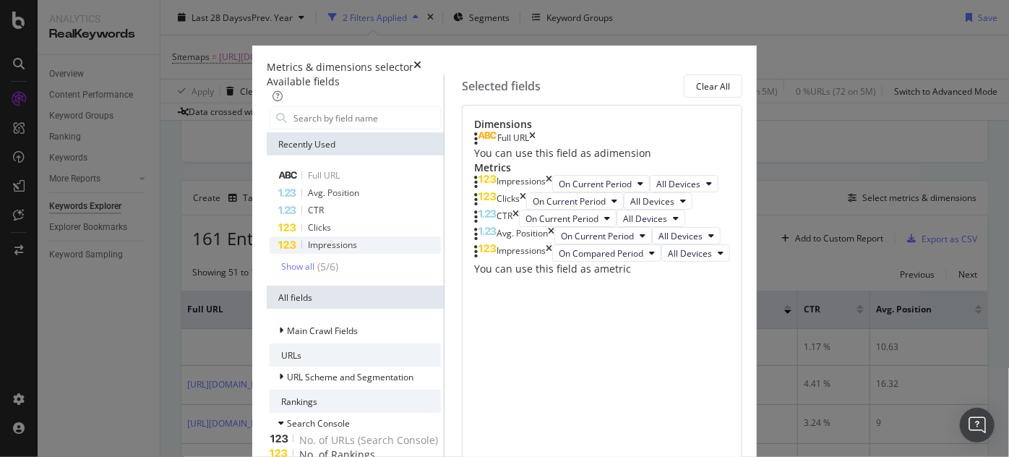
scroll to position [129, 0]
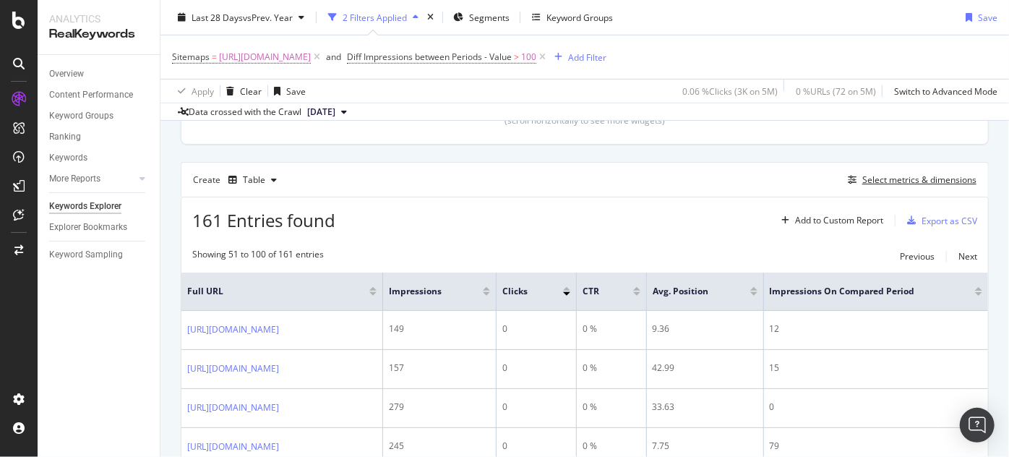
scroll to position [368, 0]
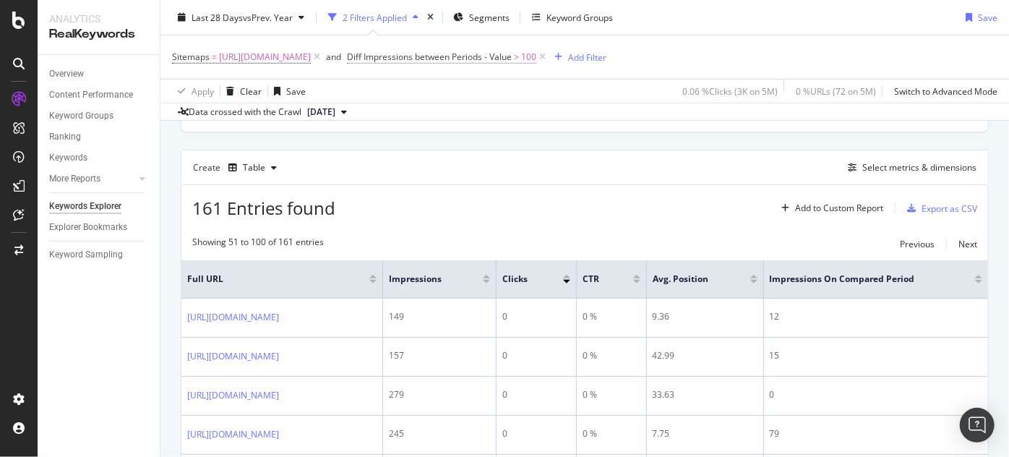
click at [512, 52] on span "Diff Impressions between Periods - Value" at bounding box center [429, 57] width 165 height 12
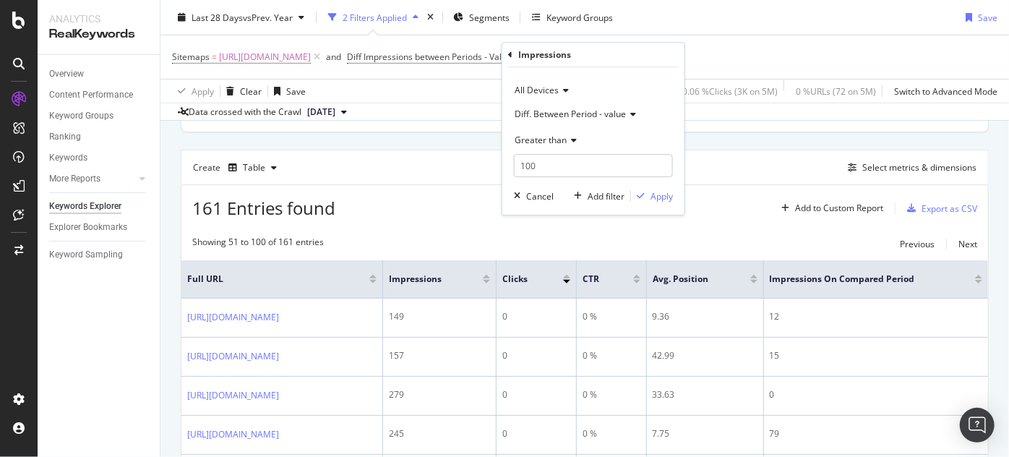
click at [545, 141] on span "Greater than" at bounding box center [541, 140] width 52 height 12
click at [555, 115] on span "Diff. Between Period - value" at bounding box center [570, 114] width 111 height 12
click at [566, 196] on span "Diff. Between Period - value" at bounding box center [580, 200] width 119 height 12
click at [560, 160] on input "100" at bounding box center [593, 165] width 159 height 23
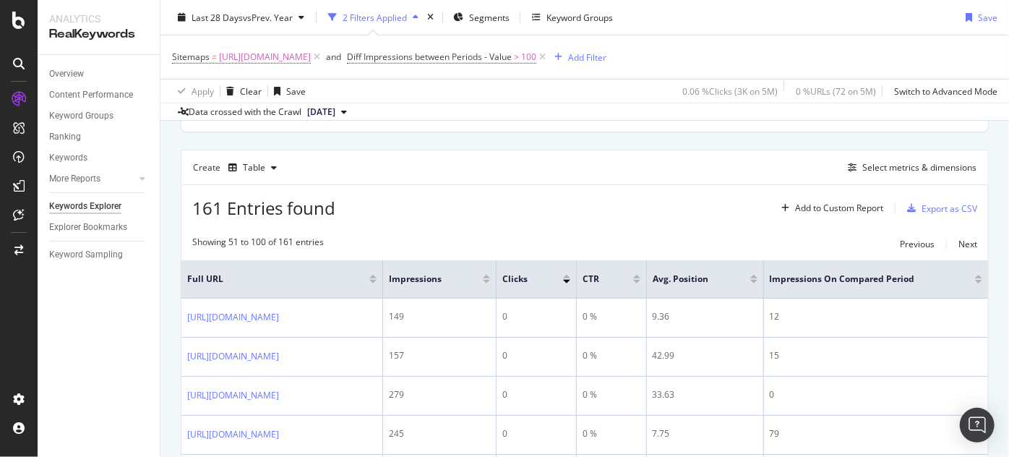
click at [768, 176] on div "Create Table Select metrics & dimensions" at bounding box center [585, 167] width 808 height 35
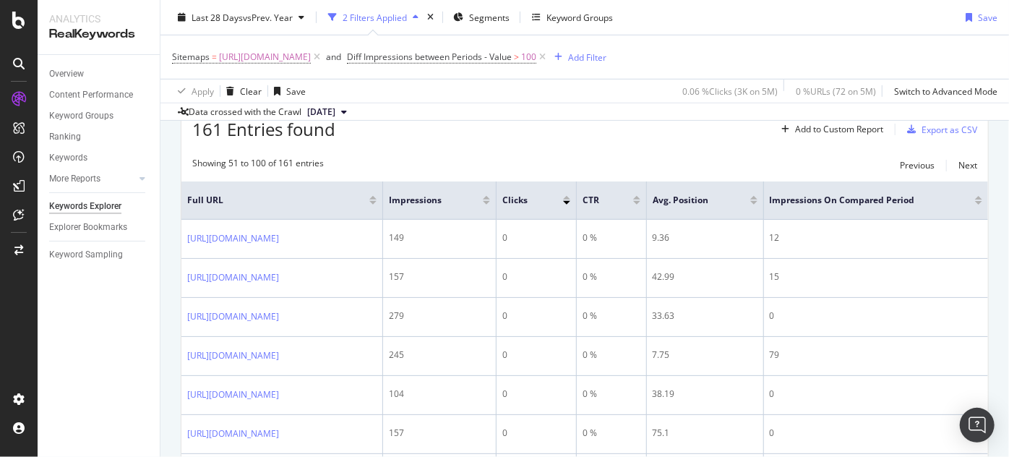
scroll to position [449, 0]
click at [607, 57] on div "Add Filter" at bounding box center [587, 57] width 38 height 12
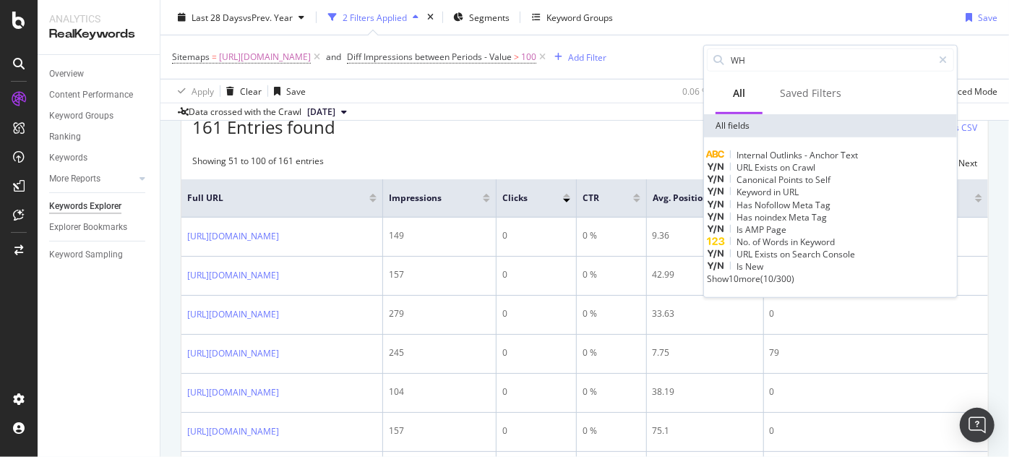
type input "W"
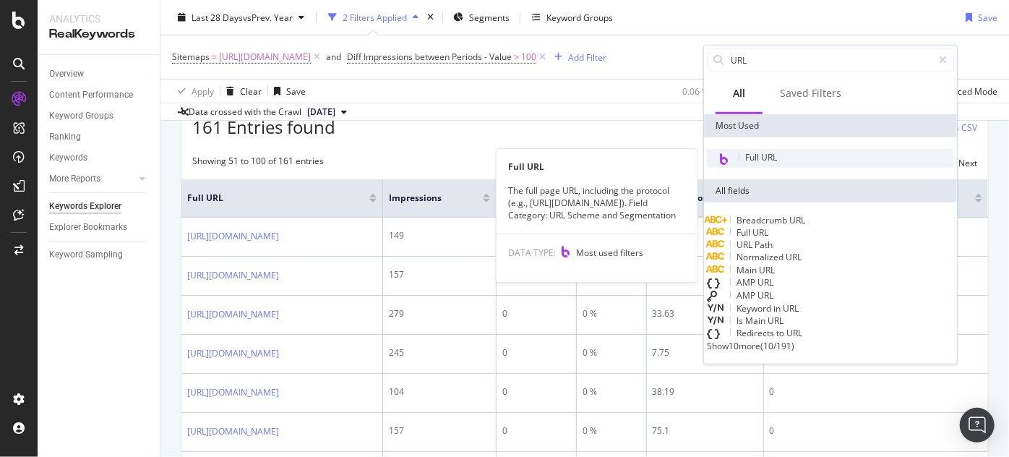
type input "URL"
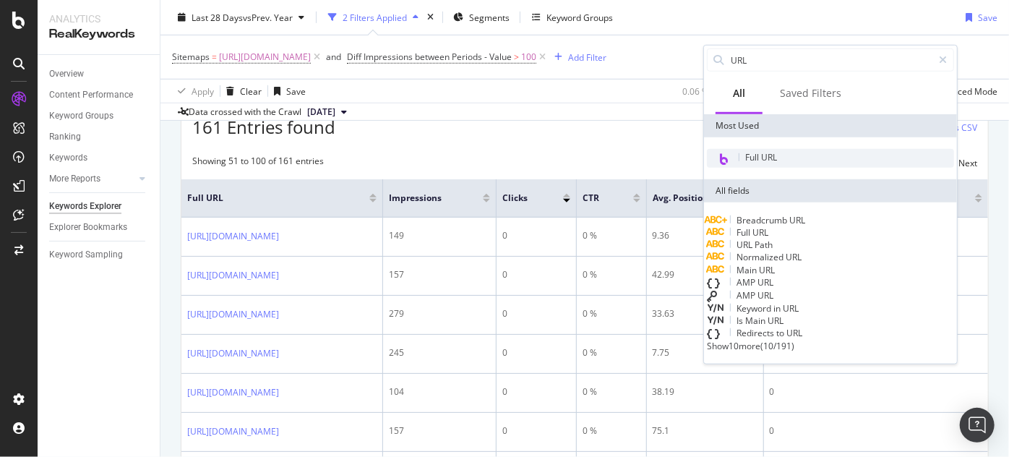
click at [779, 155] on div "Full URL" at bounding box center [830, 158] width 247 height 19
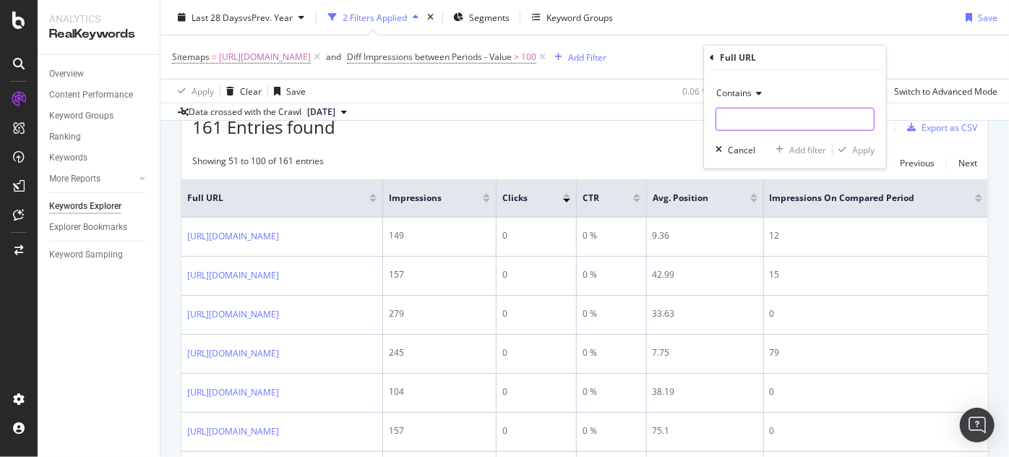
click at [752, 126] on input "text" at bounding box center [795, 119] width 158 height 23
type input "W"
type input "what"
click at [852, 146] on div "Apply" at bounding box center [863, 149] width 22 height 12
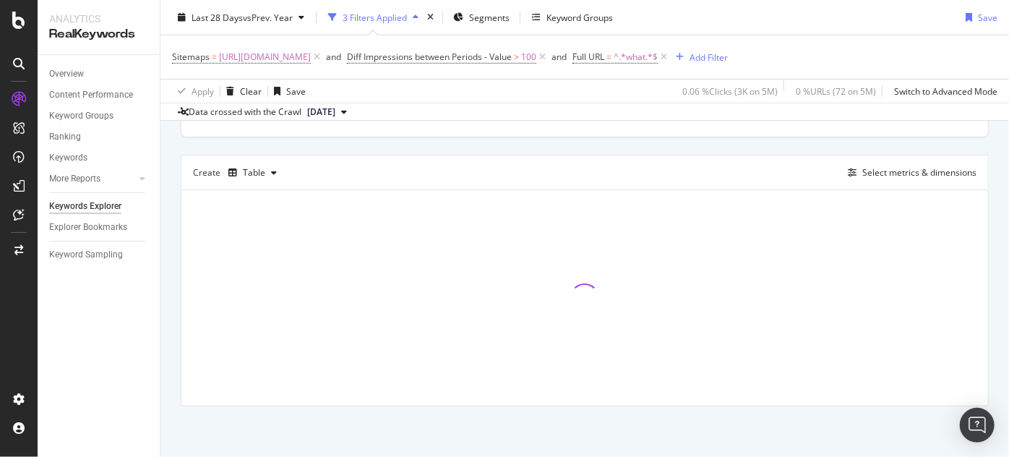
scroll to position [361, 0]
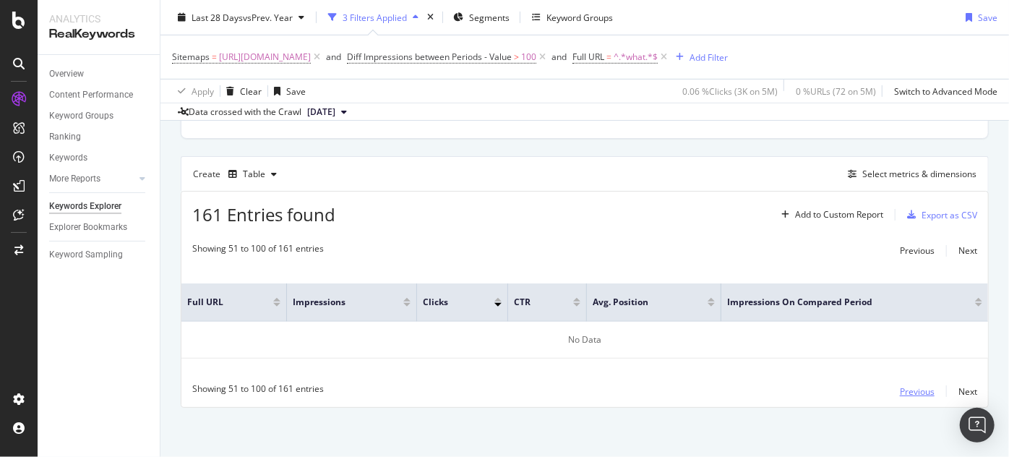
click at [909, 393] on div "Previous" at bounding box center [917, 391] width 35 height 12
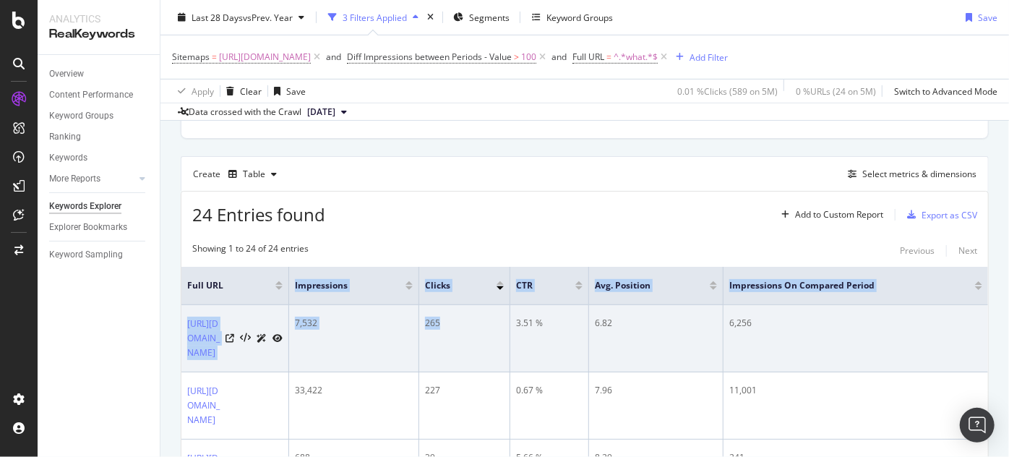
drag, startPoint x: 285, startPoint y: 287, endPoint x: 541, endPoint y: 306, distance: 257.3
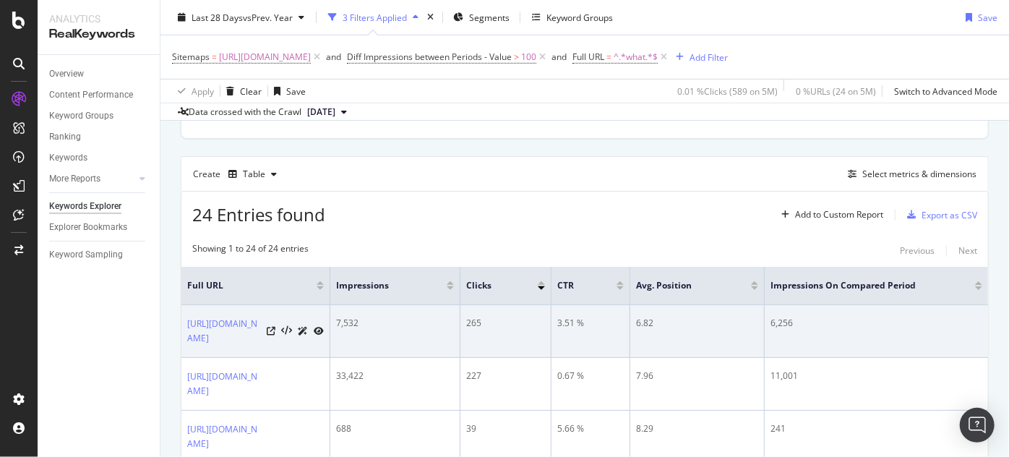
drag, startPoint x: 327, startPoint y: 284, endPoint x: 481, endPoint y: 314, distance: 156.9
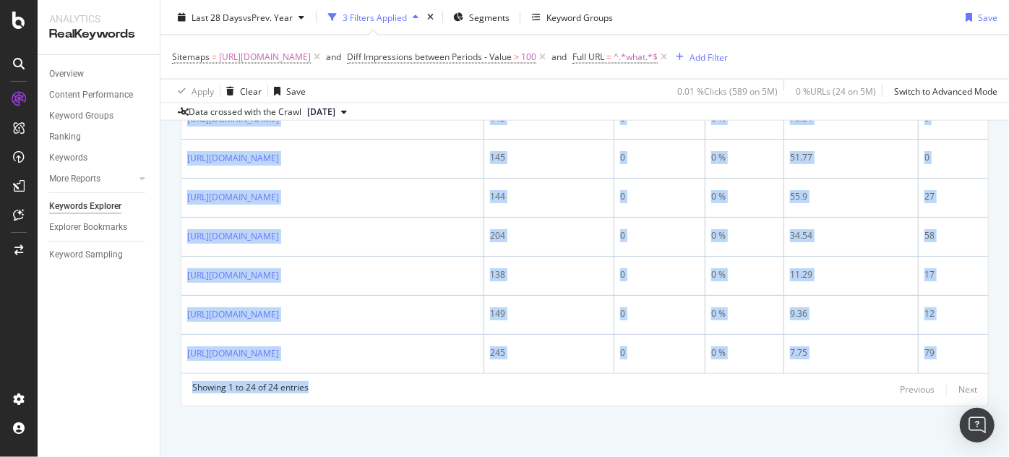
scroll to position [1480, 0]
drag, startPoint x: 180, startPoint y: 312, endPoint x: 599, endPoint y: 487, distance: 454.6
click at [599, 456] on html "Analytics RealKeywords Overview Content Performance Keyword Groups Ranking Keyw…" at bounding box center [504, 228] width 1009 height 457
copy div "Full URL Impressions Clicks CTR Avg. Position Impressions On Compared Period ht…"
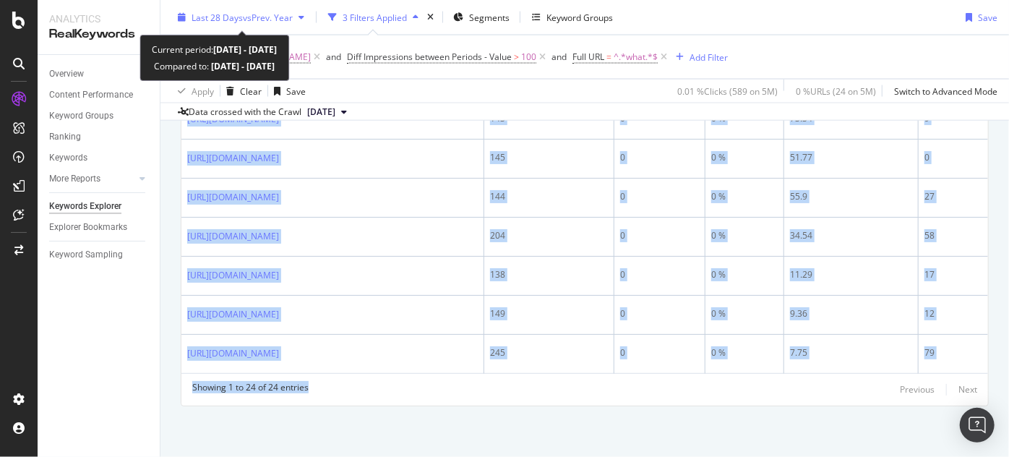
copy div "Full URL Impressions Clicks CTR Avg. Position Impressions On Compared Period ht…"
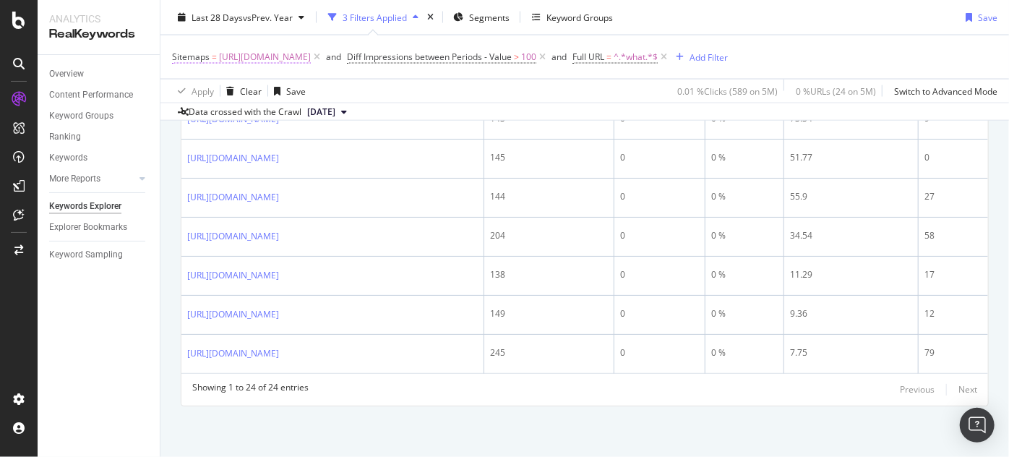
click at [311, 51] on span "[URL][DOMAIN_NAME]" at bounding box center [265, 57] width 92 height 20
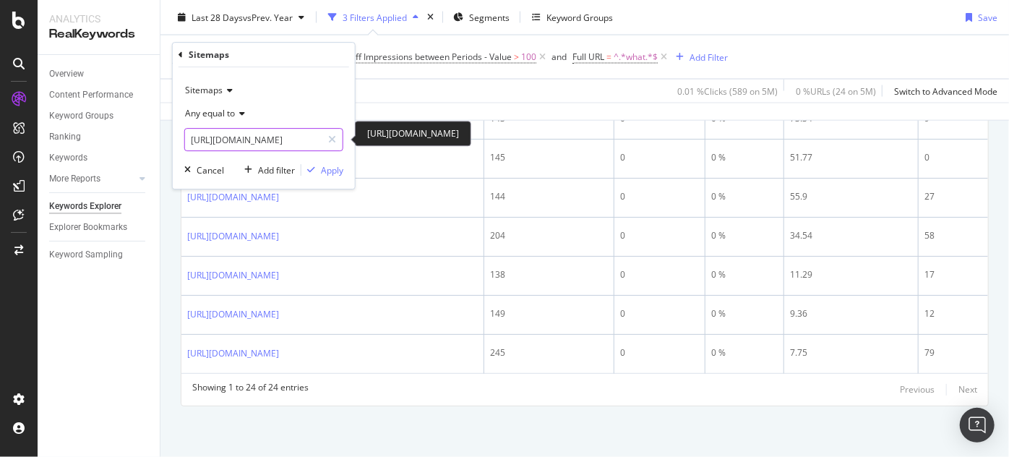
click at [295, 139] on input "[URL][DOMAIN_NAME]" at bounding box center [253, 139] width 137 height 23
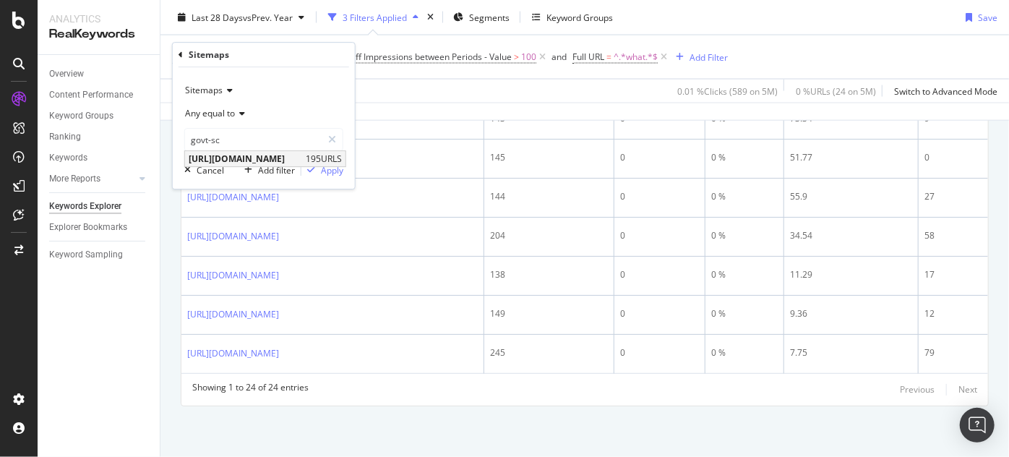
click at [302, 155] on span "[URL][DOMAIN_NAME]" at bounding box center [245, 159] width 113 height 12
type input "[URL][DOMAIN_NAME]"
click at [325, 169] on div "Apply" at bounding box center [332, 170] width 22 height 12
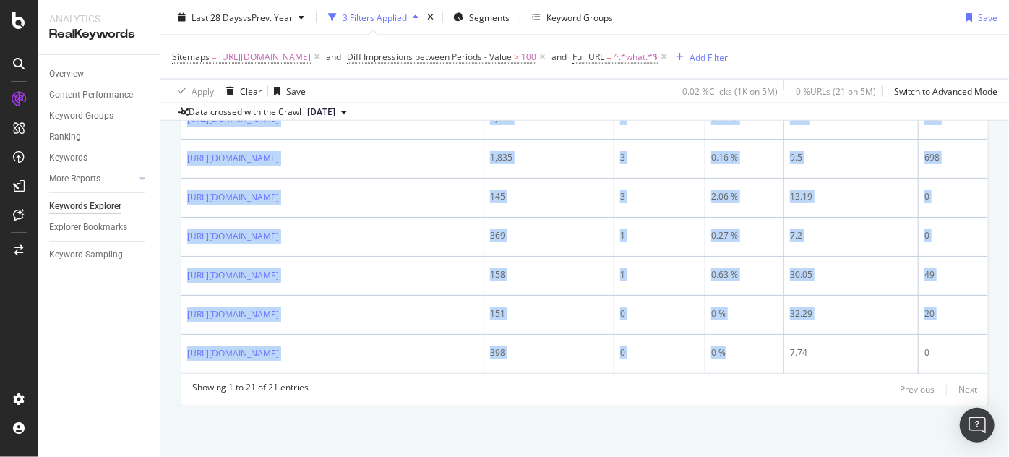
scroll to position [1394, 0]
drag, startPoint x: 188, startPoint y: 273, endPoint x: 784, endPoint y: 487, distance: 632.9
click at [784, 456] on html "Analytics RealKeywords Overview Content Performance Keyword Groups Ranking Keyw…" at bounding box center [504, 228] width 1009 height 457
copy div "https://www.nobroker.in/forum/what-are-the-pros-and-cons-of-mhada-flats/ 10,614…"
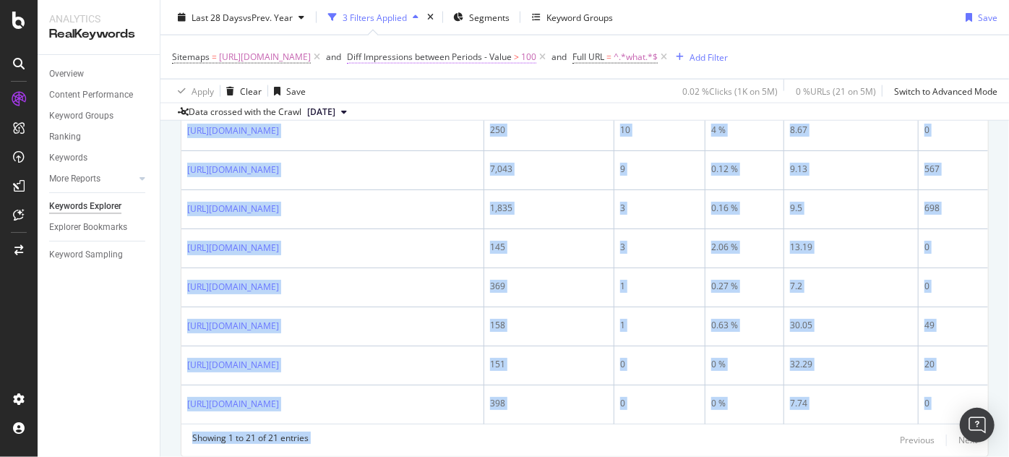
click at [549, 56] on icon at bounding box center [542, 57] width 12 height 14
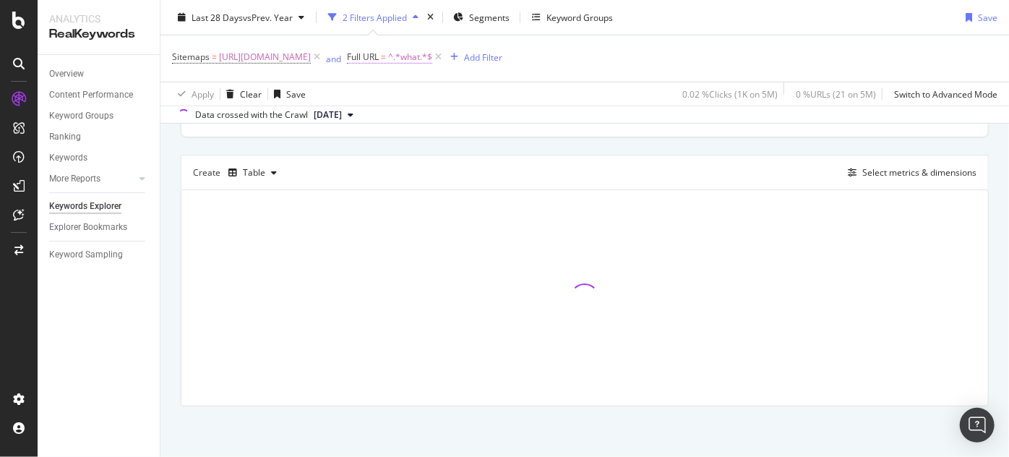
scroll to position [361, 0]
click at [432, 54] on span "^.*what.*$" at bounding box center [410, 57] width 44 height 20
click at [575, 109] on input "what" at bounding box center [617, 116] width 137 height 23
type input "mhada"
click at [696, 144] on div "Apply" at bounding box center [696, 147] width 22 height 12
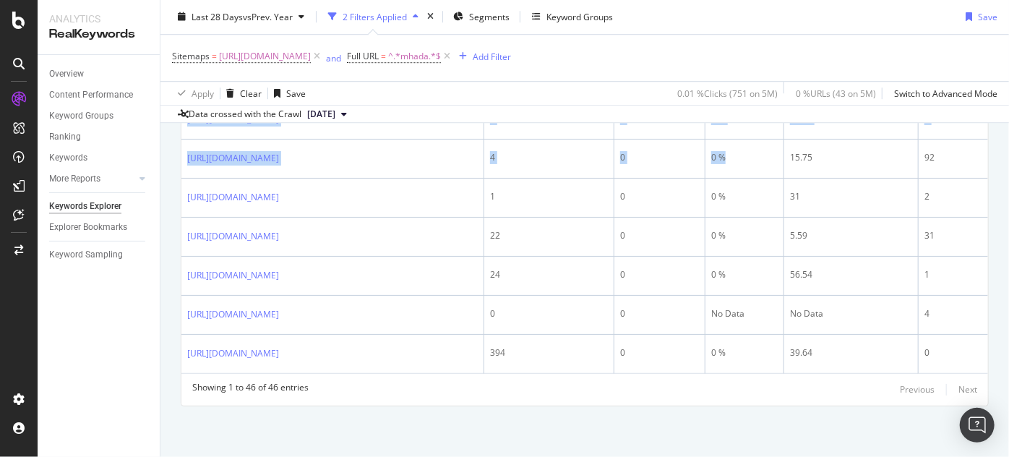
scroll to position [3091, 0]
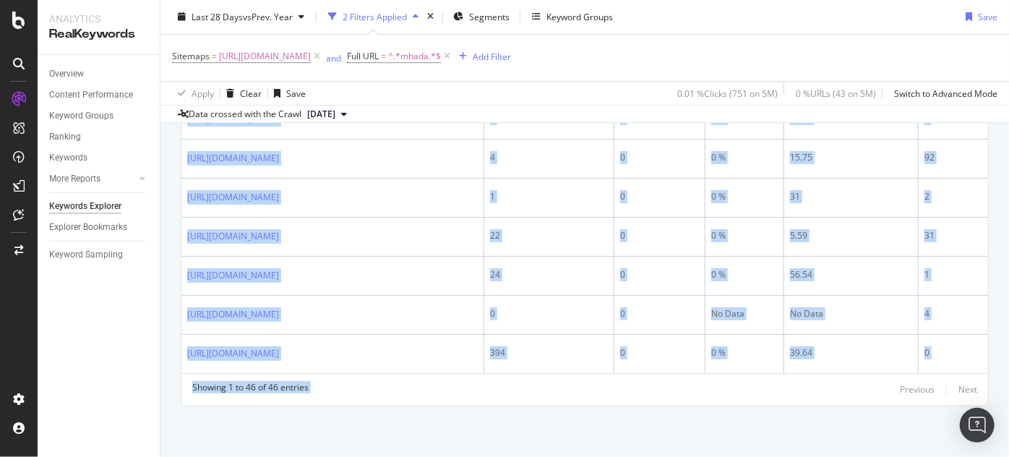
drag, startPoint x: 189, startPoint y: 210, endPoint x: 732, endPoint y: 487, distance: 609.4
click at [732, 456] on html "Analytics RealKeywords Overview Content Performance Keyword Groups Ranking Keyw…" at bounding box center [504, 228] width 1009 height 457
copy div "https://www.nobroker.in/forum/what-are-the-pros-and-cons-of-mhada-flats/ 14,436…"
click at [453, 58] on icon at bounding box center [447, 57] width 12 height 14
click at [323, 56] on icon at bounding box center [317, 57] width 12 height 14
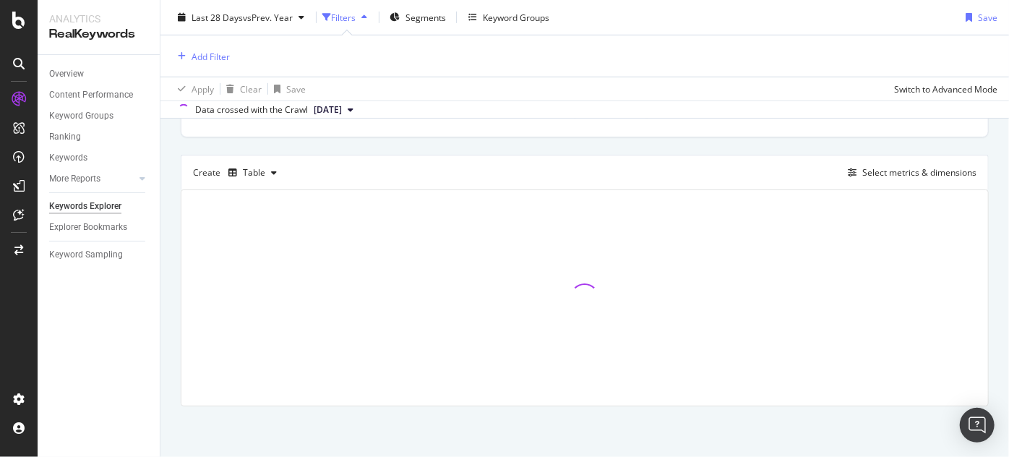
scroll to position [359, 0]
click at [211, 56] on div "Add Filter" at bounding box center [211, 56] width 38 height 12
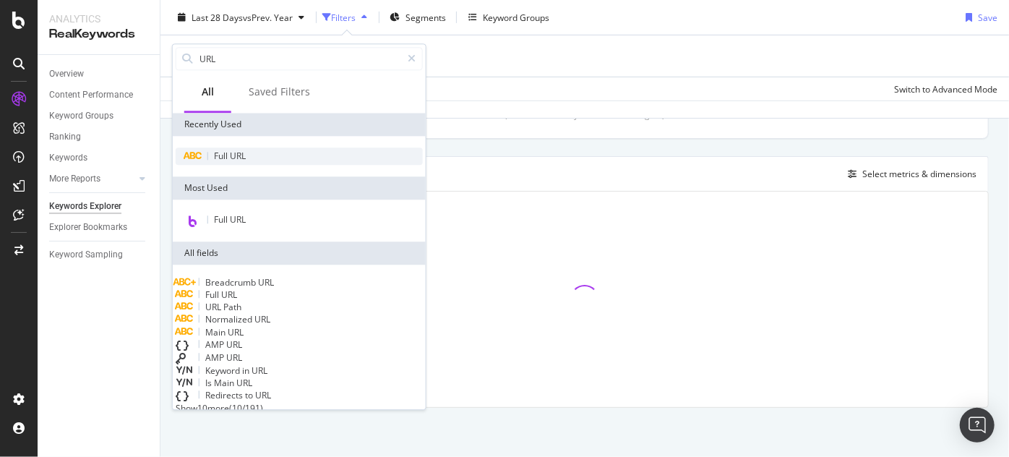
click at [236, 160] on span "URL" at bounding box center [238, 156] width 16 height 12
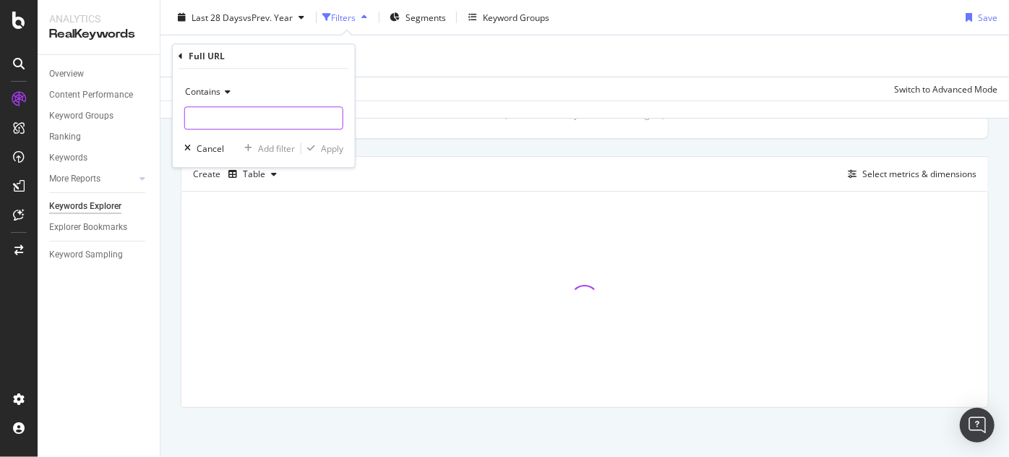
click at [243, 120] on input "text" at bounding box center [264, 118] width 158 height 23
paste input "https://www.nobroker.in/forum/what-if-i-bought-the-mhada-room-before-lock-in-pe…"
type input "https://www.nobroker.in/forum/what-if-i-bought-the-mhada-room-before-lock-in-pe…"
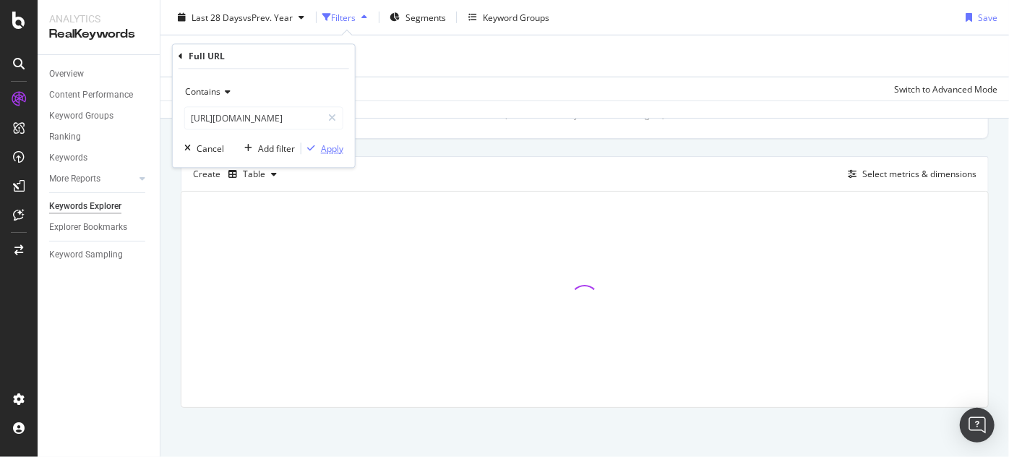
click at [331, 148] on div "Apply" at bounding box center [332, 148] width 22 height 12
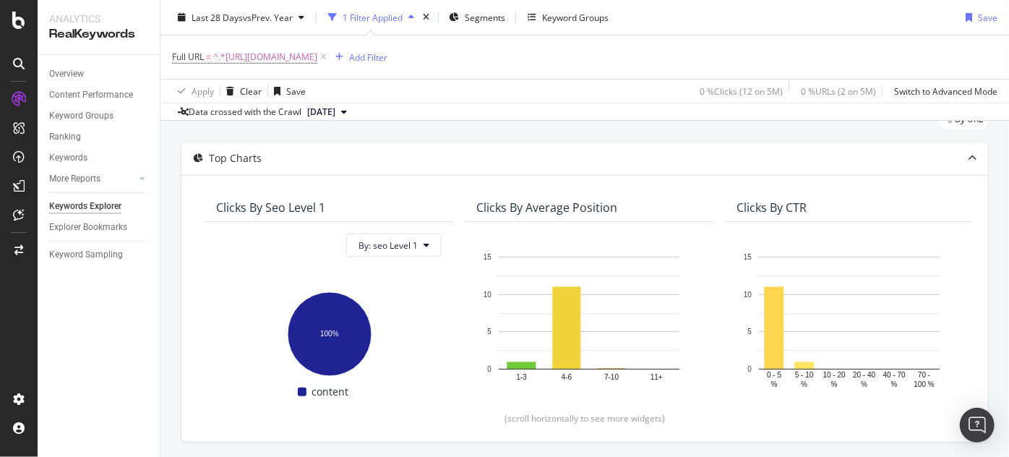
scroll to position [38, 0]
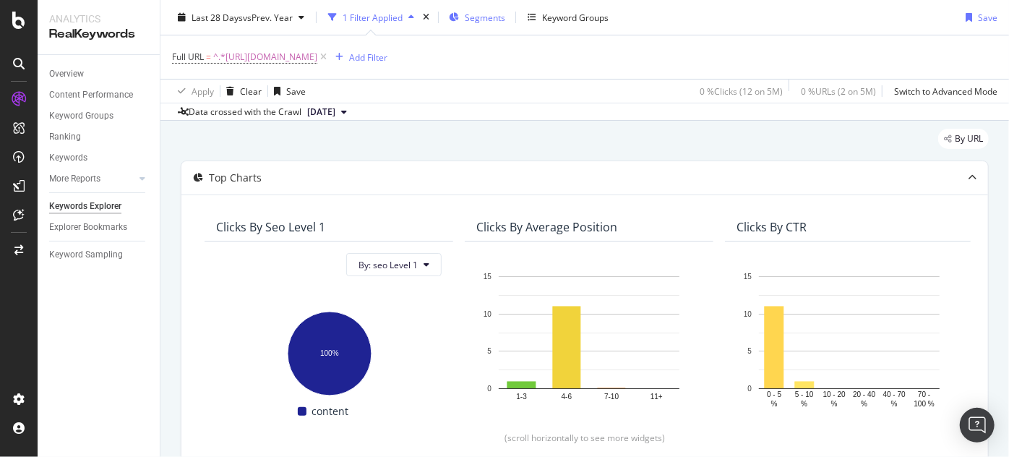
click at [495, 13] on span "Segments" at bounding box center [485, 17] width 40 height 12
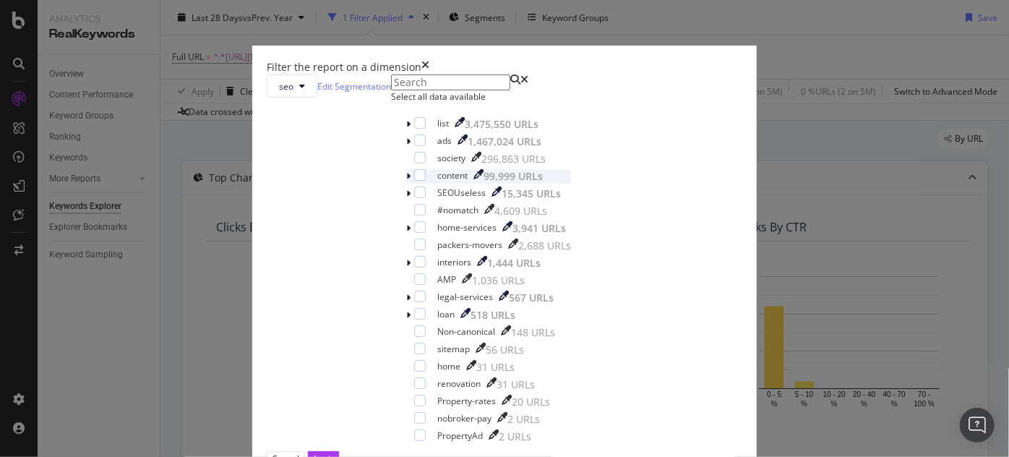
click at [406, 181] on icon "modal" at bounding box center [408, 176] width 4 height 9
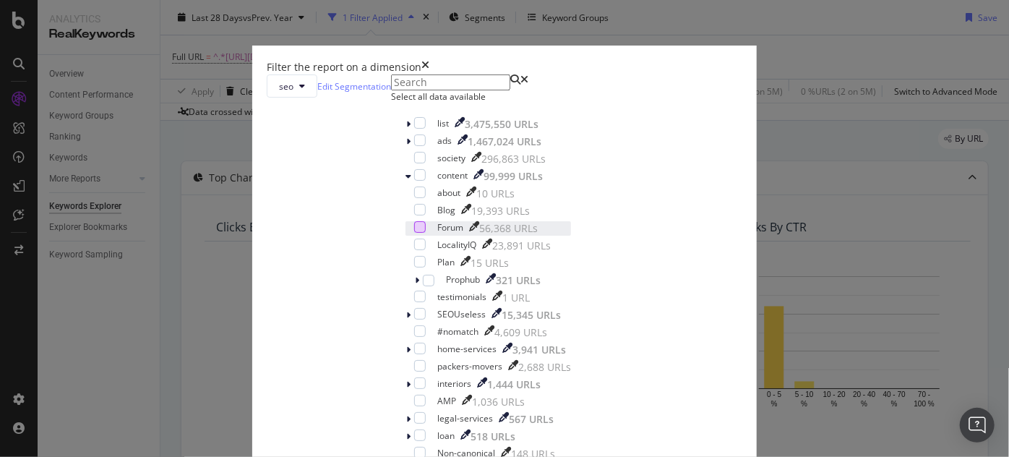
click at [414, 233] on div "modal" at bounding box center [420, 227] width 12 height 12
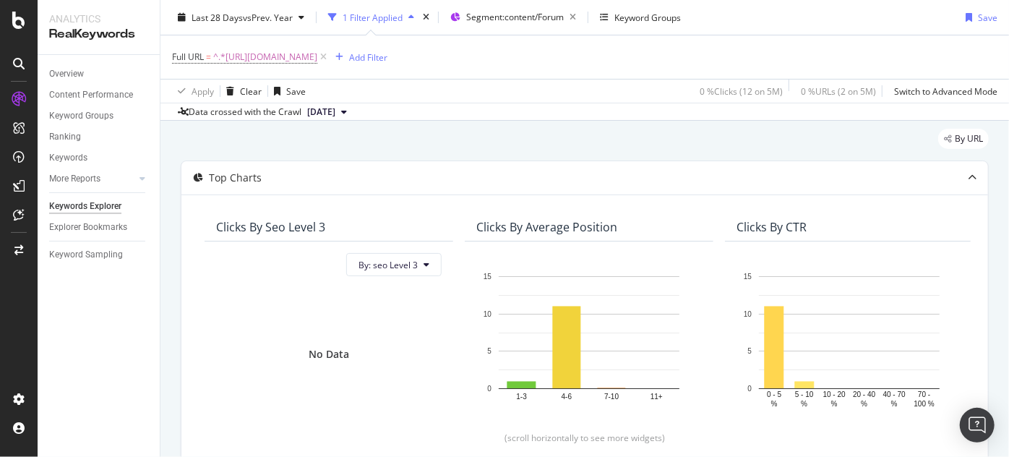
scroll to position [361, 0]
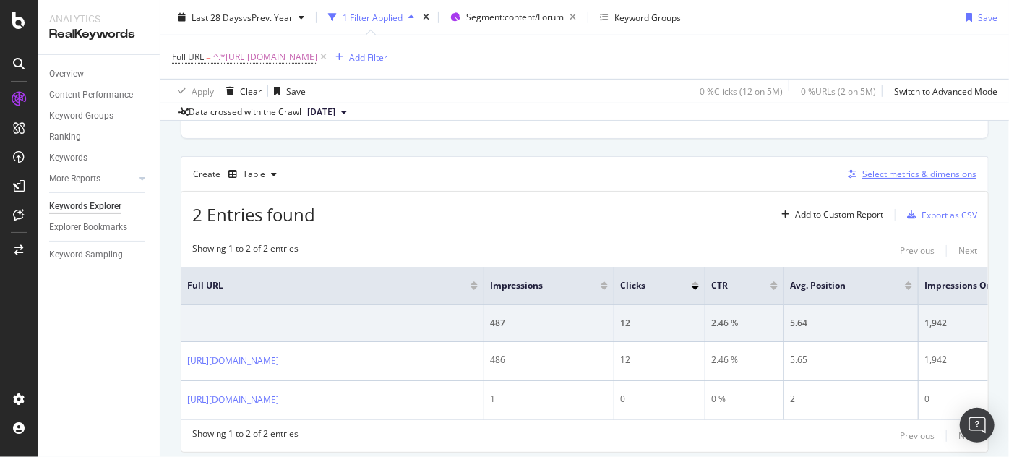
click at [888, 172] on div "Select metrics & dimensions" at bounding box center [919, 174] width 114 height 12
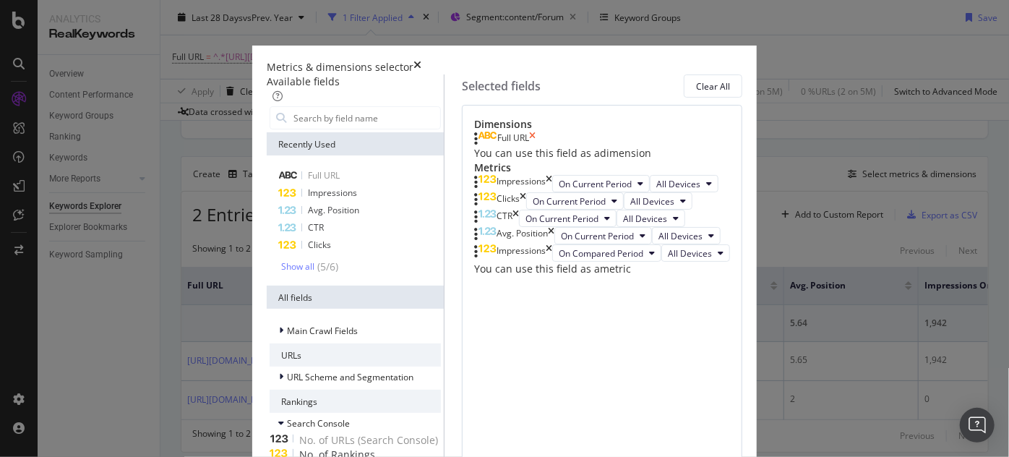
click at [536, 146] on icon "times" at bounding box center [532, 139] width 7 height 14
click at [356, 129] on input "modal" at bounding box center [366, 118] width 148 height 22
type input "j"
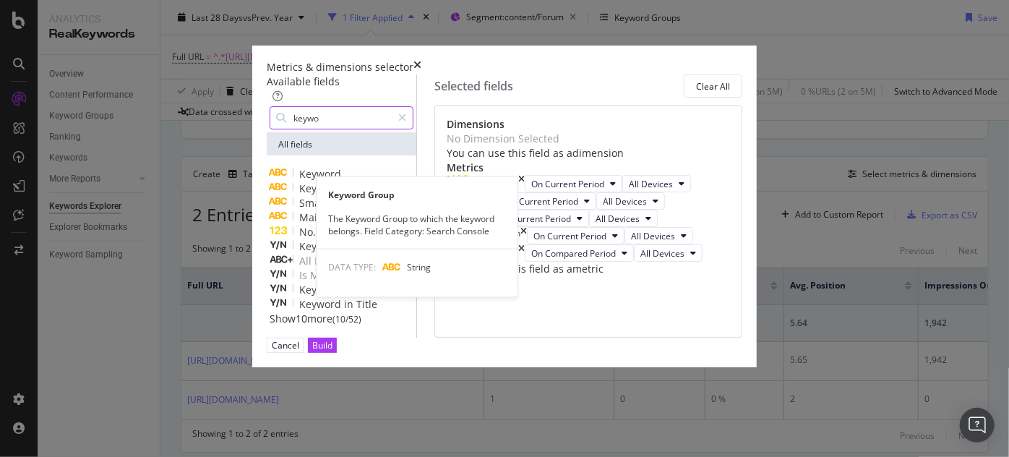
type input "keywo"
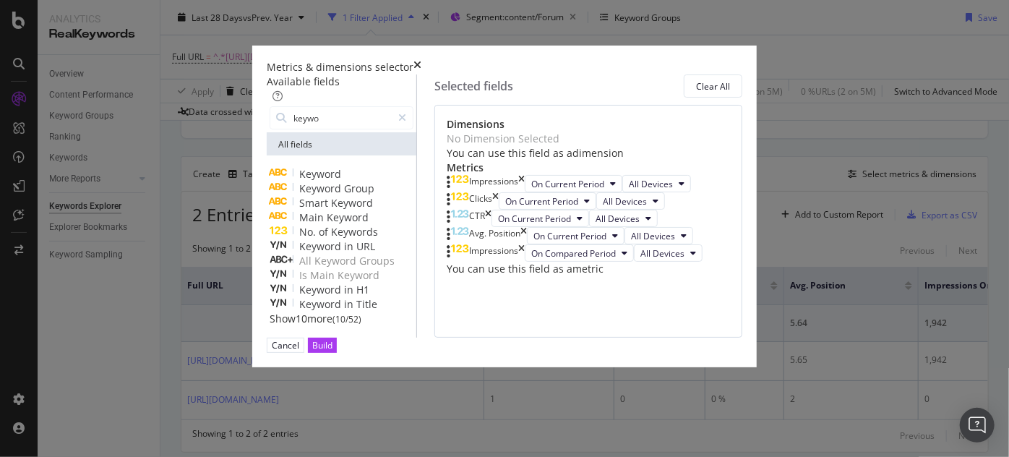
click at [288, 181] on div "Keyword" at bounding box center [342, 174] width 144 height 14
click at [333, 351] on div "Build" at bounding box center [322, 345] width 20 height 12
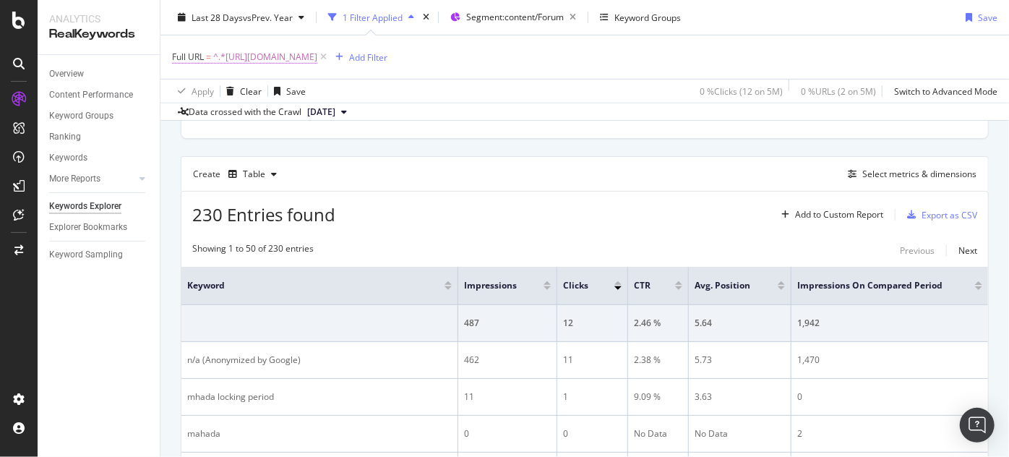
click at [317, 56] on span "^.*https://www.nobroker.in/forum/what-if-i-bought-the-mhada-room-before-lock-in…" at bounding box center [265, 57] width 104 height 20
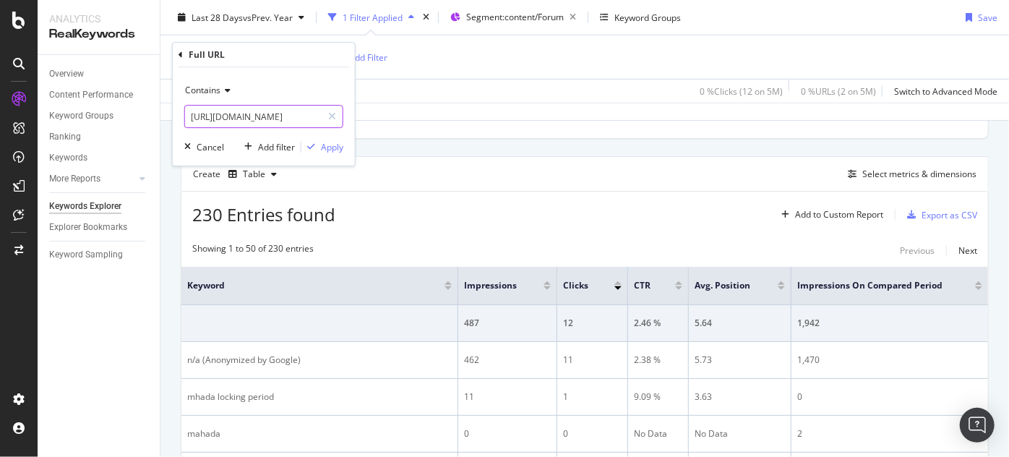
click at [273, 116] on input "https://www.nobroker.in/forum/what-if-i-bought-the-mhada-room-before-lock-in-pe…" at bounding box center [253, 116] width 137 height 23
paste input "is-buying-an-mhada-flat-safe"
type input "[URL][DOMAIN_NAME]"
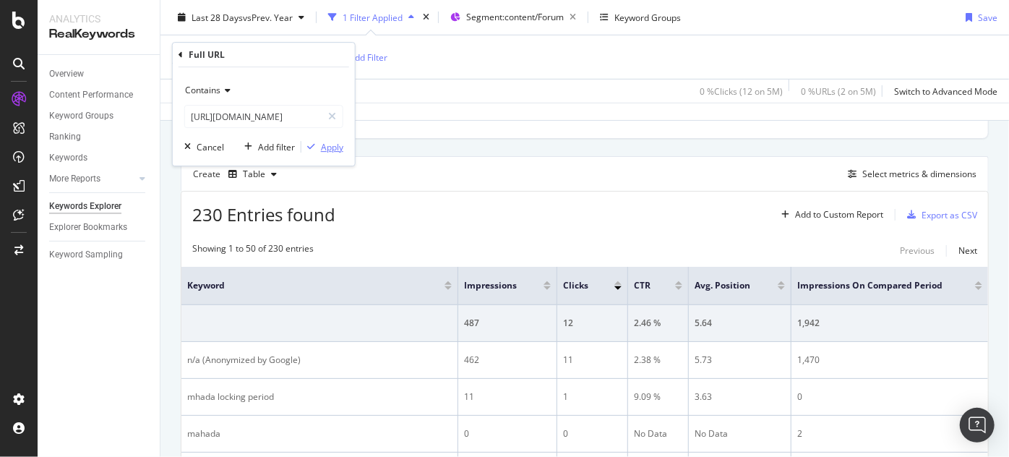
click at [327, 143] on div "Apply" at bounding box center [332, 147] width 22 height 12
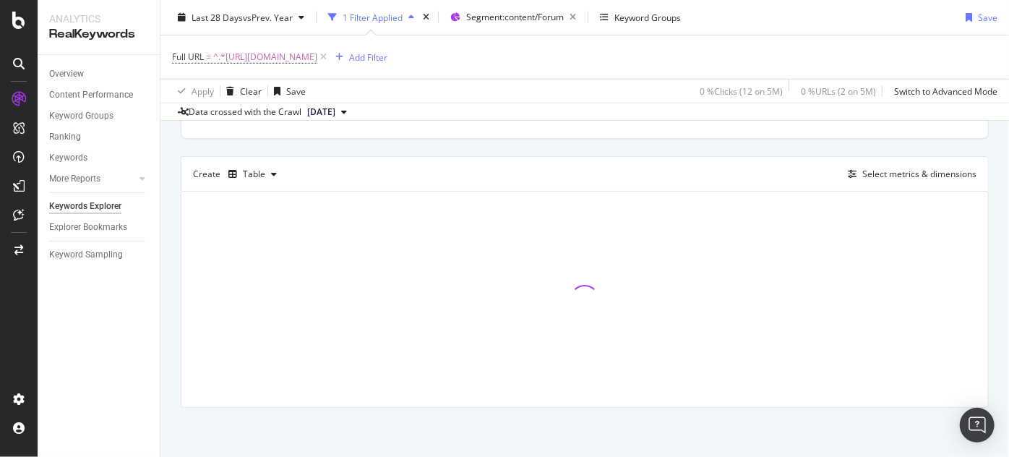
click at [327, 143] on div "Top Charts Clicks By seo Level 3 By: seo Level 3 No Data Clicks By Average Posi…" at bounding box center [585, 122] width 808 height 570
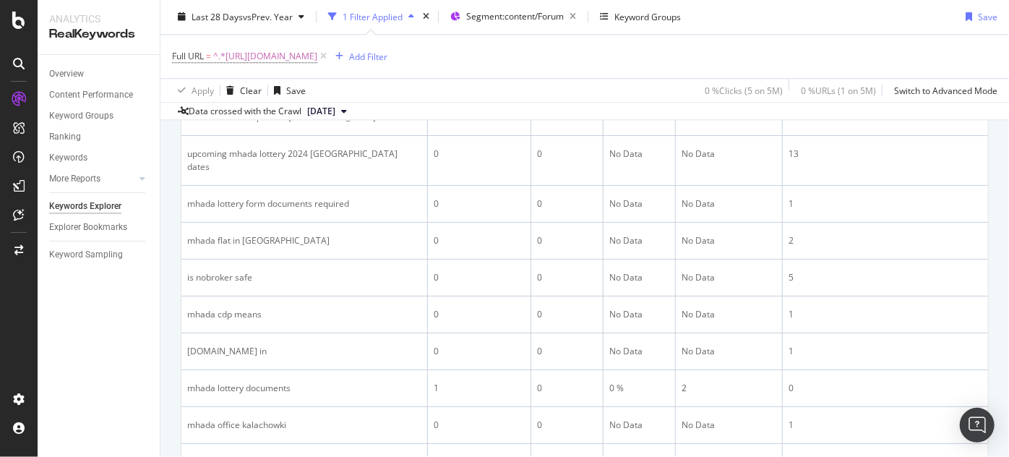
scroll to position [2161, 0]
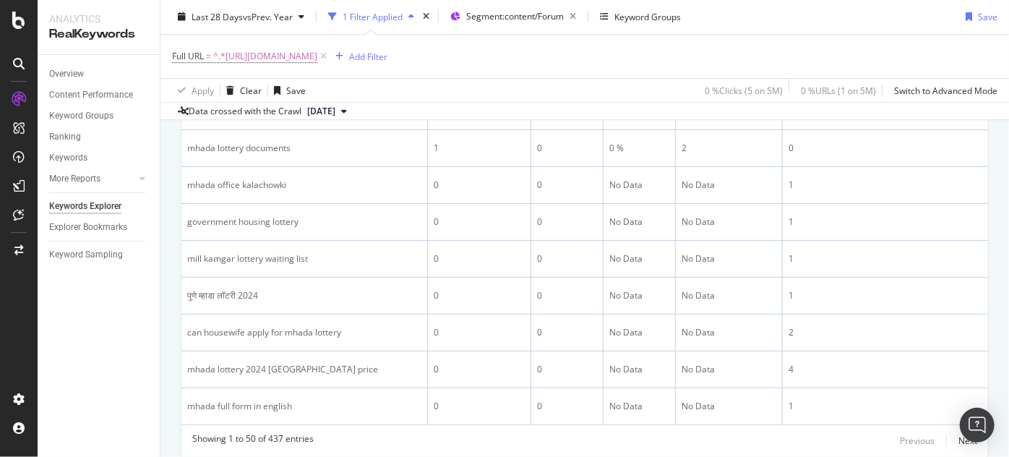
click at [948, 432] on div "Previous Next" at bounding box center [938, 440] width 77 height 17
click at [491, 75] on div "Full URL = ^.*https://www.nobroker.in/forum/is-buying-an-mhada-flat-safe/.*$ Ad…" at bounding box center [585, 56] width 826 height 43
click at [330, 56] on icon at bounding box center [323, 57] width 12 height 14
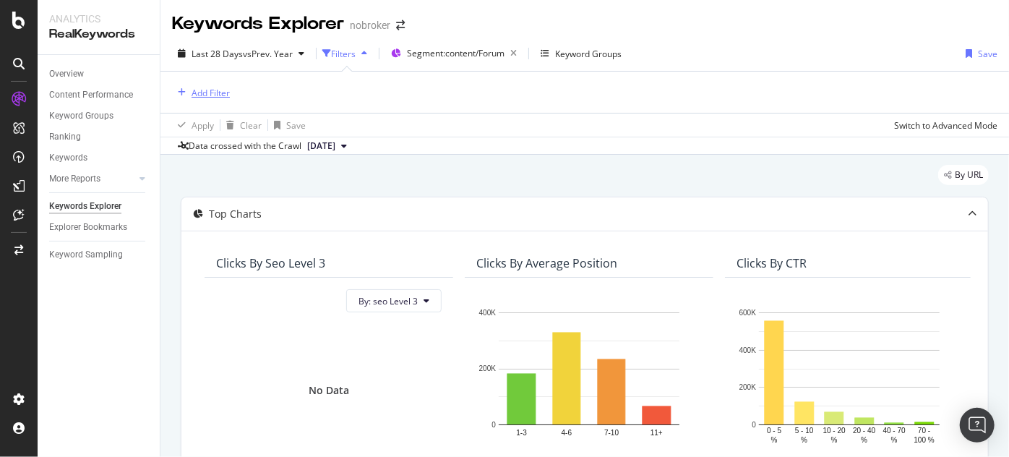
click at [215, 92] on div "Add Filter" at bounding box center [211, 93] width 38 height 12
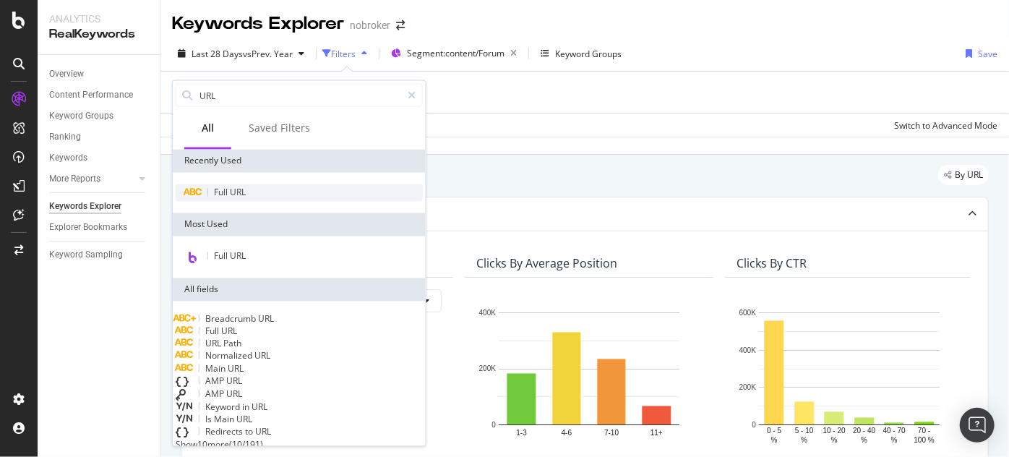
click at [252, 193] on div "Full URL" at bounding box center [299, 192] width 247 height 17
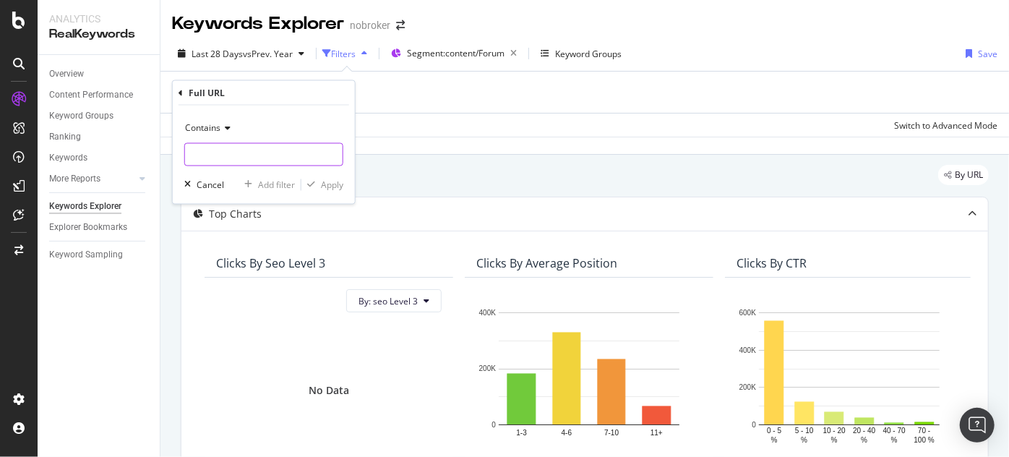
click at [257, 153] on input "text" at bounding box center [264, 154] width 158 height 23
type input "nhada"
click at [282, 170] on div "Contains nhada Cancel Add filter Apply" at bounding box center [264, 155] width 182 height 98
